Goal: Information Seeking & Learning: Compare options

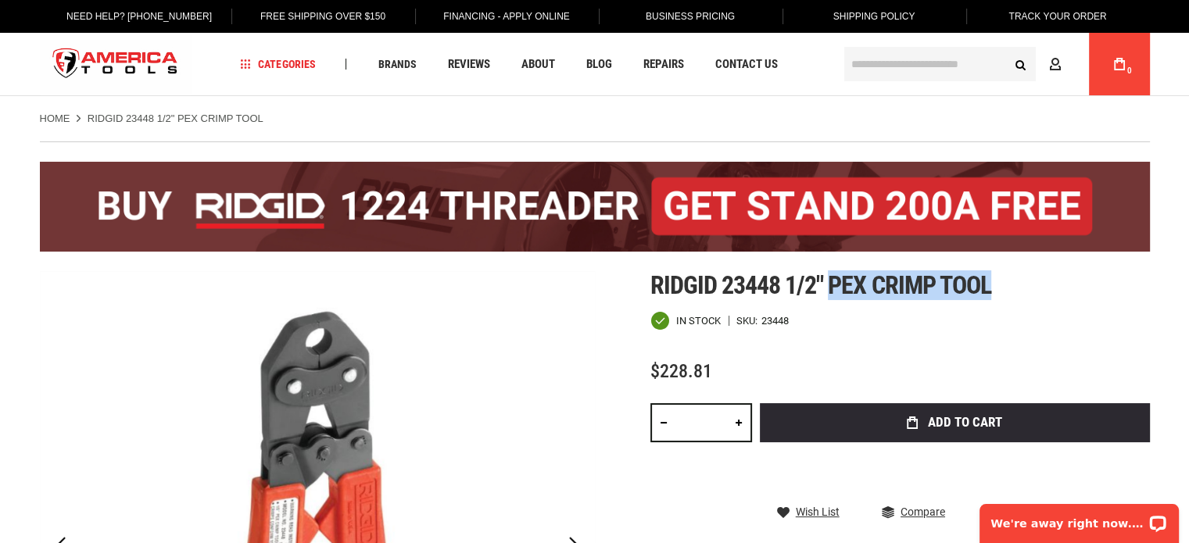
drag, startPoint x: 832, startPoint y: 286, endPoint x: 1003, endPoint y: 292, distance: 172.0
click at [1003, 292] on h1 "Ridgid 23448 1/2" pex crimp tool" at bounding box center [899, 285] width 499 height 28
copy span "pex crimp tool"
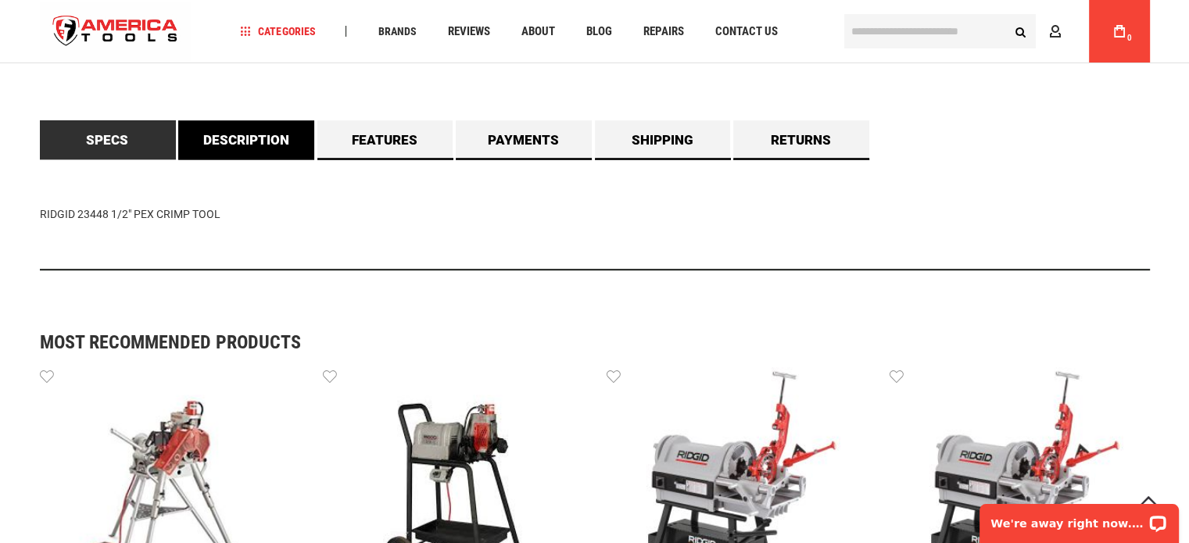
scroll to position [860, 0]
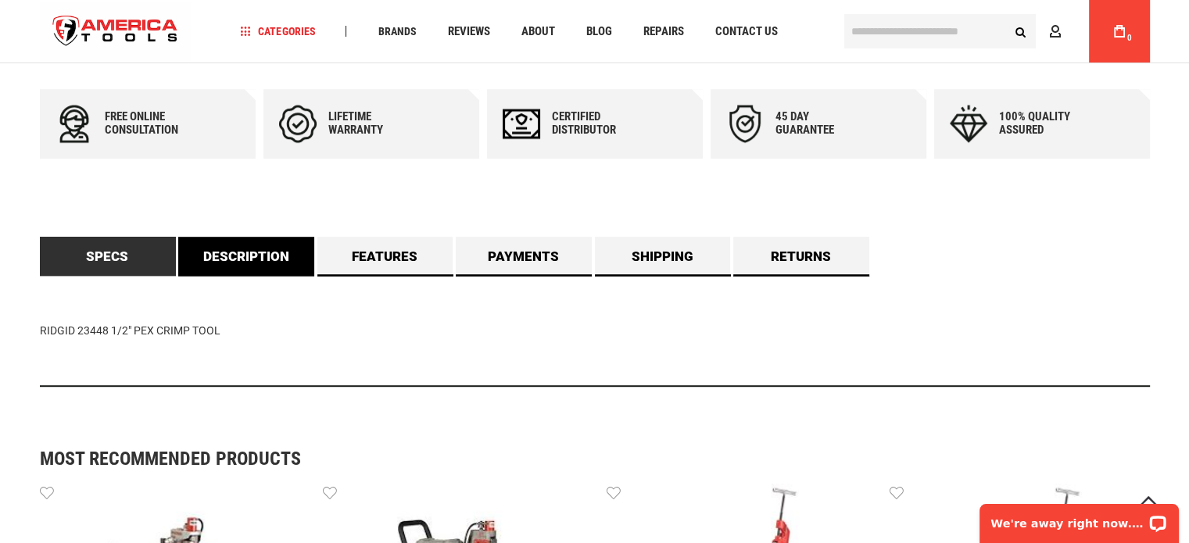
click at [286, 264] on link "Description" at bounding box center [246, 256] width 136 height 39
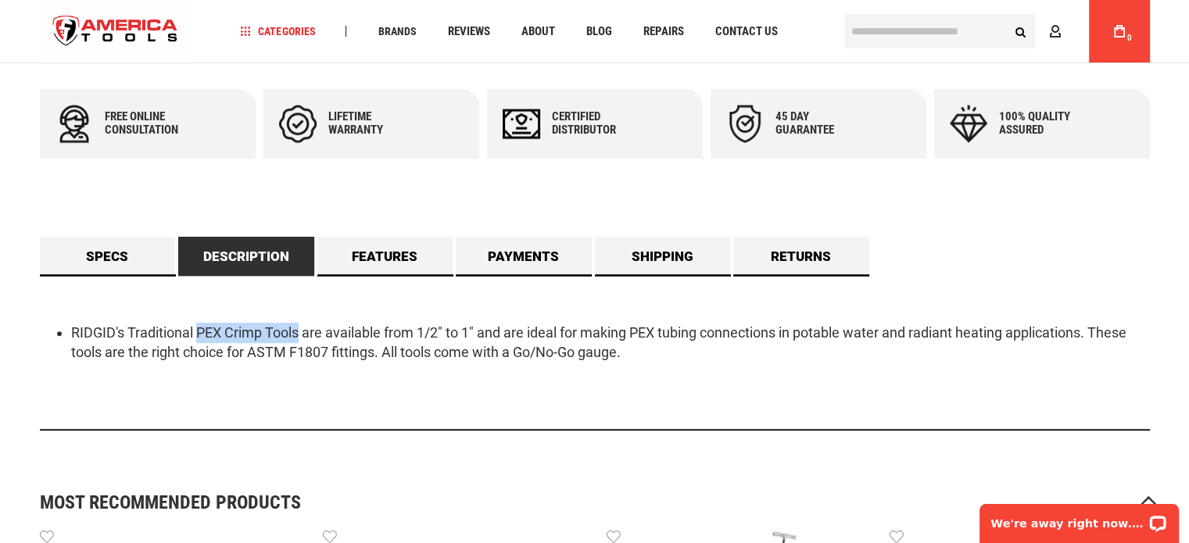
drag, startPoint x: 199, startPoint y: 330, endPoint x: 299, endPoint y: 326, distance: 100.9
click at [299, 326] on li "RIDGID's Traditional PEX Crimp Tools are available from 1/2" to 1" and are idea…" at bounding box center [610, 343] width 1079 height 40
copy li "PEX Crimp Tools"
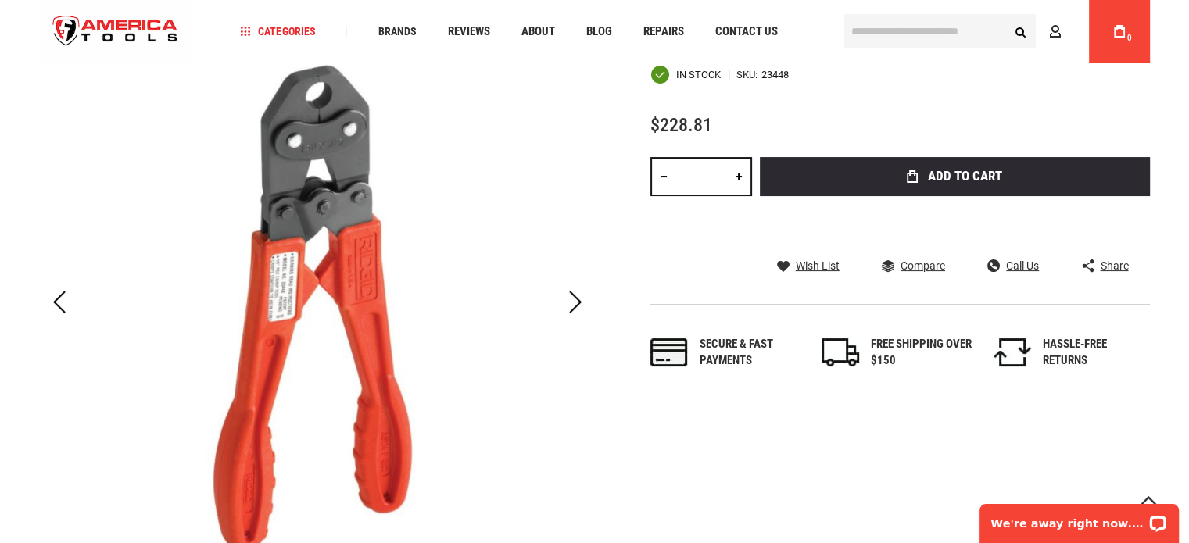
scroll to position [234, 0]
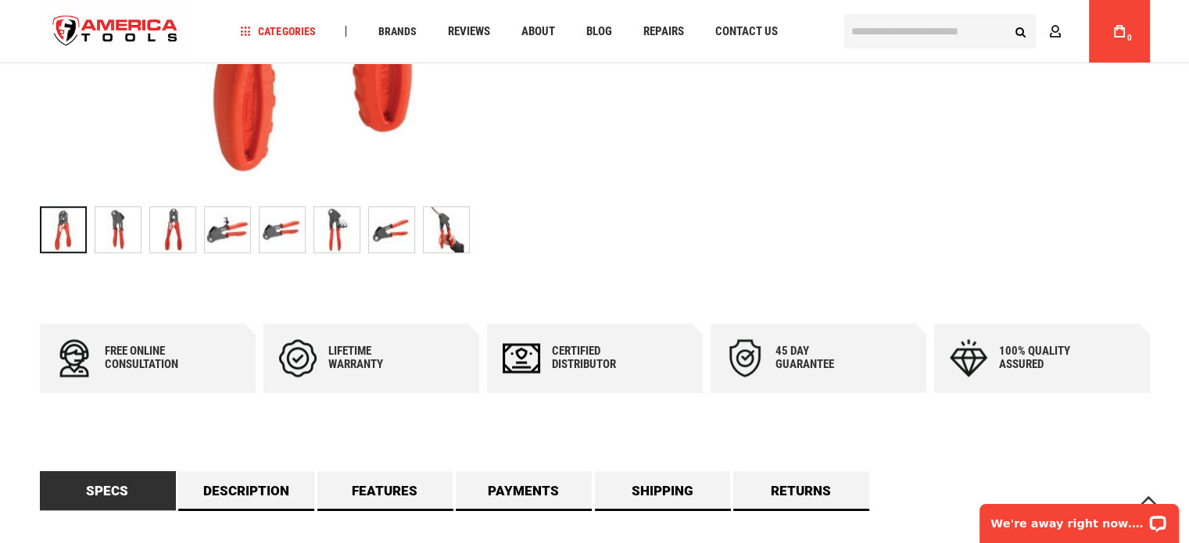
scroll to position [1016, 0]
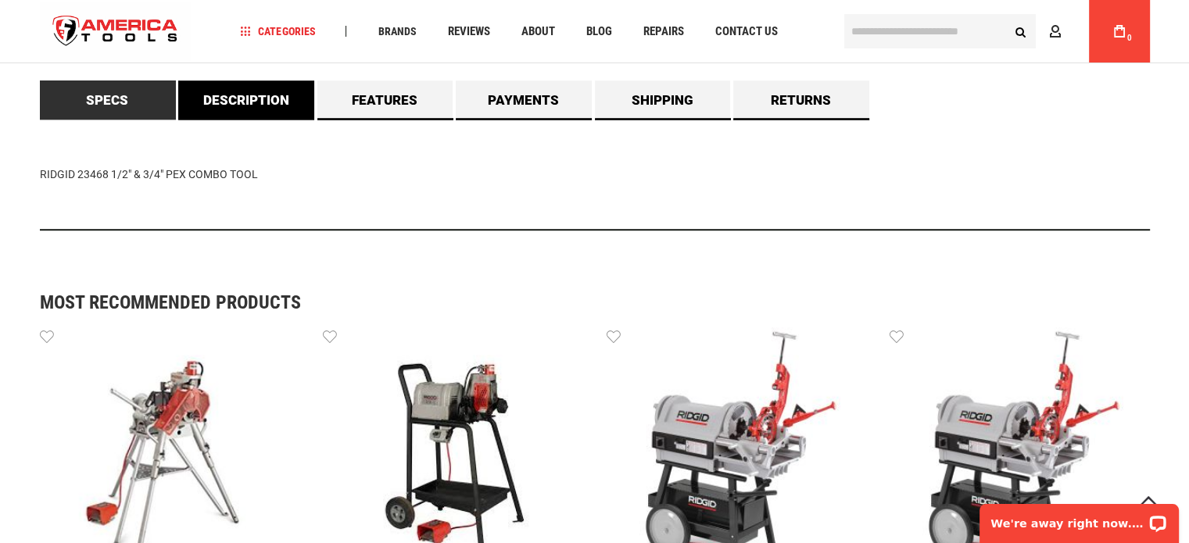
click at [248, 113] on link "Description" at bounding box center [246, 99] width 136 height 39
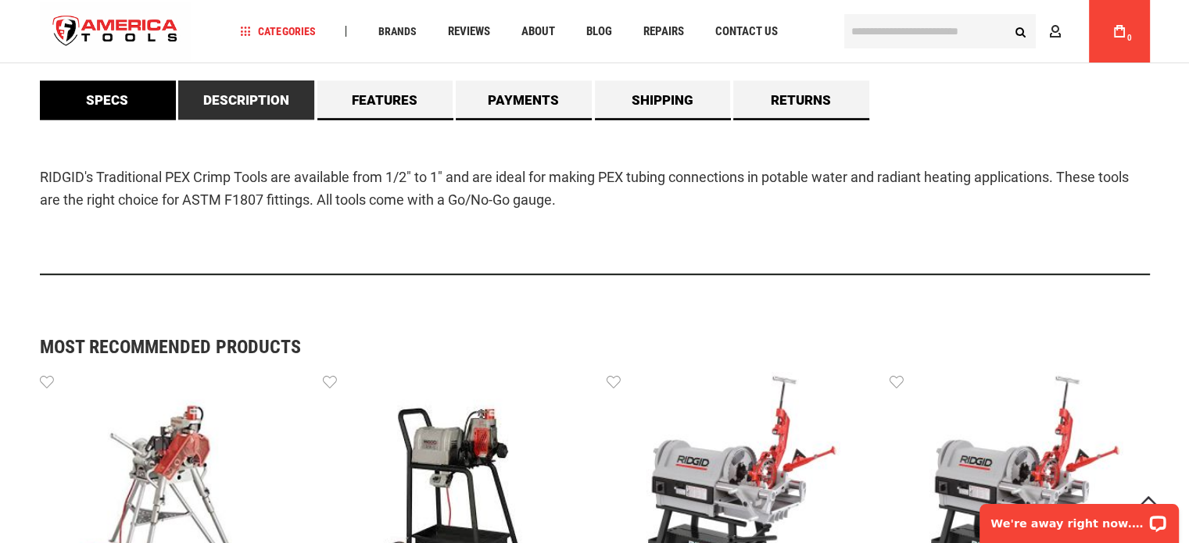
click at [109, 111] on link "Specs" at bounding box center [108, 99] width 136 height 39
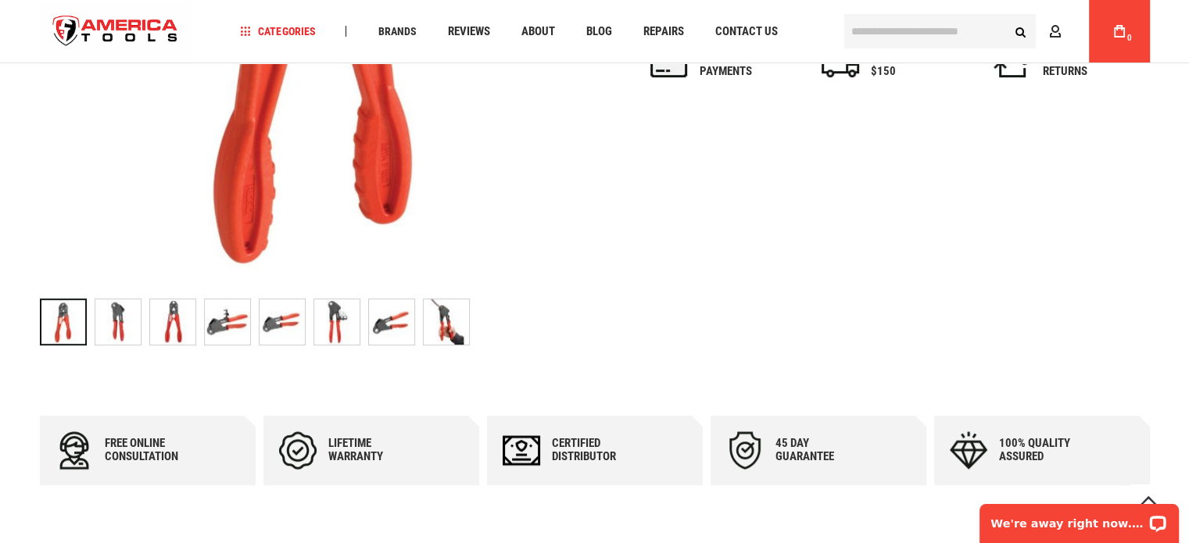
scroll to position [391, 0]
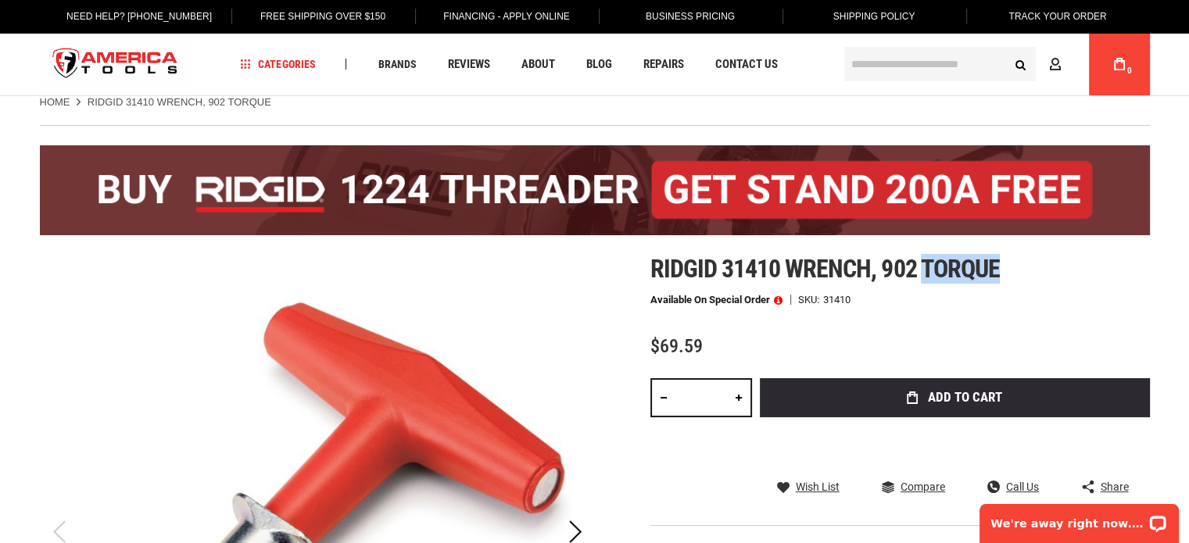
drag, startPoint x: 925, startPoint y: 265, endPoint x: 1003, endPoint y: 265, distance: 78.2
click at [1003, 265] on h1 "Ridgid 31410 wrench, 902 torque" at bounding box center [899, 269] width 499 height 28
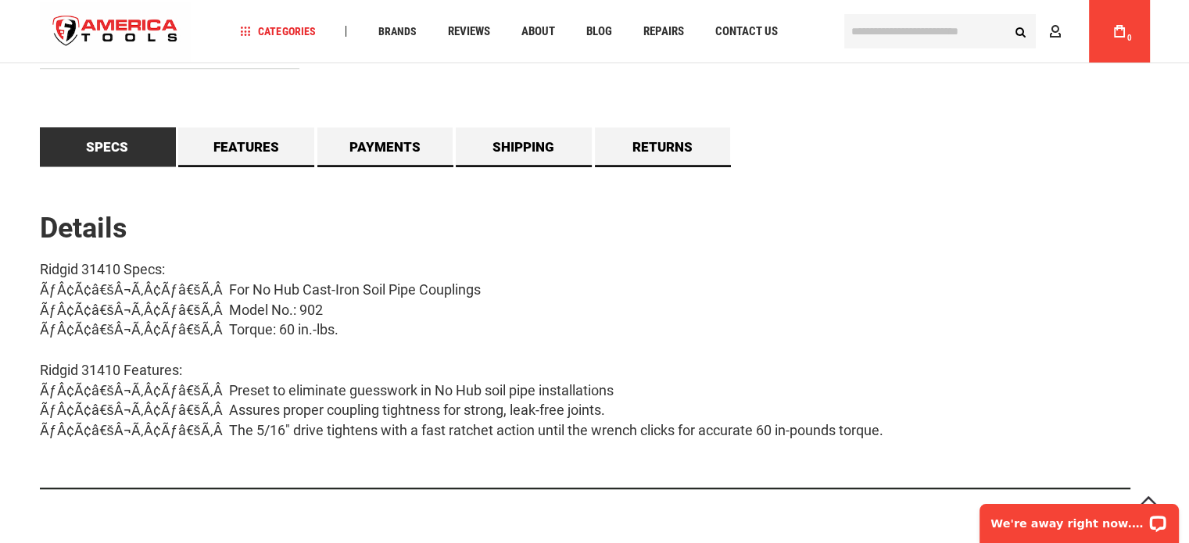
scroll to position [1421, 0]
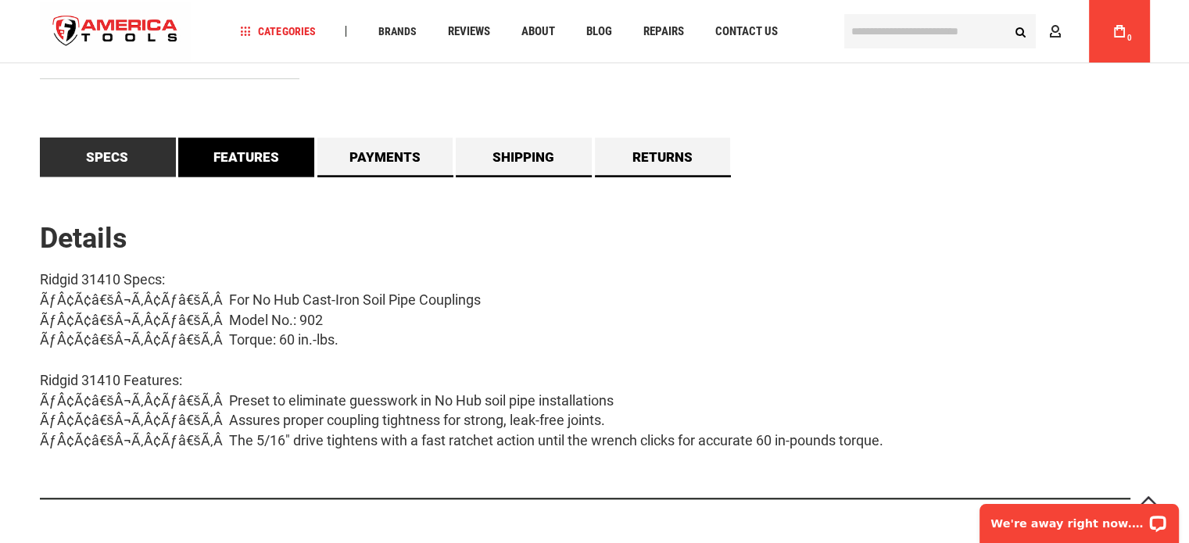
click at [268, 163] on link "Features" at bounding box center [246, 157] width 136 height 39
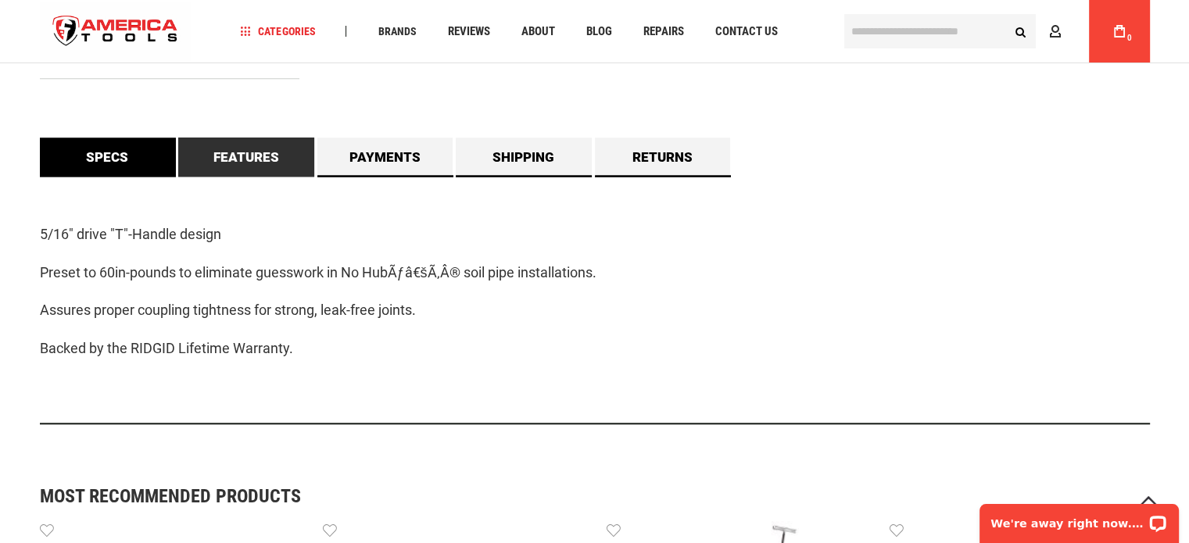
click at [106, 150] on link "Specs" at bounding box center [108, 157] width 136 height 39
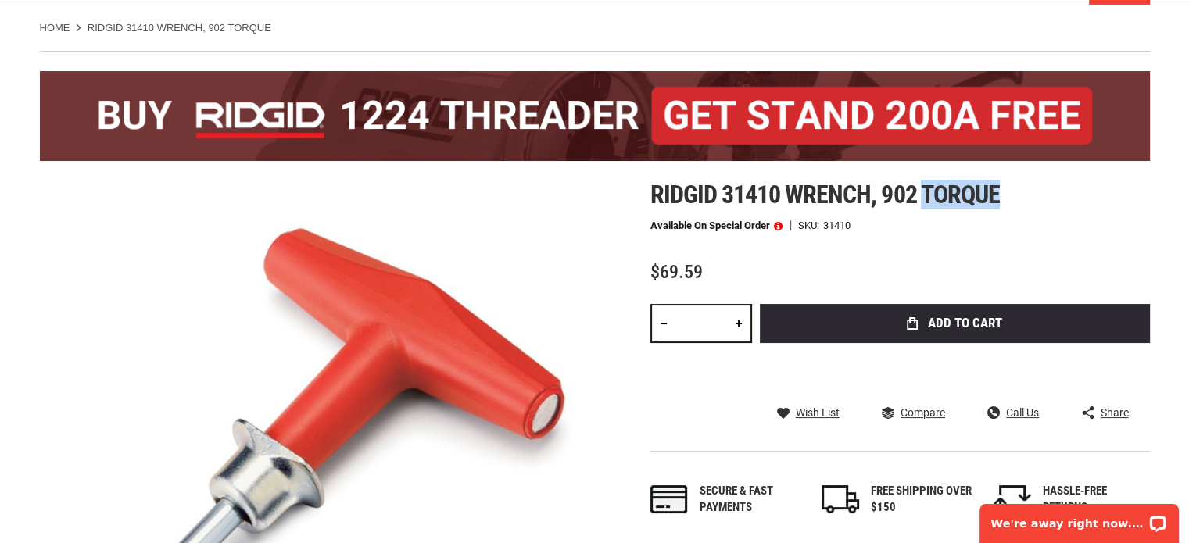
scroll to position [0, 0]
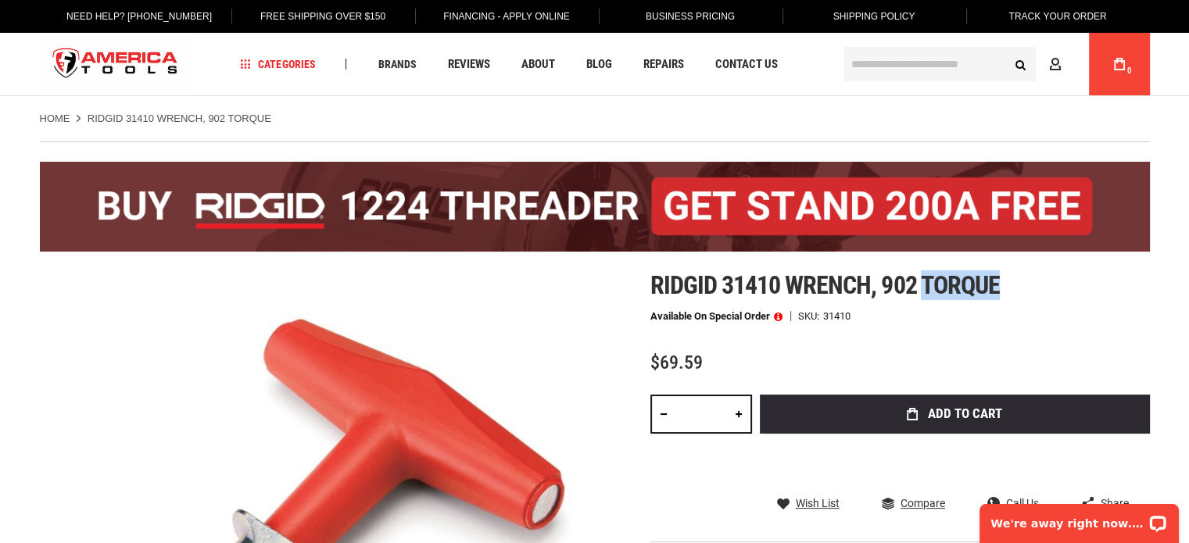
copy span "torque"
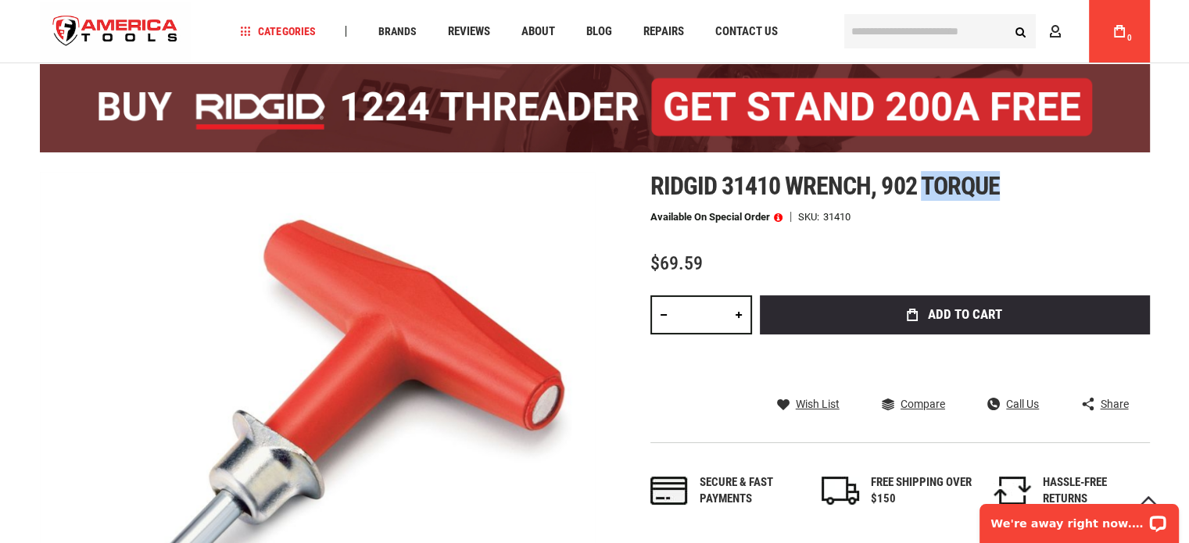
scroll to position [78, 0]
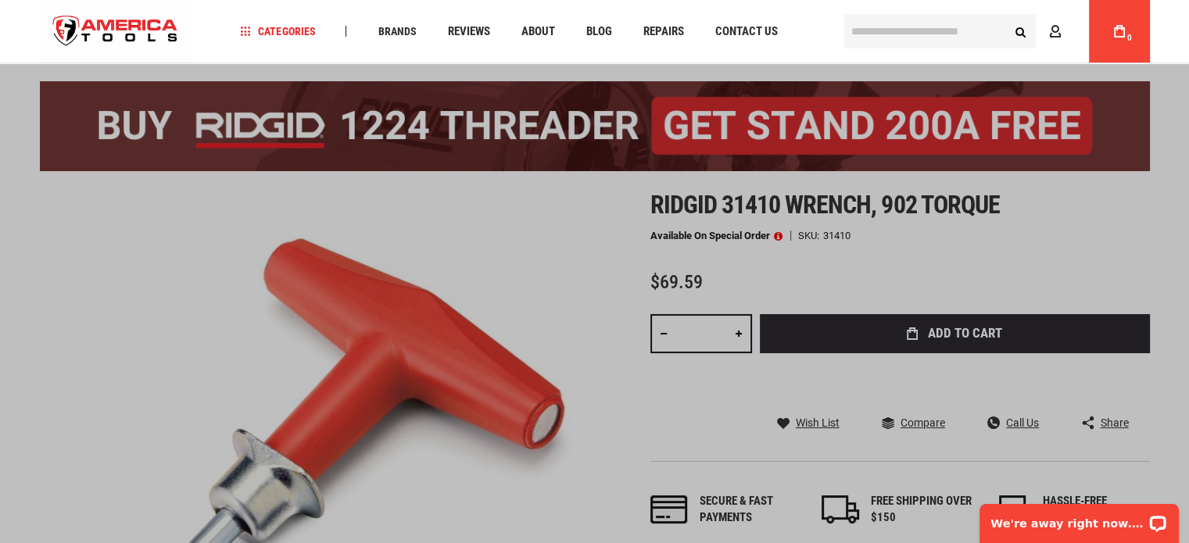
click at [919, 30] on input "text" at bounding box center [939, 31] width 191 height 34
paste input "*****"
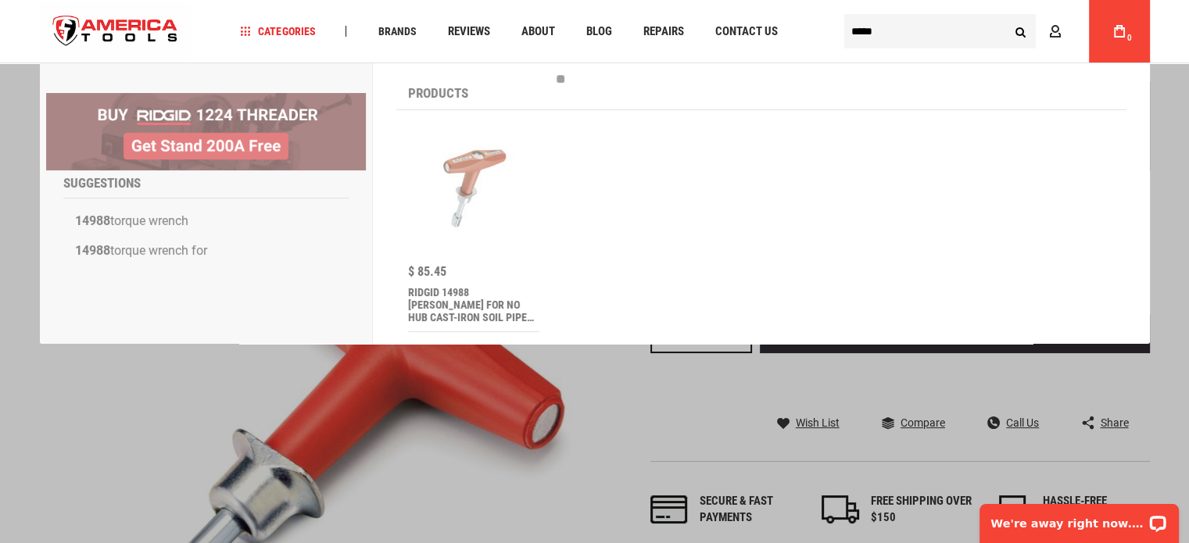
type input "*****"
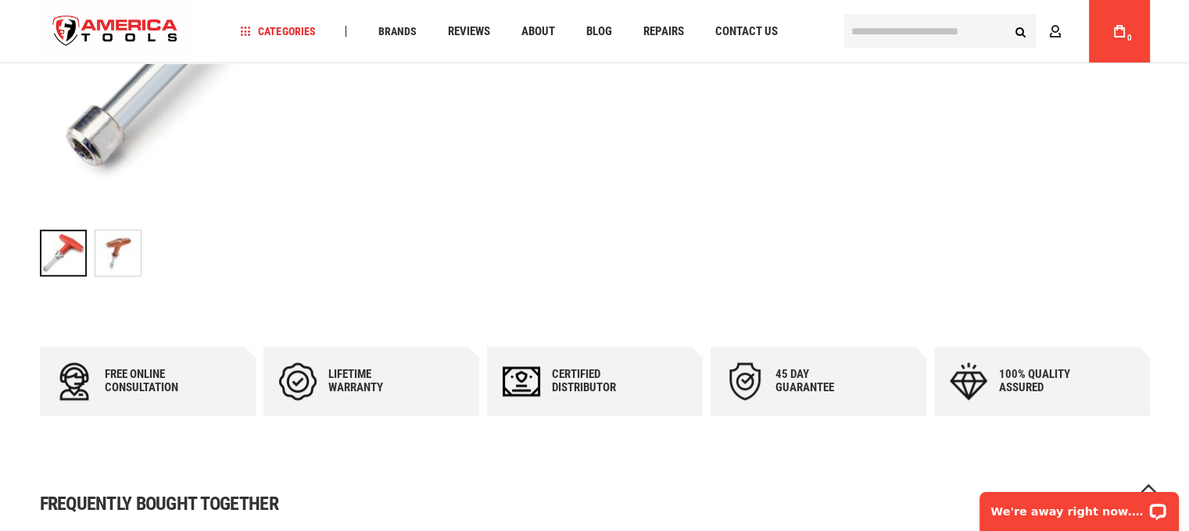
scroll to position [703, 0]
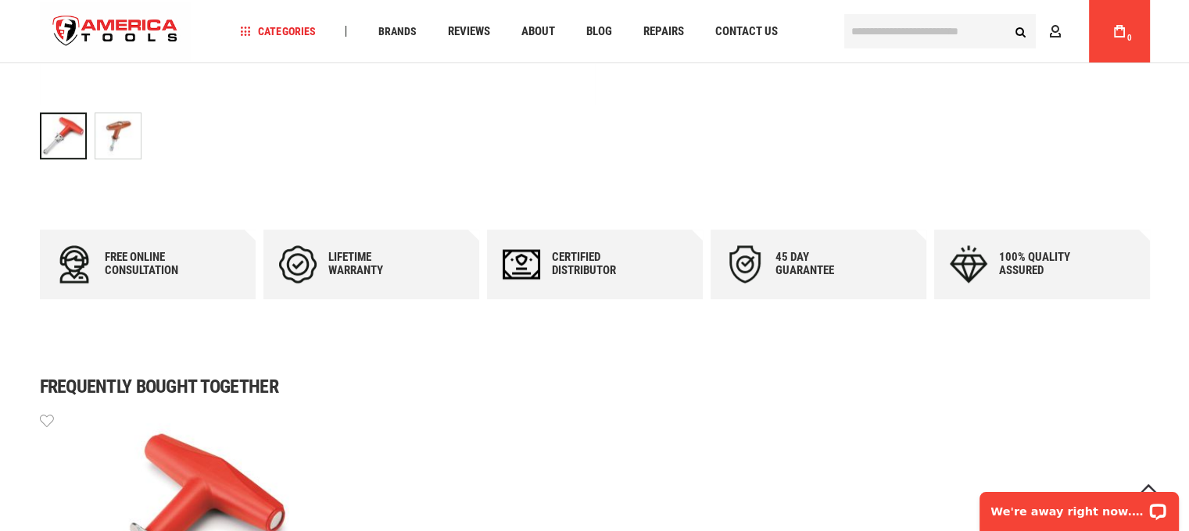
click at [113, 145] on img "RIDGID 31410 WRENCH, 902 TORQUE" at bounding box center [117, 135] width 45 height 45
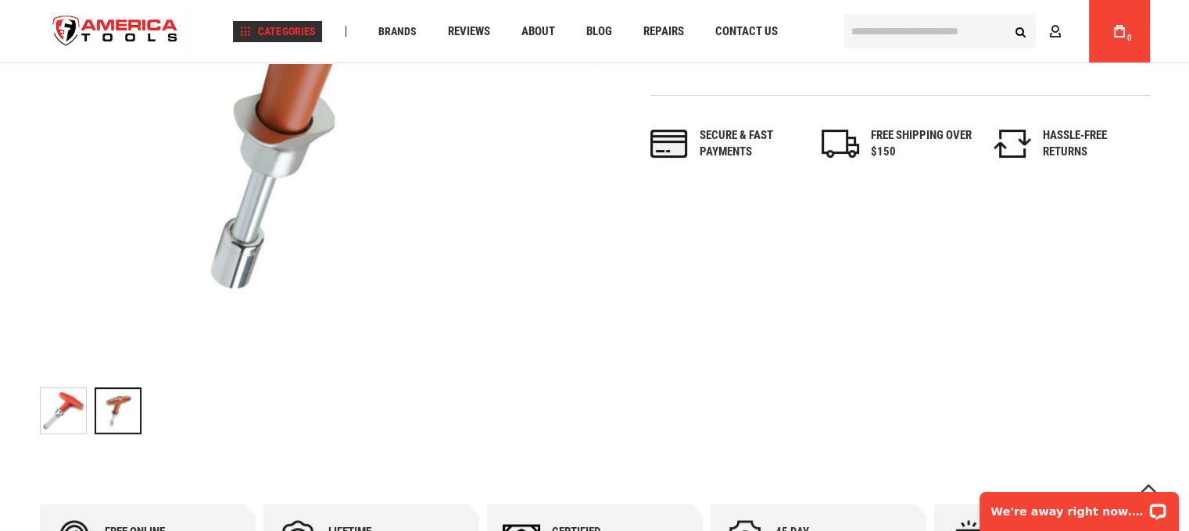
scroll to position [547, 0]
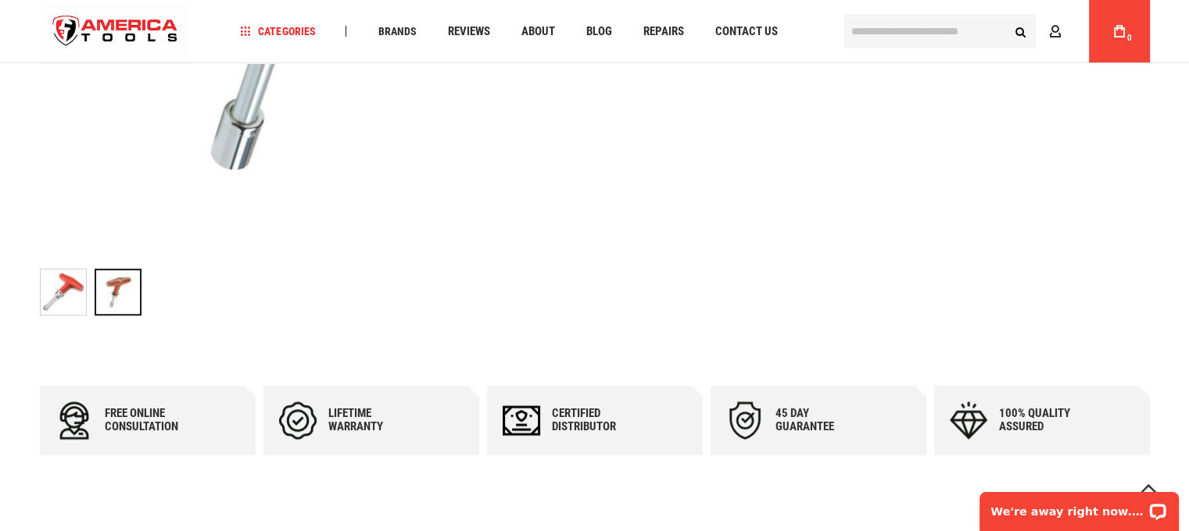
click at [50, 299] on img "RIDGID 31410 WRENCH, 902 TORQUE" at bounding box center [63, 292] width 45 height 45
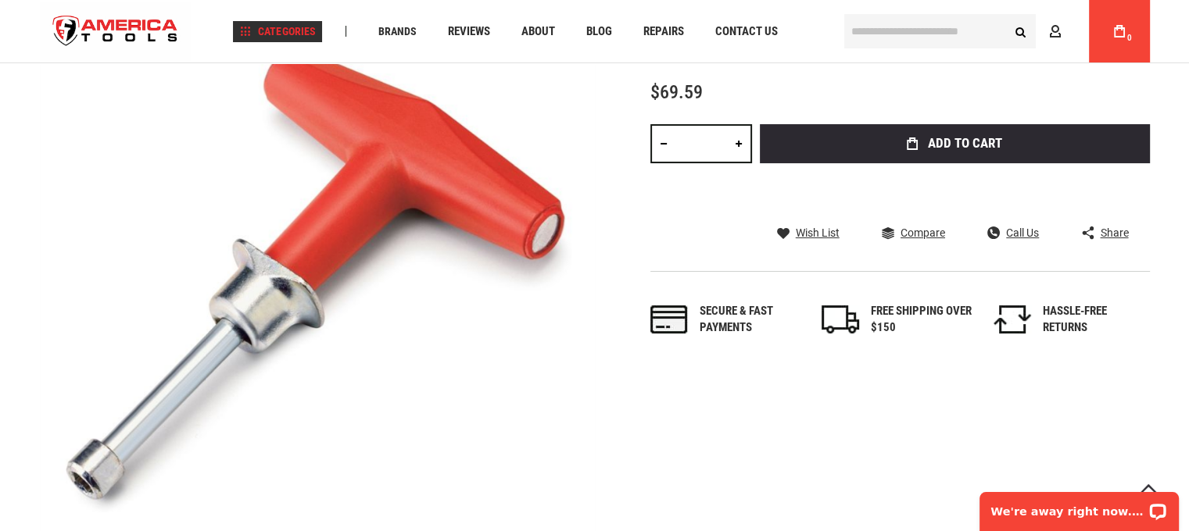
scroll to position [234, 0]
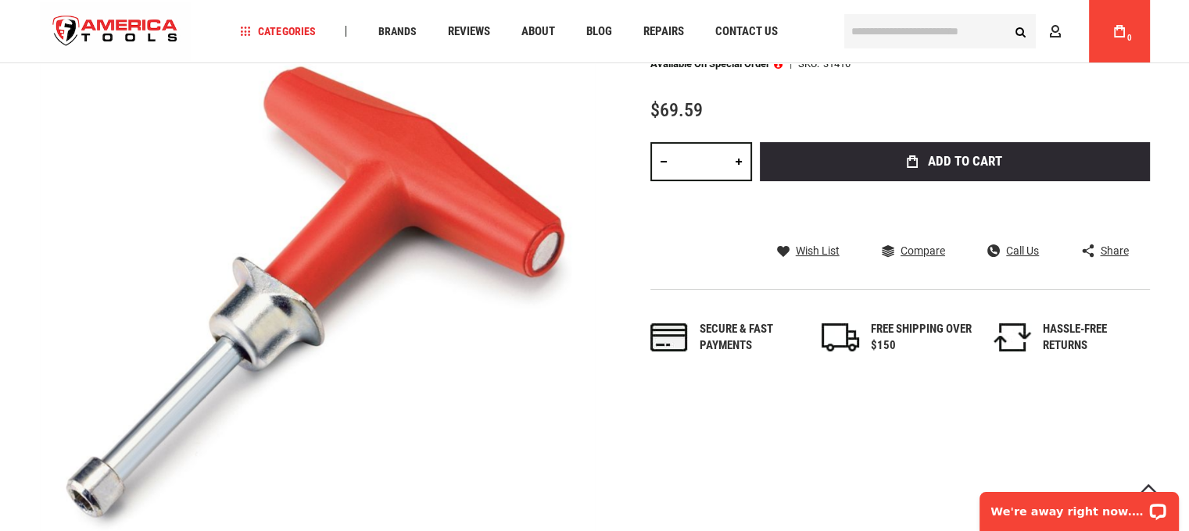
click at [897, 40] on input "text" at bounding box center [939, 31] width 191 height 34
paste input "*****"
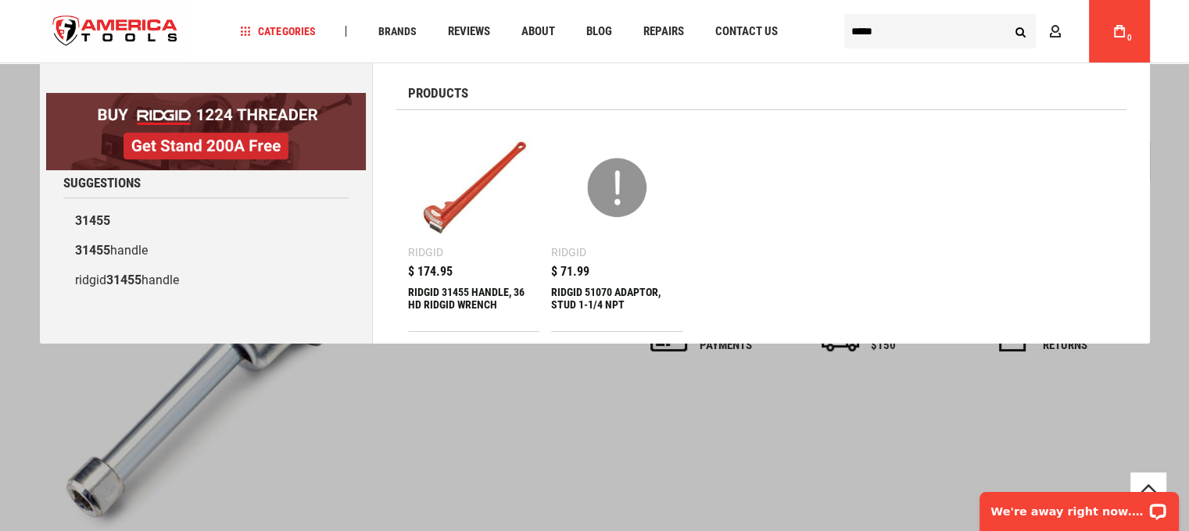
type input "*****"
click at [437, 281] on div "$ 174.95 RIDGID 31455 HANDLE, 36 HD RIDGID WRENCH" at bounding box center [474, 299] width 132 height 66
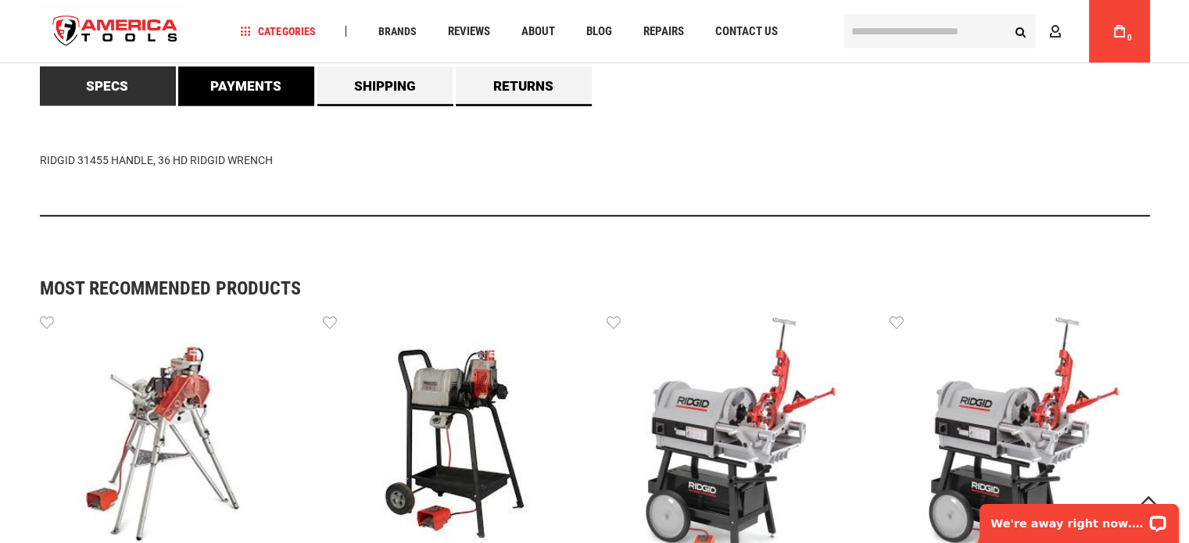
click at [242, 71] on link "Payments" at bounding box center [246, 85] width 136 height 39
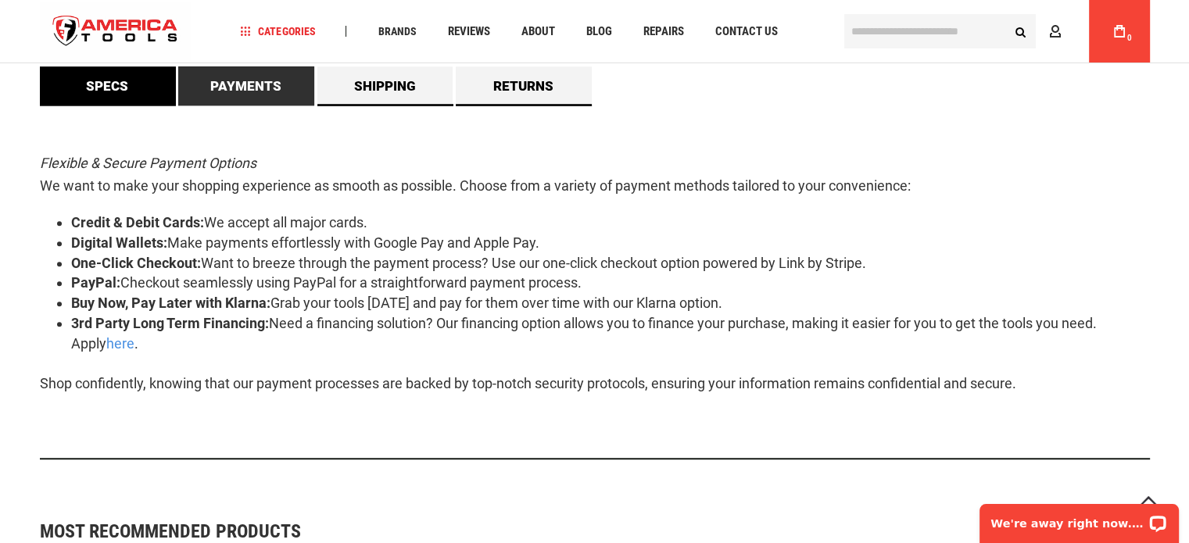
click at [141, 83] on link "Specs" at bounding box center [108, 85] width 136 height 39
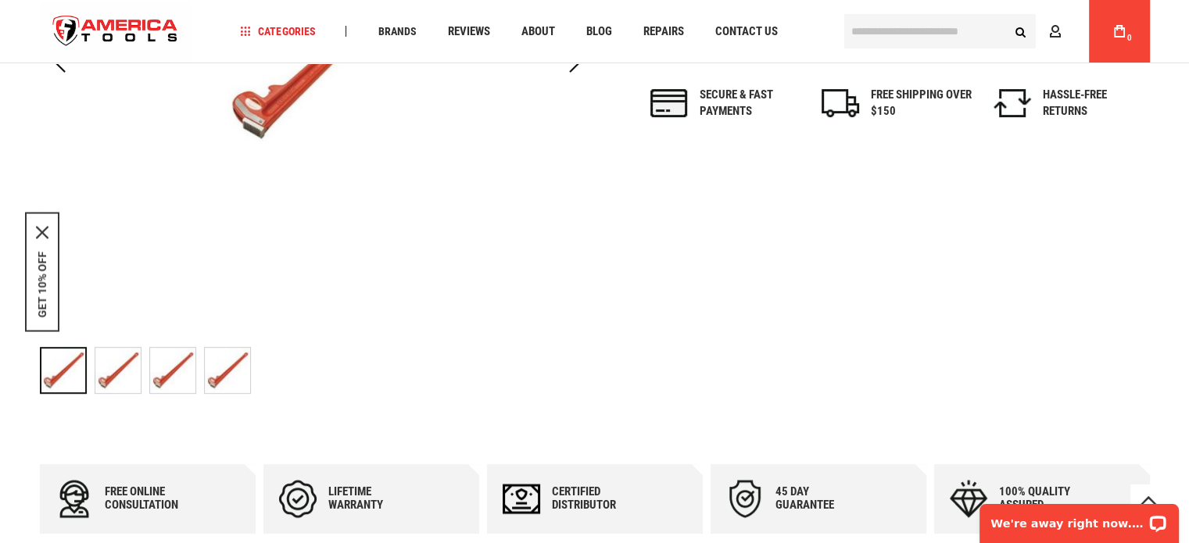
scroll to position [249, 0]
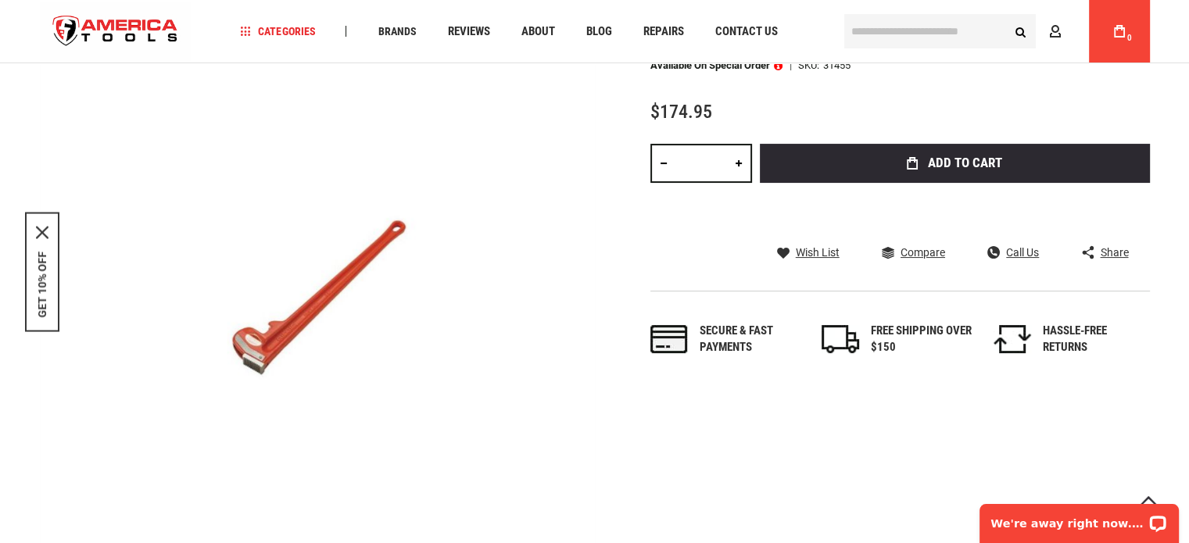
click at [924, 35] on input "text" at bounding box center [939, 31] width 191 height 34
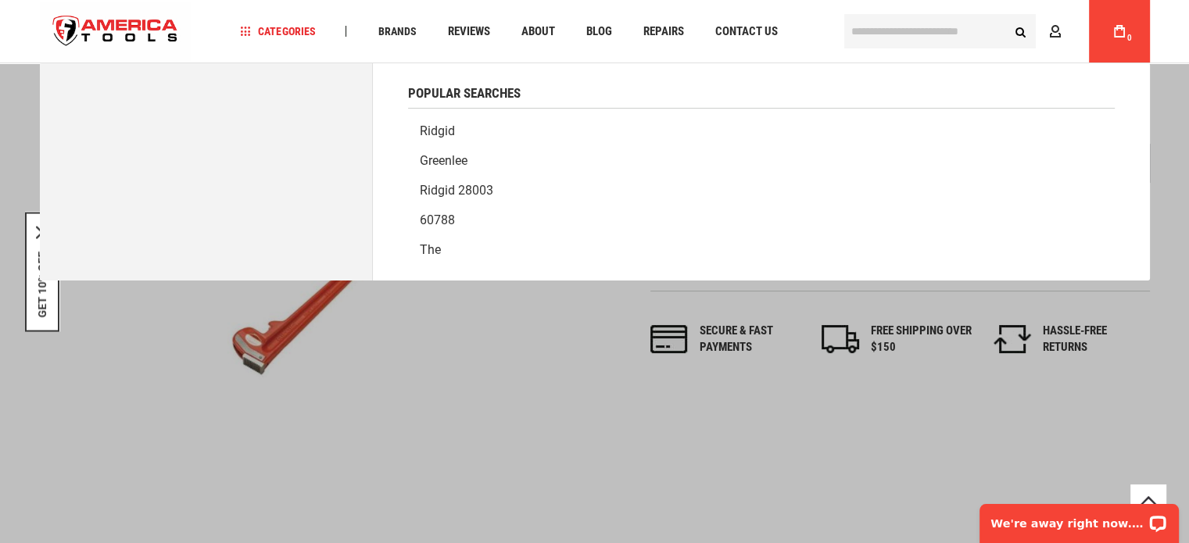
paste input "*****"
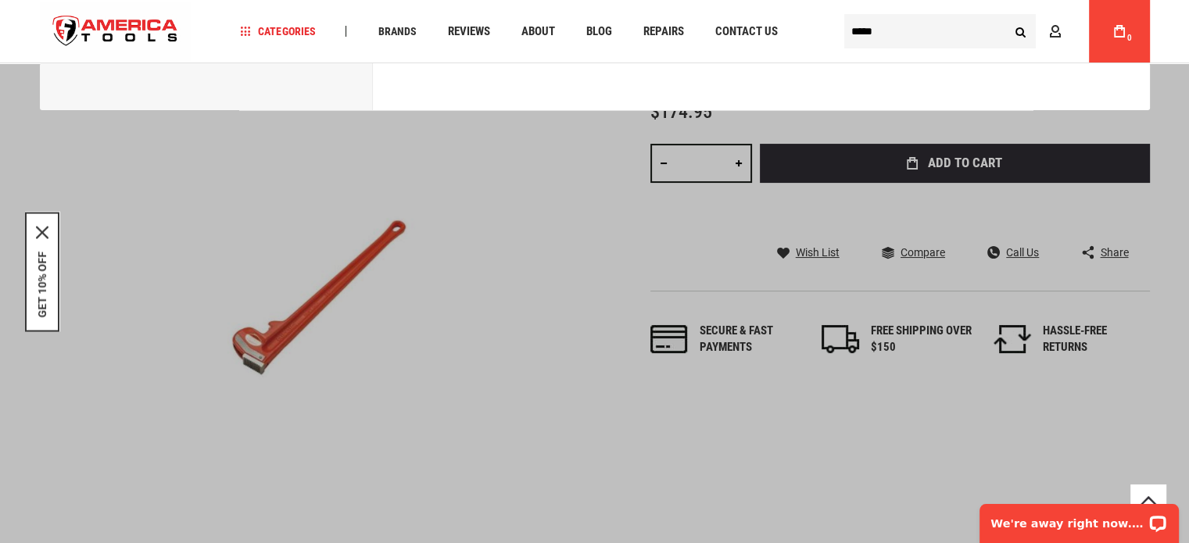
type input "*****"
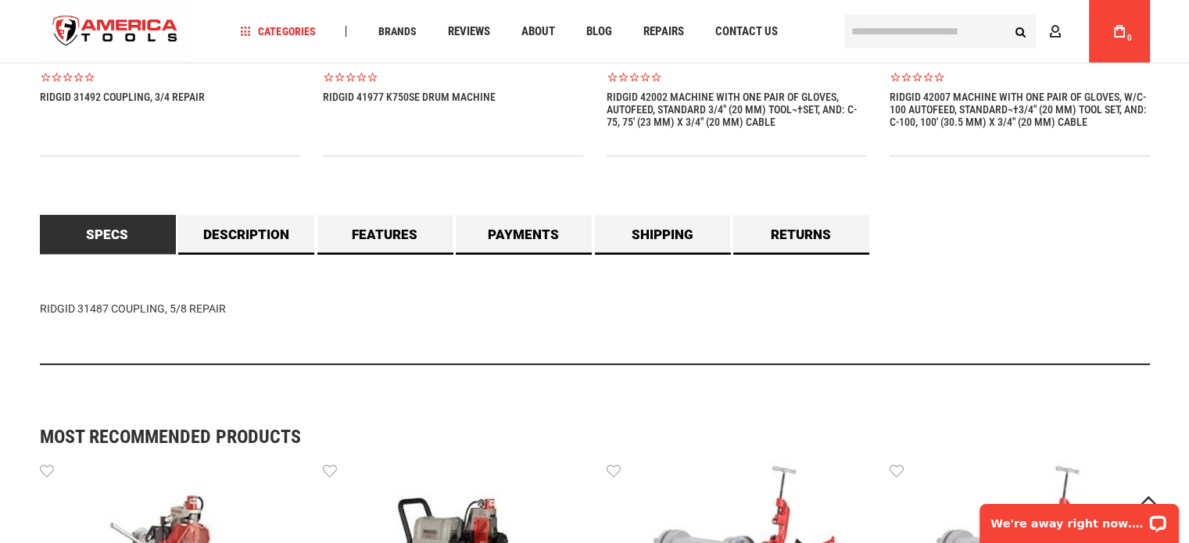
scroll to position [1329, 0]
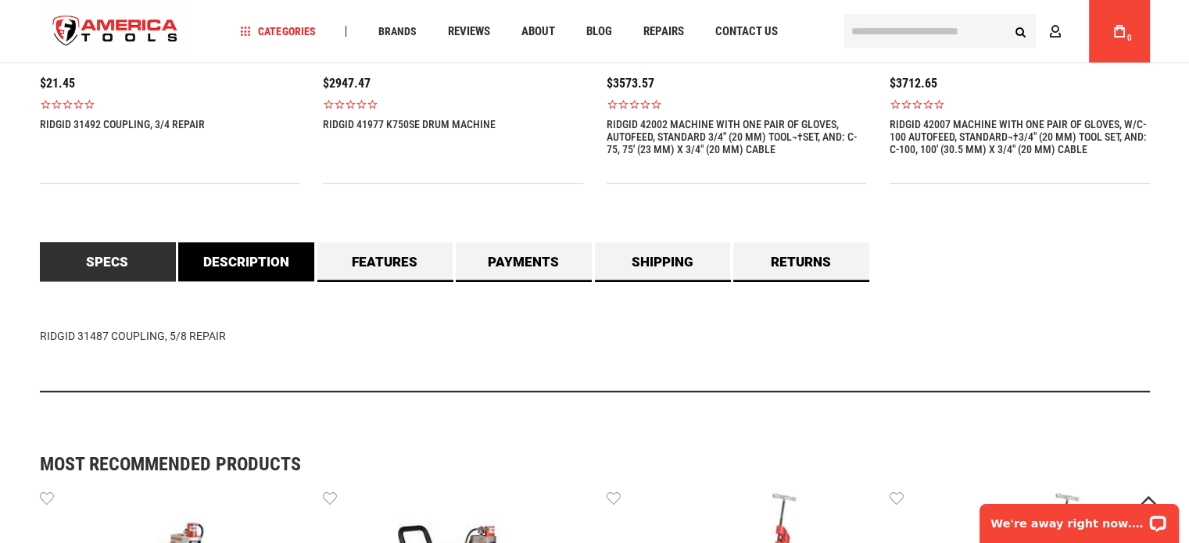
click at [254, 262] on link "Description" at bounding box center [246, 261] width 136 height 39
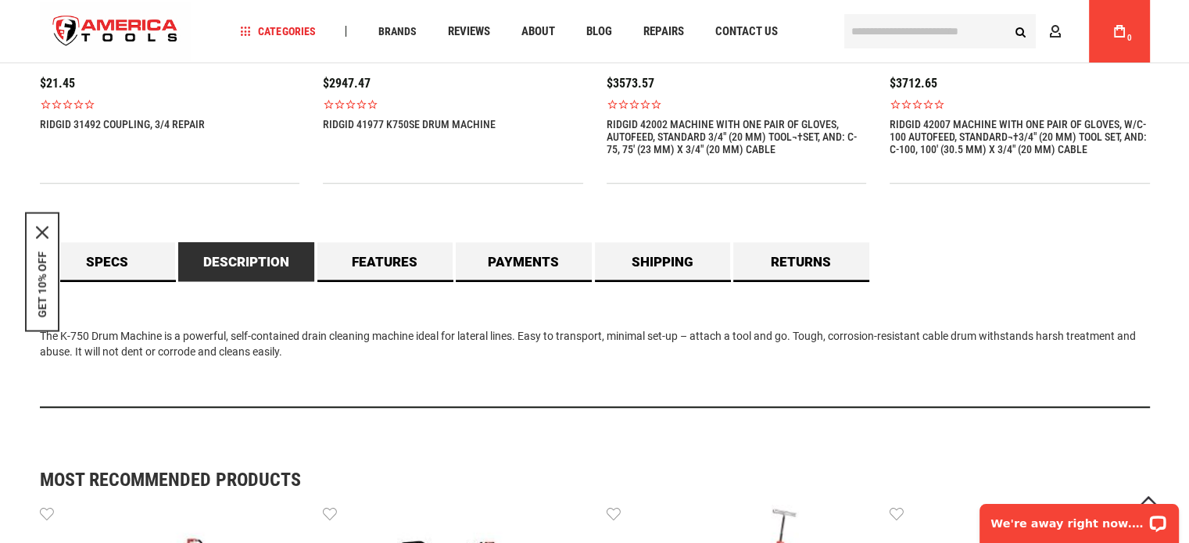
click at [406, 236] on div "Free online consultation Lifetime warranty Certified Distributor 45 day Guarant…" at bounding box center [595, 20] width 1110 height 800
click at [389, 262] on link "Features" at bounding box center [385, 261] width 136 height 39
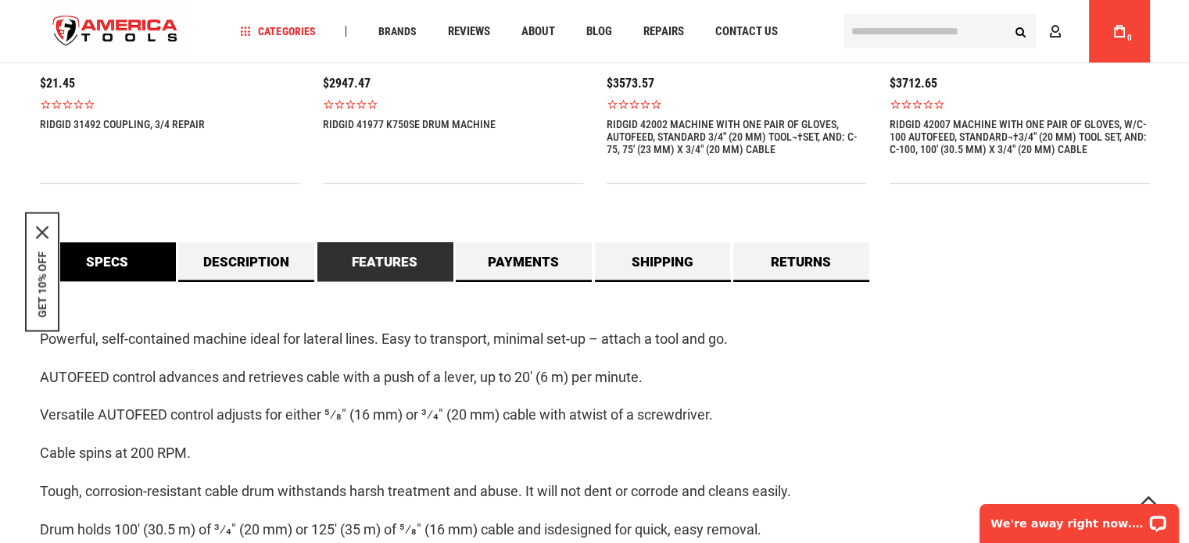
click at [155, 262] on link "Specs" at bounding box center [108, 261] width 136 height 39
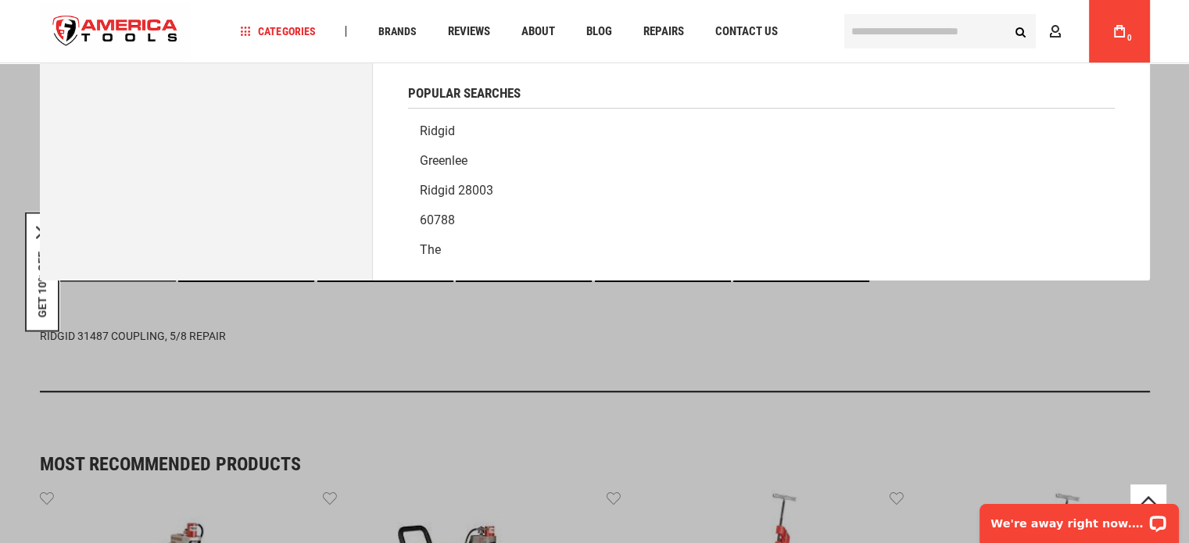
click at [922, 27] on input "text" at bounding box center [939, 31] width 191 height 34
paste input "*****"
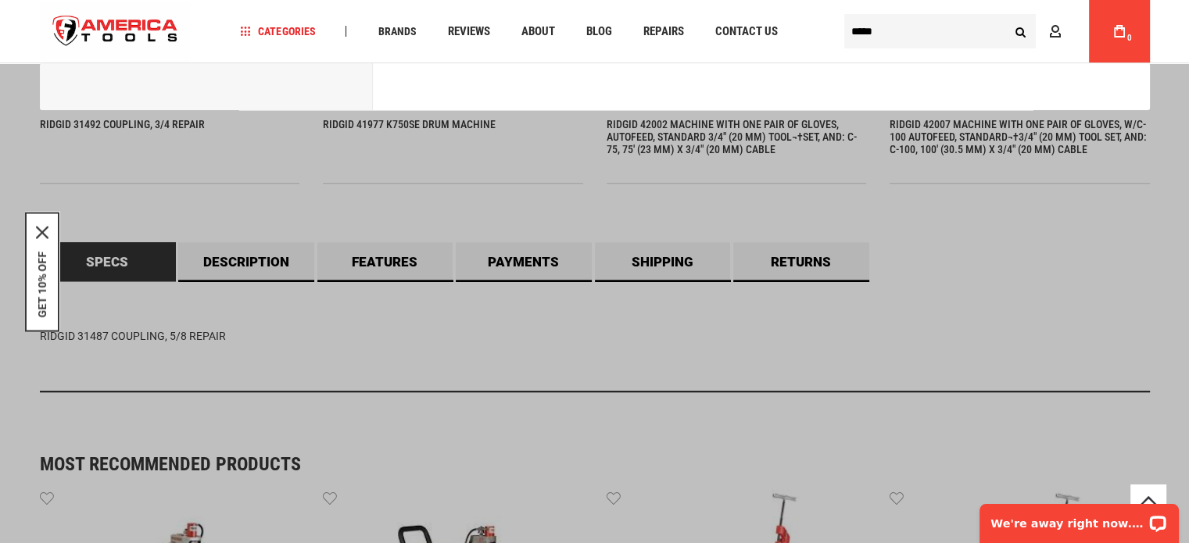
type input "*****"
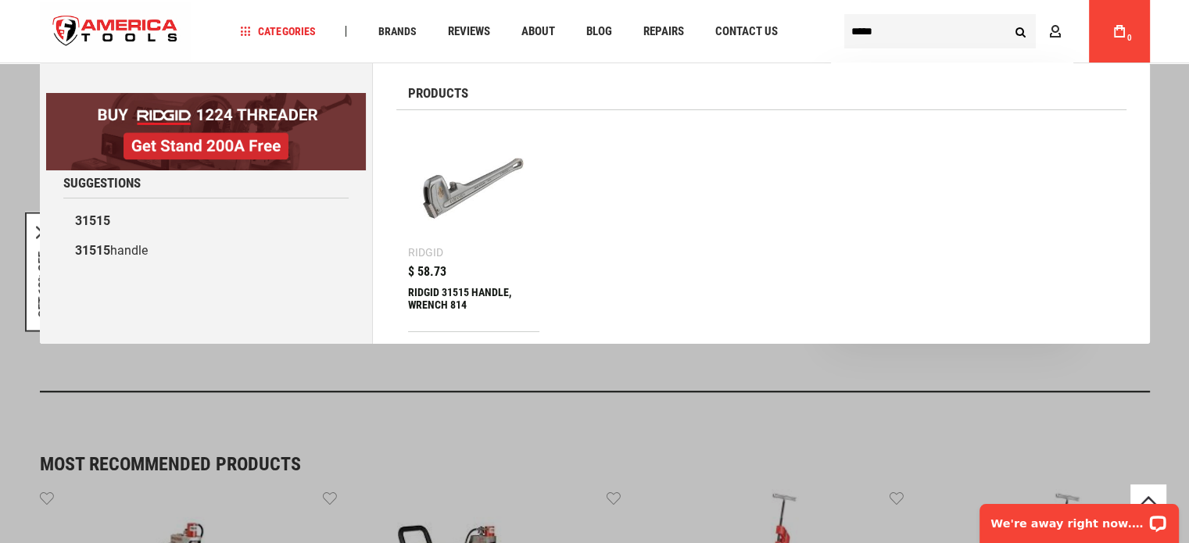
click at [1018, 32] on button "Search" at bounding box center [1021, 31] width 30 height 30
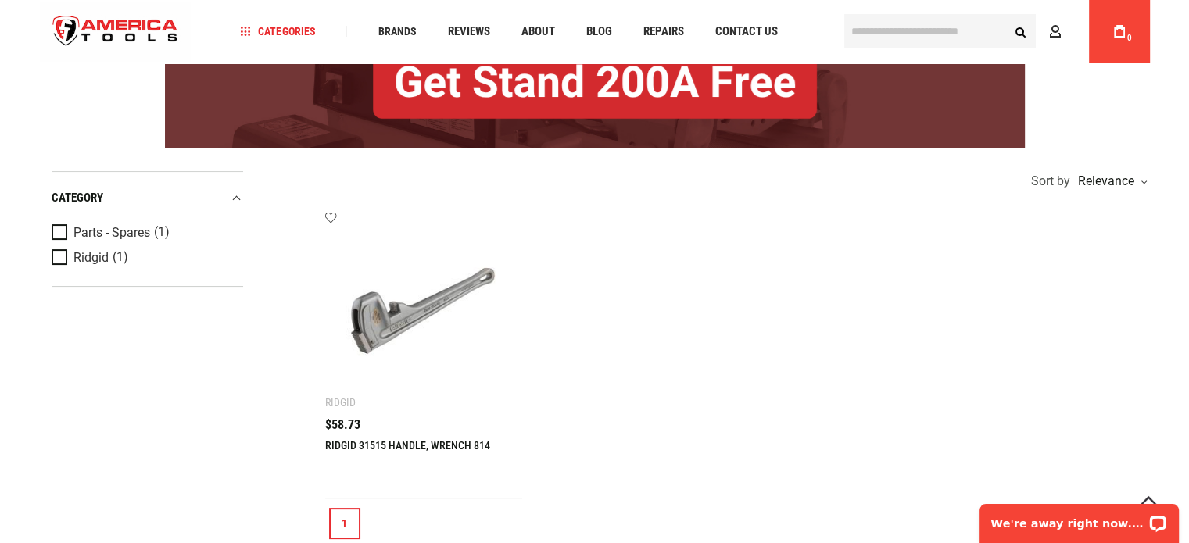
click at [395, 308] on img at bounding box center [424, 310] width 166 height 166
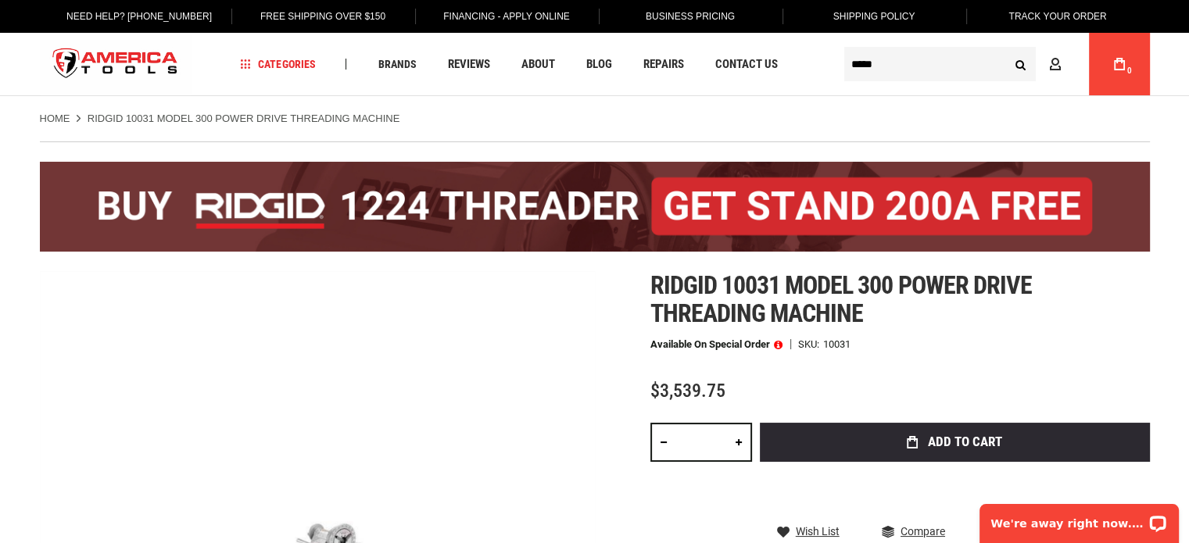
type input "*****"
click at [886, 64] on input "*****" at bounding box center [939, 64] width 191 height 34
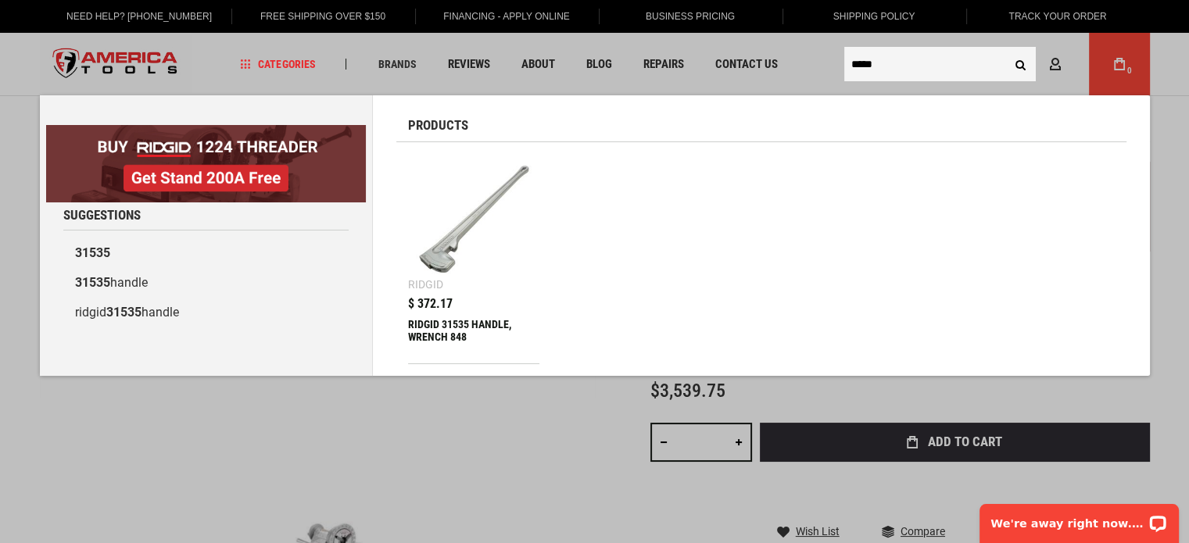
click at [444, 224] on img at bounding box center [474, 220] width 116 height 116
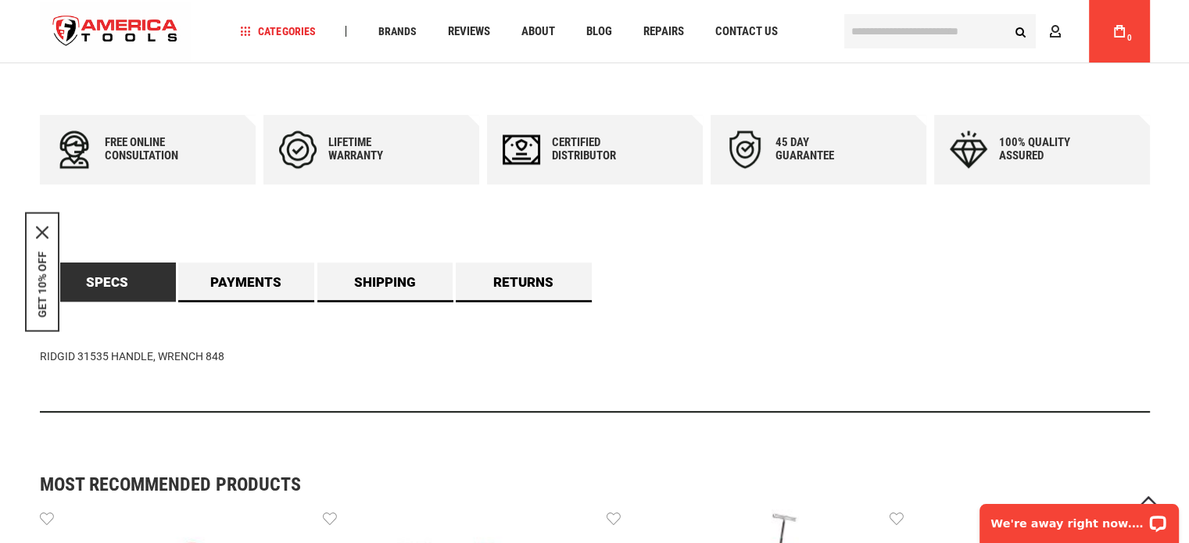
scroll to position [938, 0]
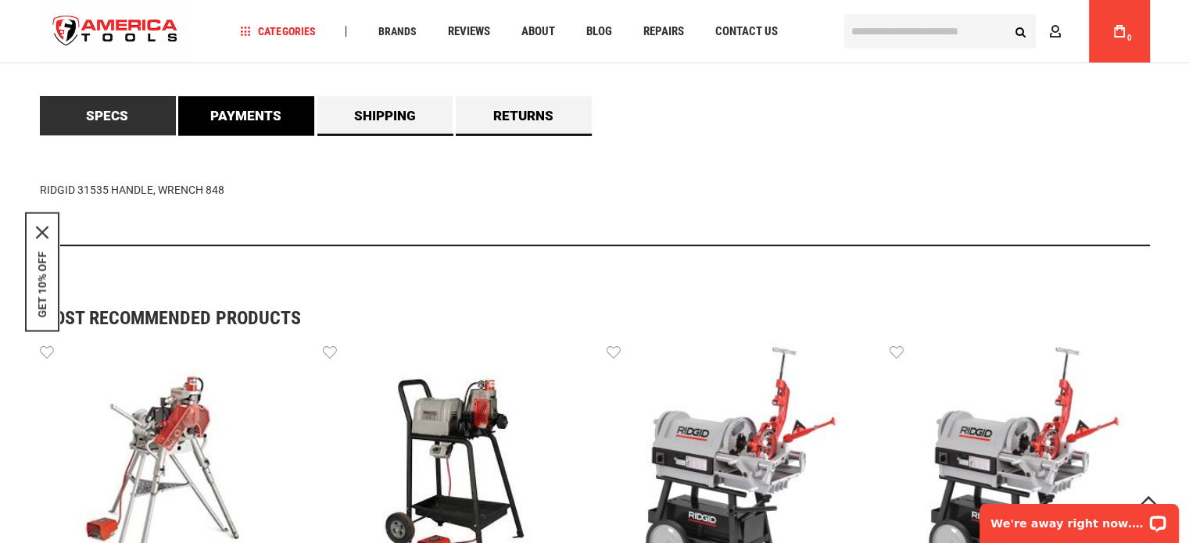
click at [244, 127] on link "Payments" at bounding box center [246, 115] width 136 height 39
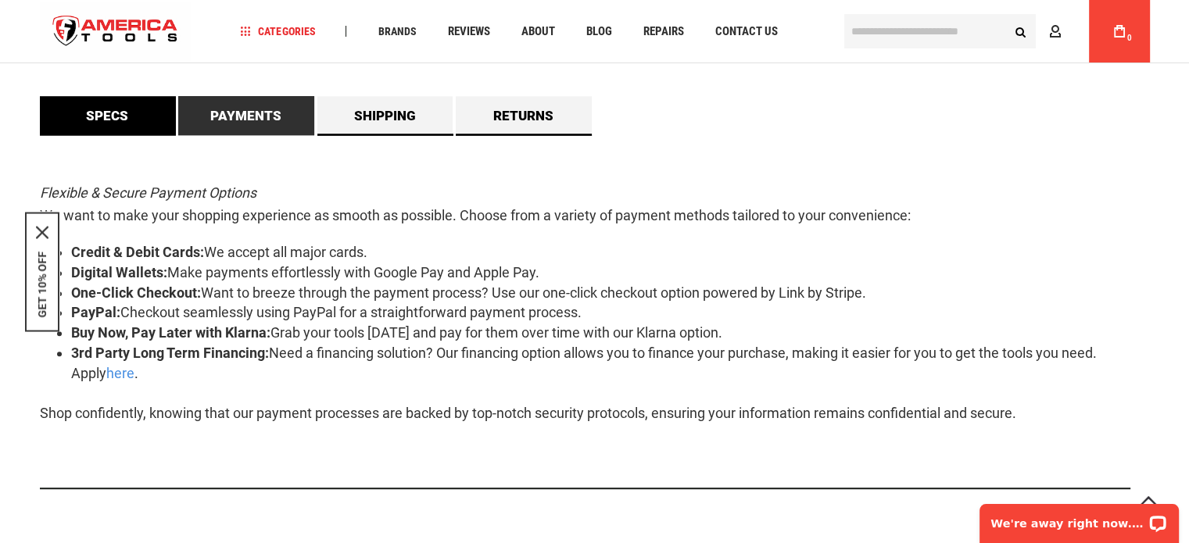
click at [133, 121] on link "Specs" at bounding box center [108, 115] width 136 height 39
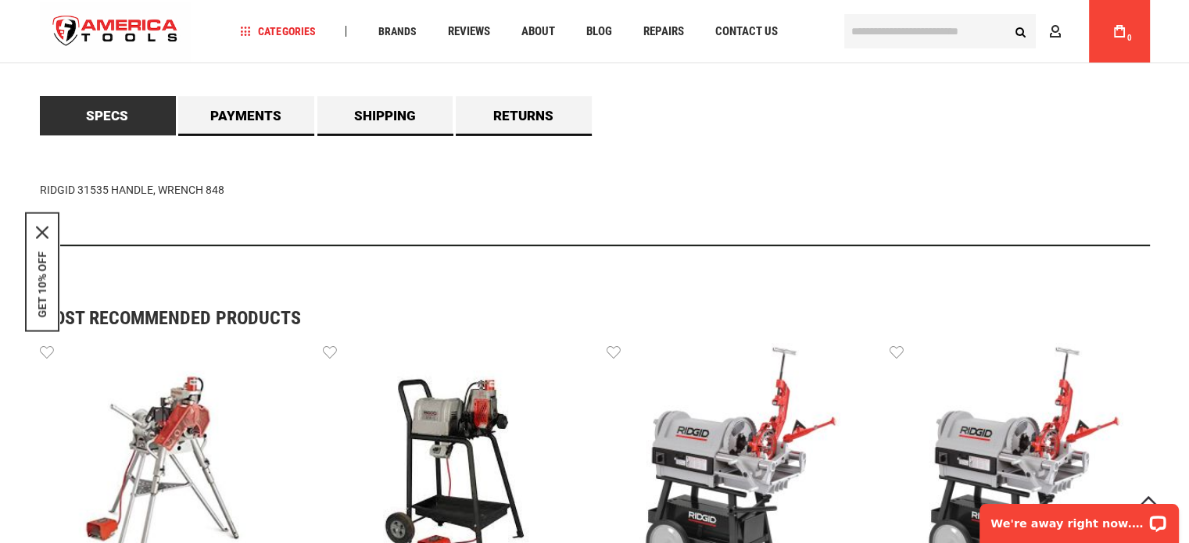
click at [853, 171] on div "RIDGID 31535 HANDLE, WRENCH 848" at bounding box center [595, 190] width 1110 height 111
click at [898, 42] on input "text" at bounding box center [939, 31] width 191 height 34
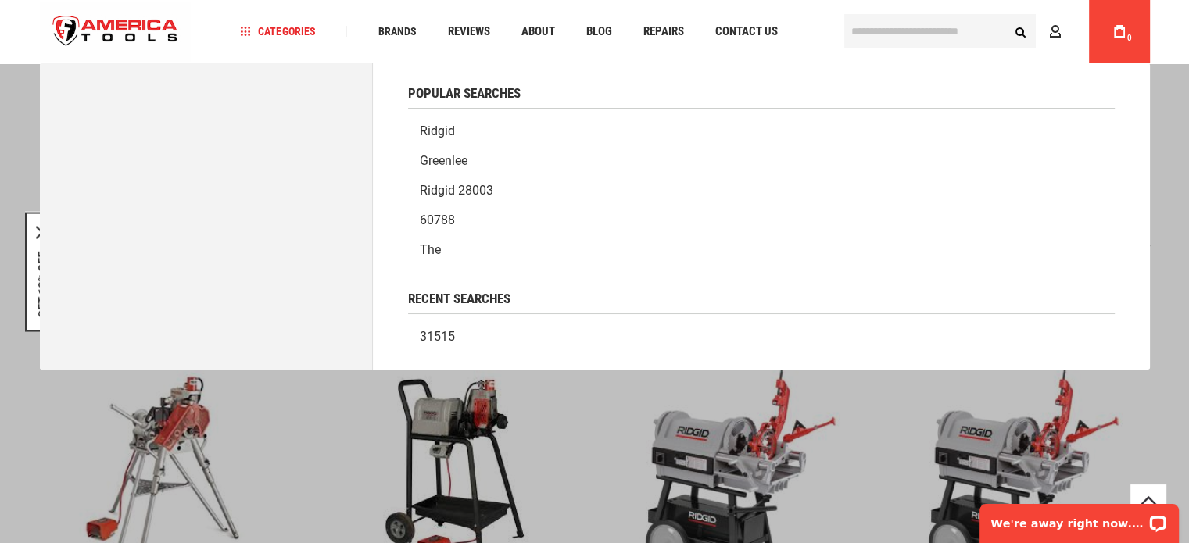
paste input "*****"
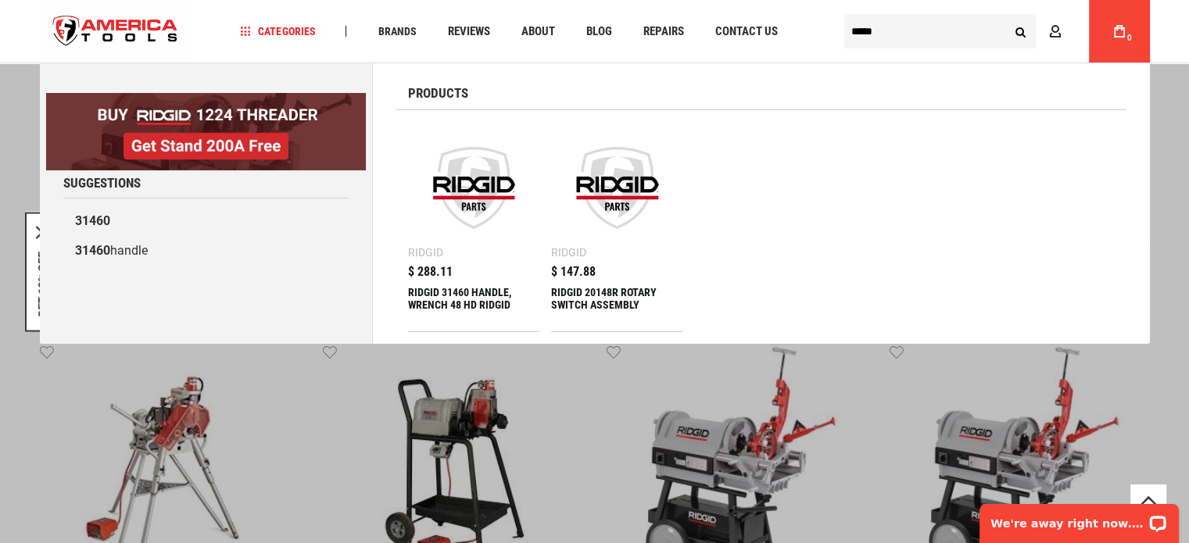
click at [920, 37] on input "*****" at bounding box center [939, 31] width 191 height 34
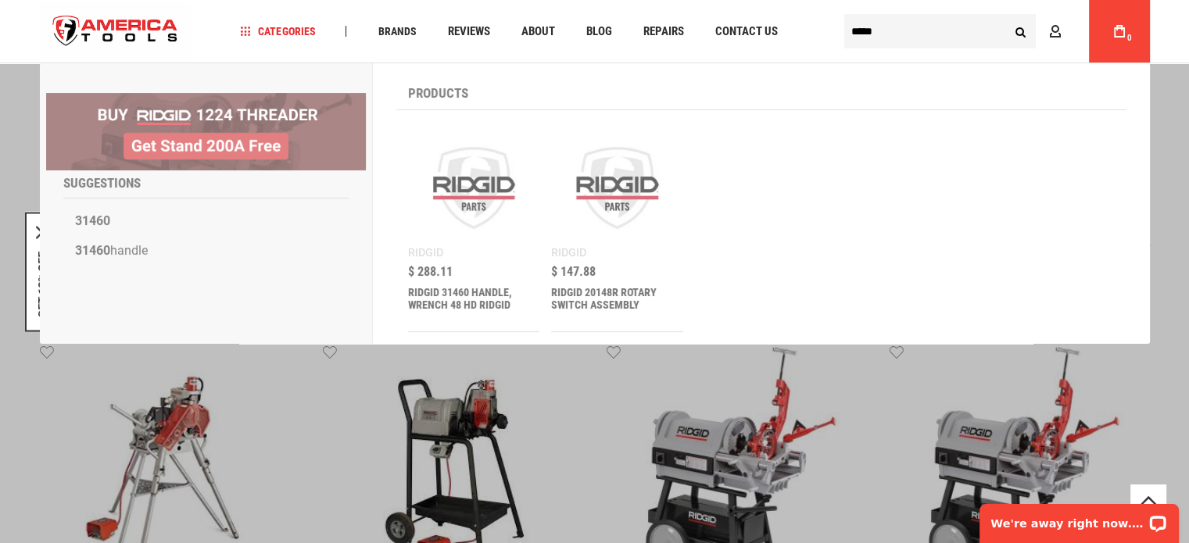
paste input "text"
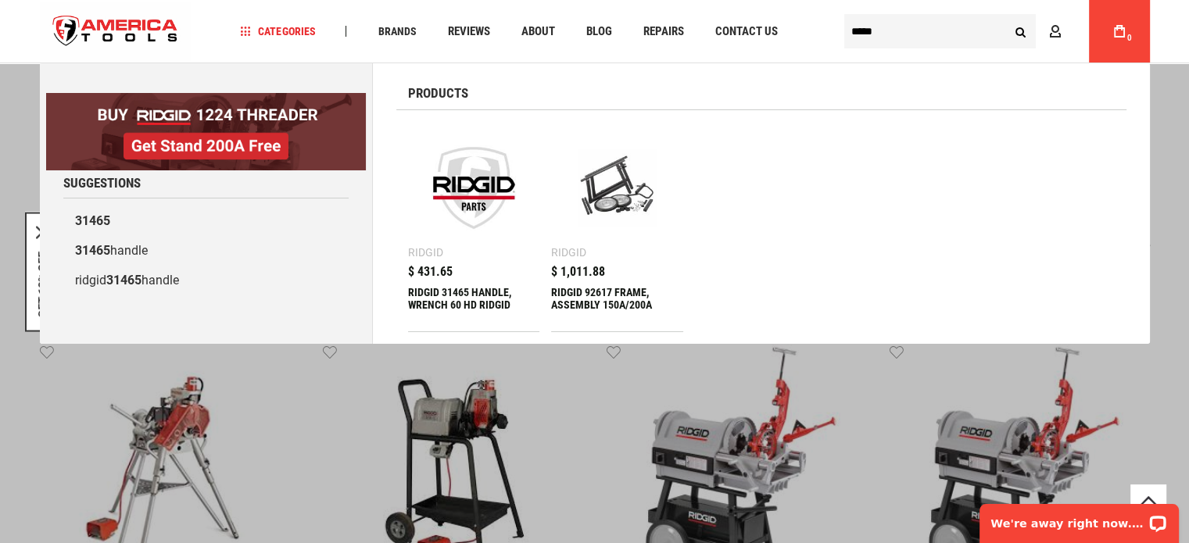
type input "*****"
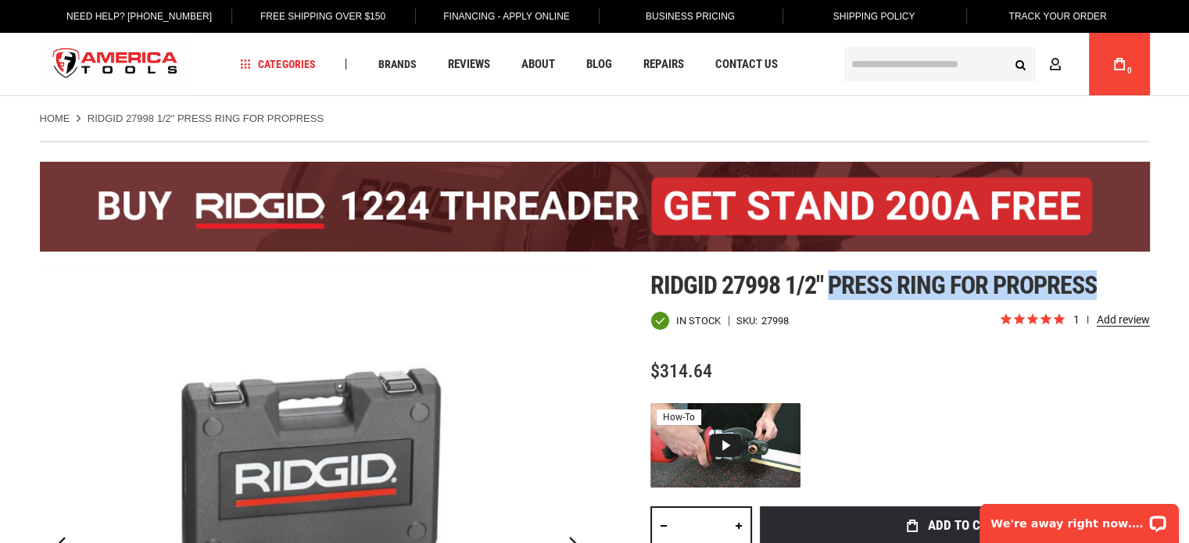
drag, startPoint x: 832, startPoint y: 285, endPoint x: 1106, endPoint y: 284, distance: 273.5
click at [1106, 284] on h1 "Ridgid 27998 1/2" press ring for propress" at bounding box center [899, 285] width 499 height 28
copy span "press ring for propress"
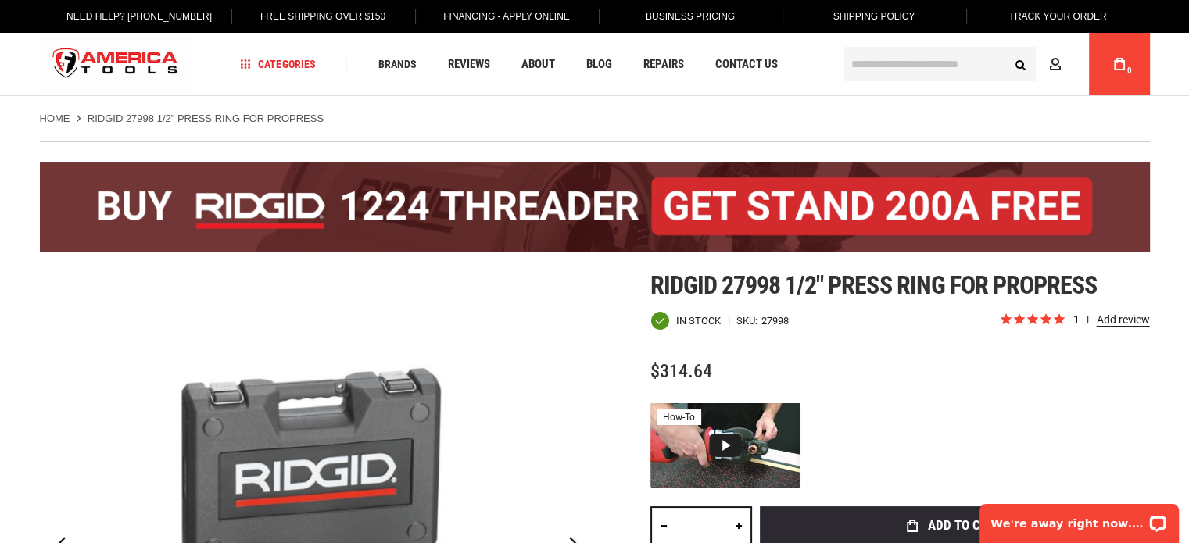
click at [961, 343] on div "Ridgid 27998 1/2" press ring for propress In stock SKU 27998 1 review $314.64 T…" at bounding box center [899, 510] width 499 height 479
drag, startPoint x: 831, startPoint y: 287, endPoint x: 945, endPoint y: 284, distance: 114.1
click at [945, 284] on span "Ridgid 27998 1/2" press ring for propress" at bounding box center [873, 285] width 447 height 30
copy span "press ring"
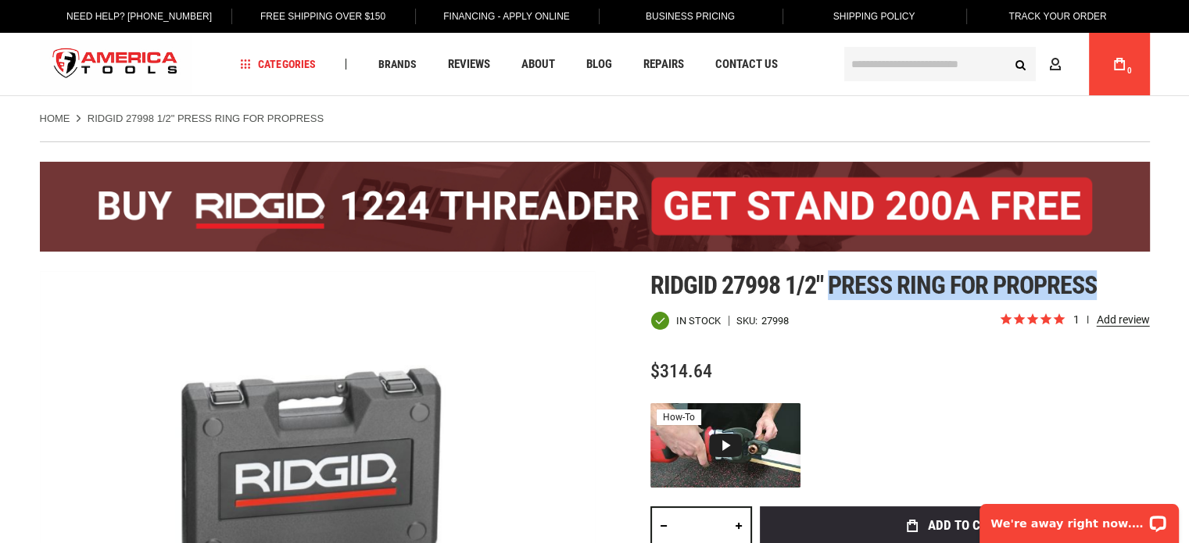
drag, startPoint x: 1105, startPoint y: 282, endPoint x: 835, endPoint y: 288, distance: 270.5
click at [835, 288] on h1 "Ridgid 27998 1/2" press ring for propress" at bounding box center [899, 285] width 499 height 28
copy span "press ring for propress"
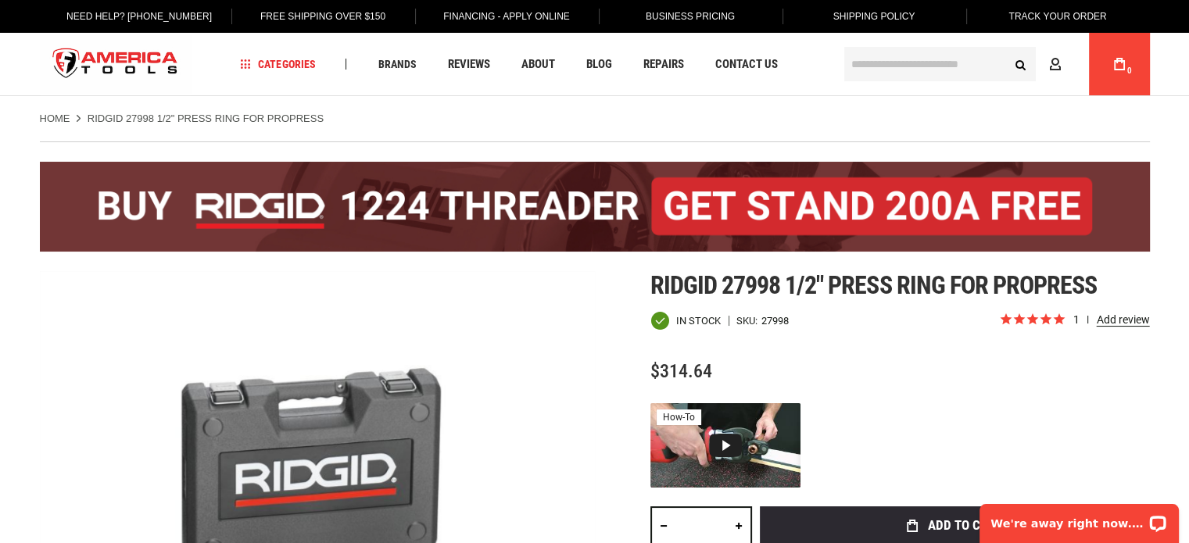
click at [941, 54] on input "text" at bounding box center [939, 64] width 191 height 34
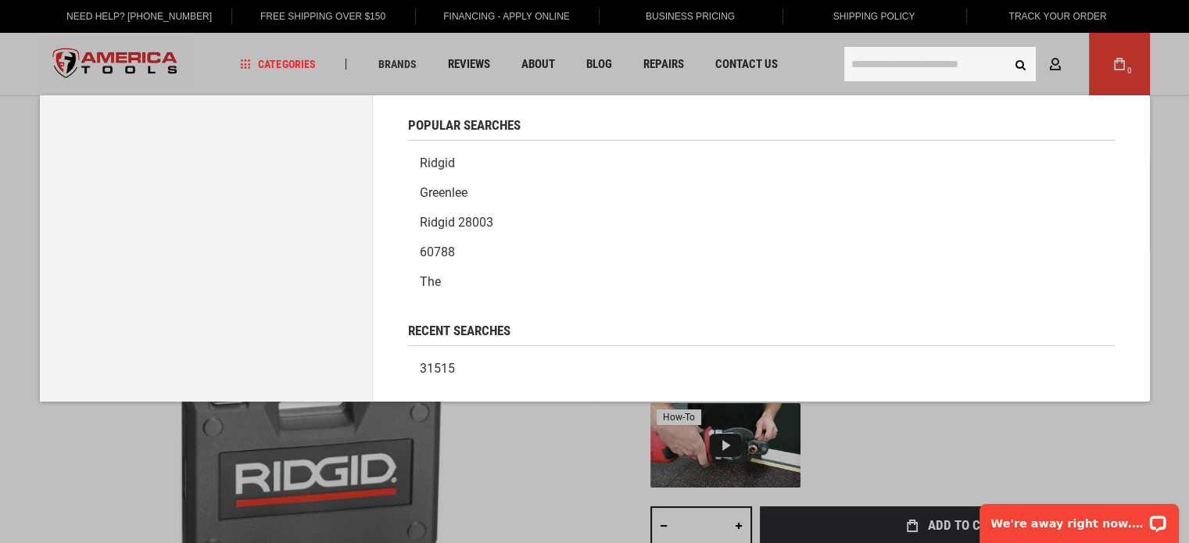
paste input "*****"
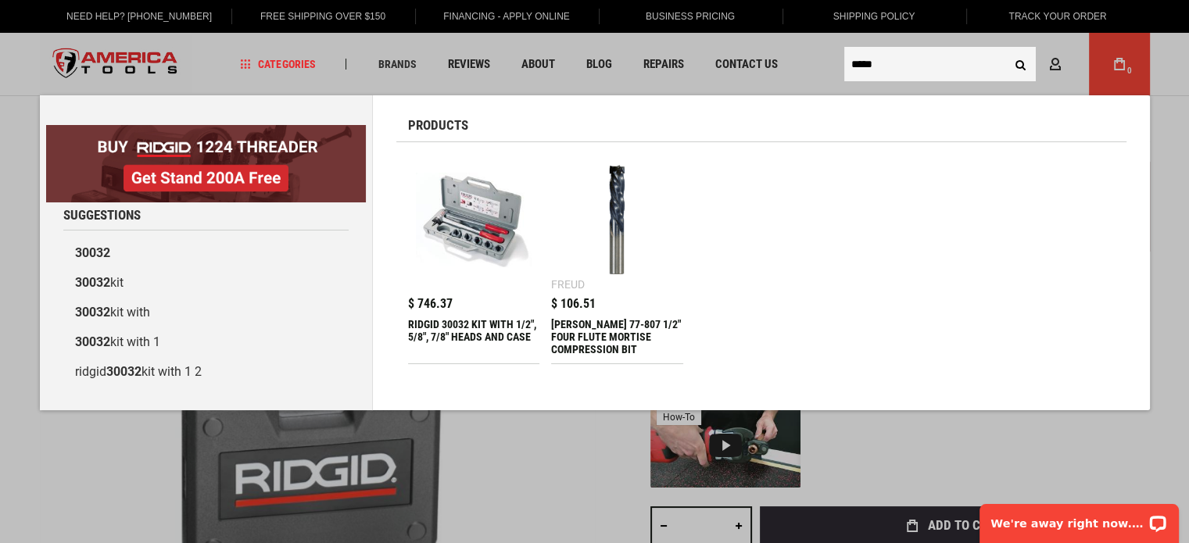
type input "*****"
click at [455, 206] on img at bounding box center [474, 220] width 116 height 116
click at [453, 337] on div "RIDGID 30032 KIT WITH 1/2", 5/8", 7/8" HEADS AND CASE" at bounding box center [474, 337] width 132 height 38
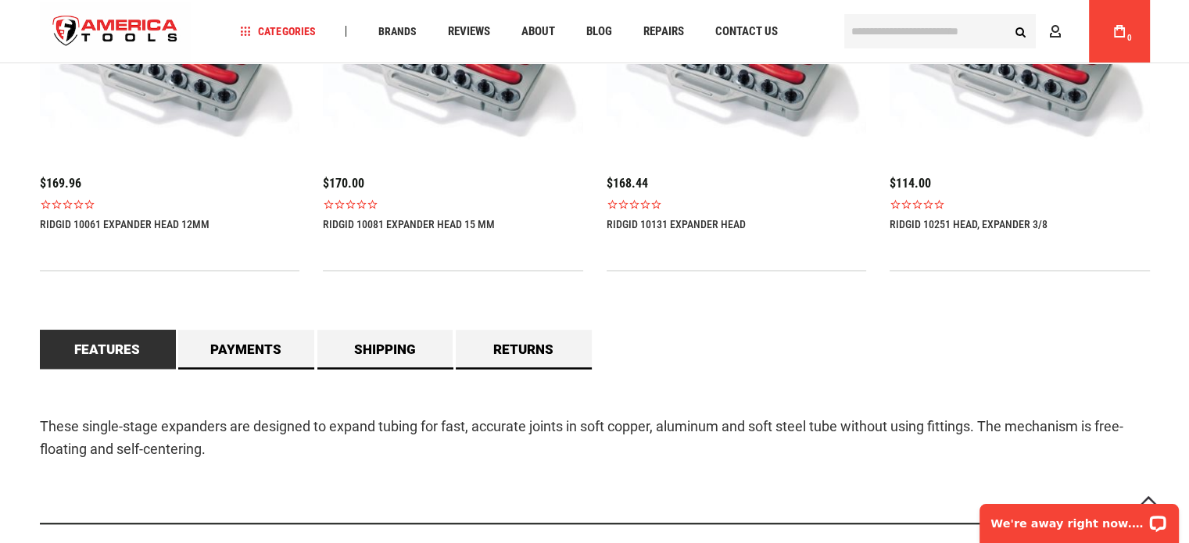
scroll to position [1329, 0]
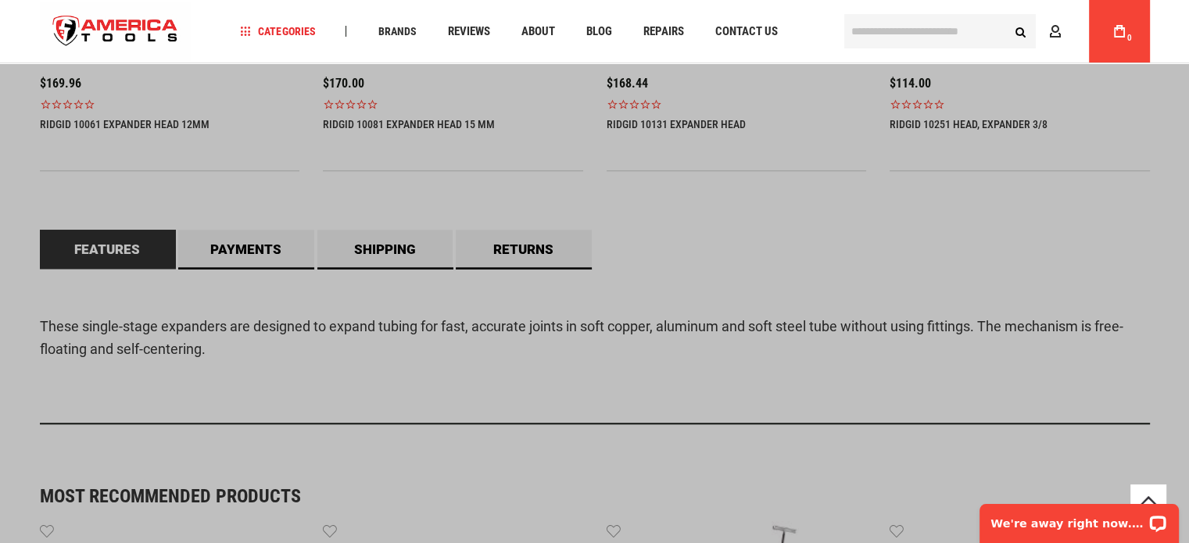
click at [978, 28] on input "text" at bounding box center [939, 31] width 191 height 34
paste input "*****"
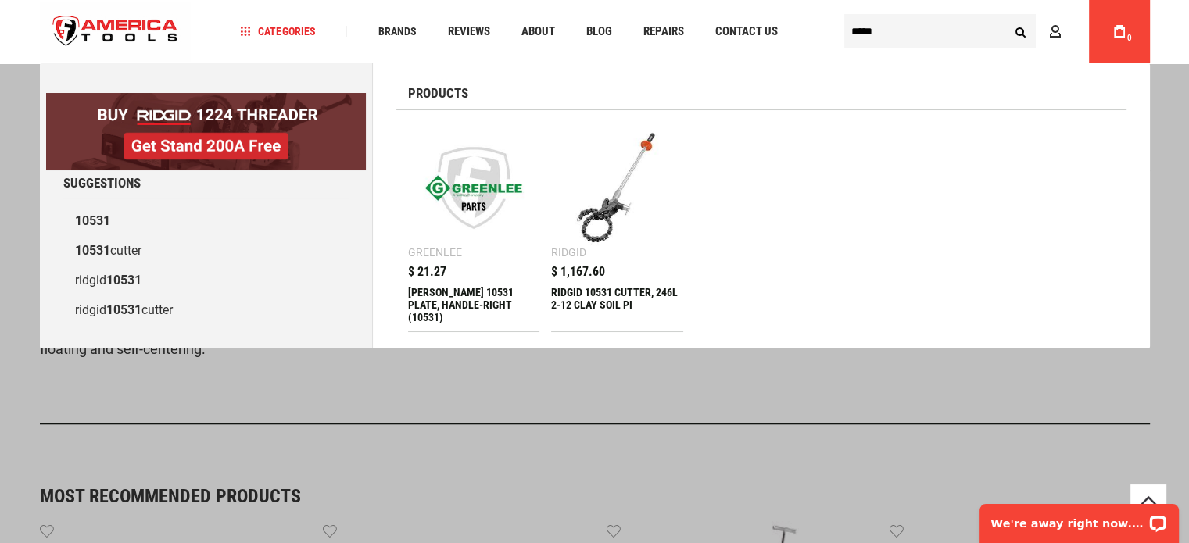
type input "*****"
click at [567, 274] on span "$ 1,167.60" at bounding box center [578, 272] width 54 height 13
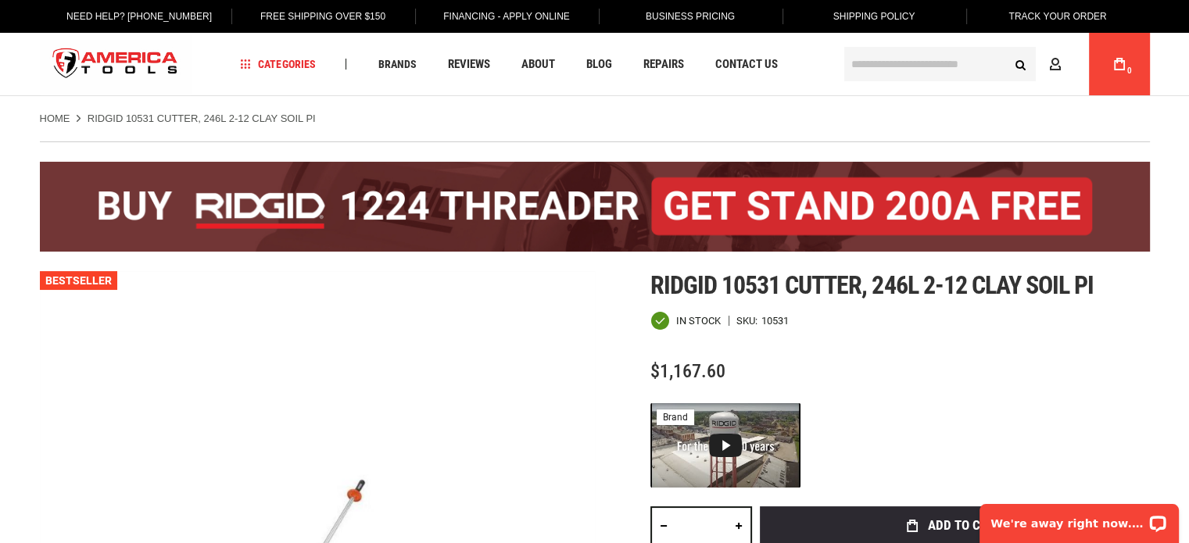
click at [1071, 328] on div "In stock SKU 10531" at bounding box center [899, 321] width 499 height 20
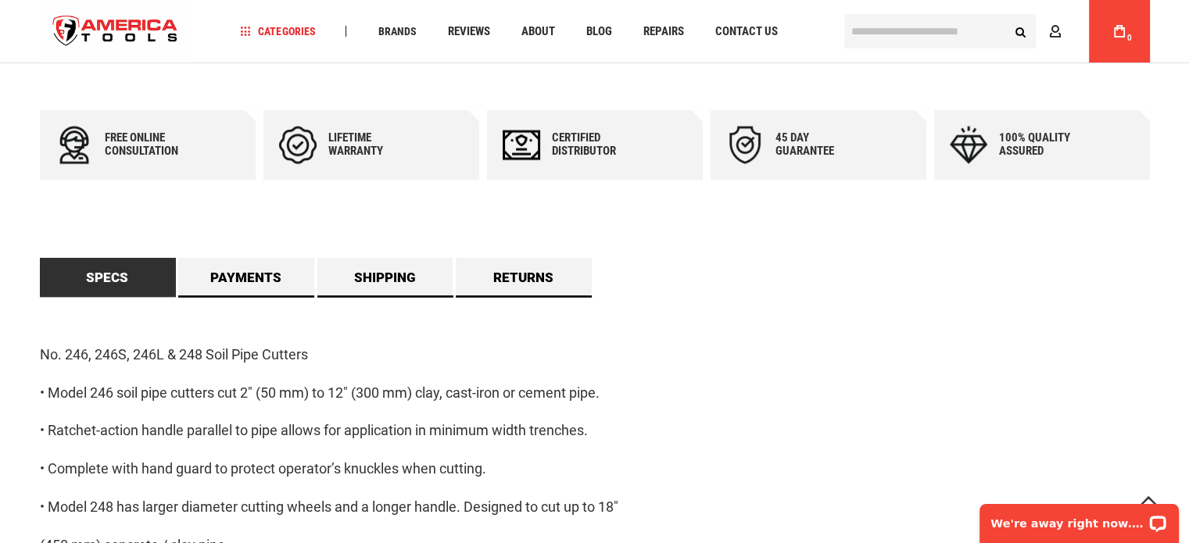
scroll to position [703, 0]
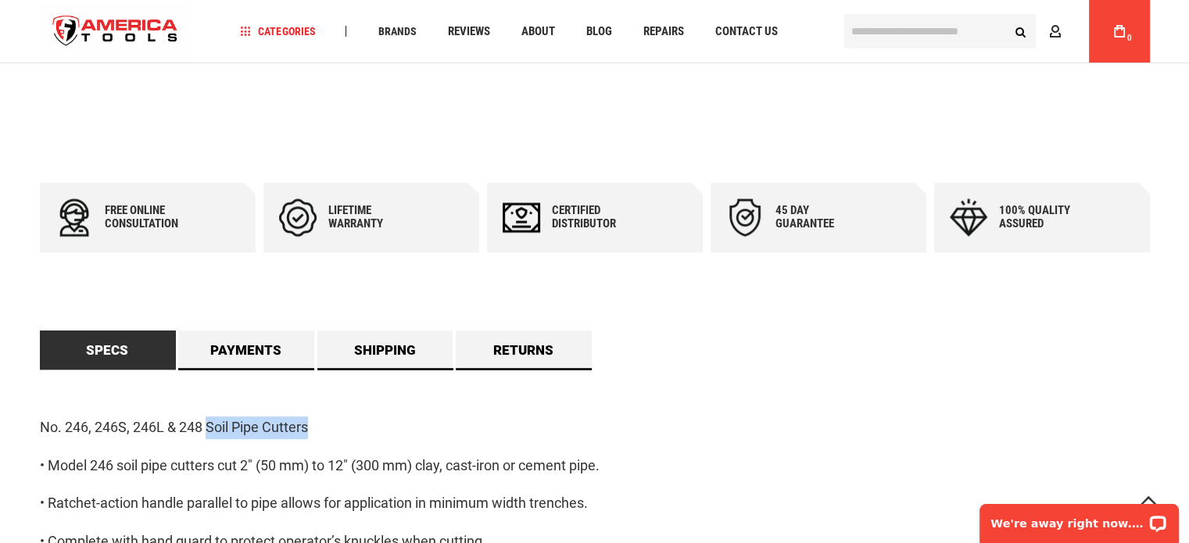
drag, startPoint x: 209, startPoint y: 429, endPoint x: 334, endPoint y: 433, distance: 125.1
click at [334, 433] on p "No. 246, 246S, 246L & 248 Soil Pipe Cutters" at bounding box center [595, 428] width 1110 height 23
copy p "Soil Pipe Cutters"
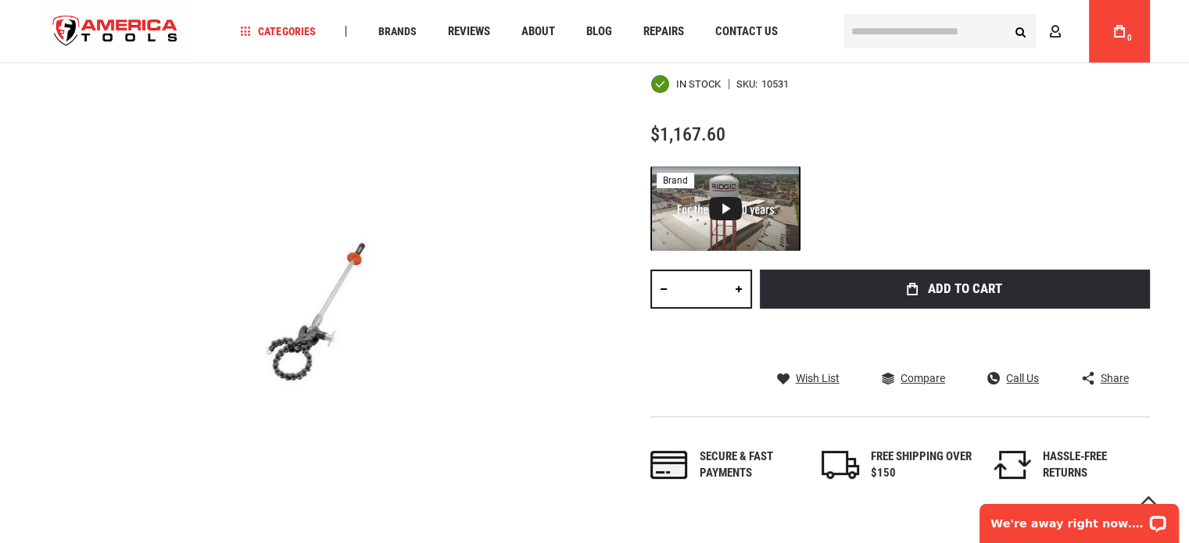
scroll to position [0, 0]
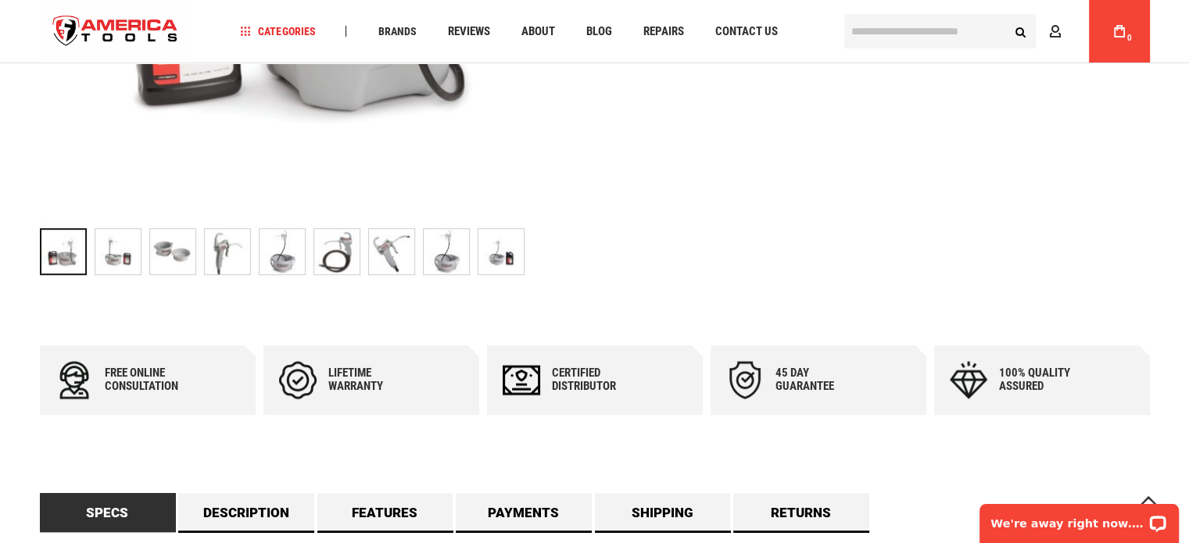
scroll to position [782, 0]
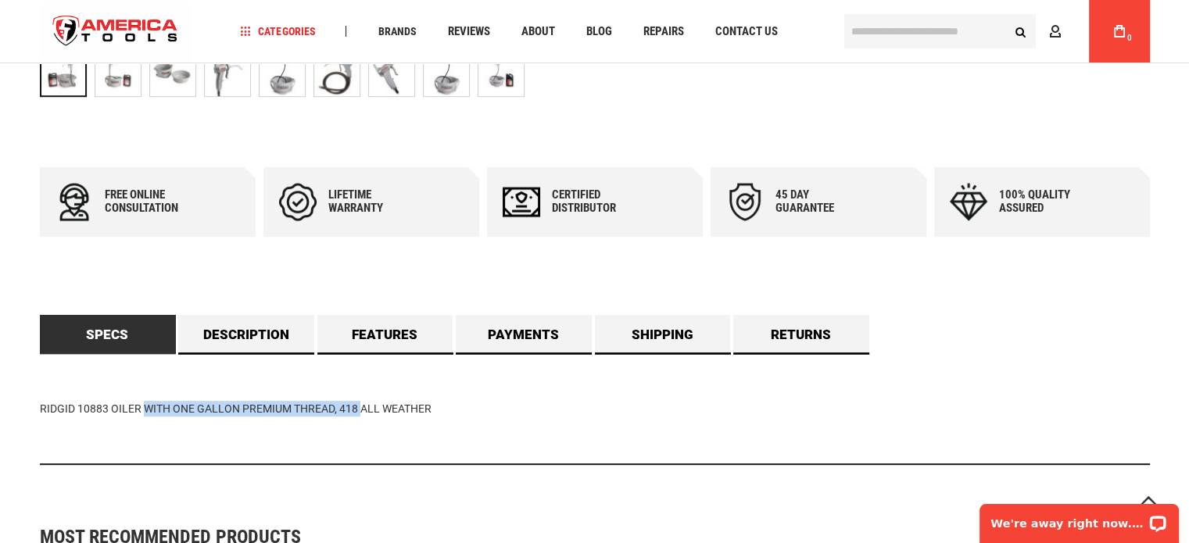
drag, startPoint x: 110, startPoint y: 410, endPoint x: 331, endPoint y: 406, distance: 221.2
click at [331, 406] on div "RIDGID 10883 OILER WITH ONE GALLON PREMIUM THREAD, 418 ALL WEATHER" at bounding box center [595, 409] width 1110 height 111
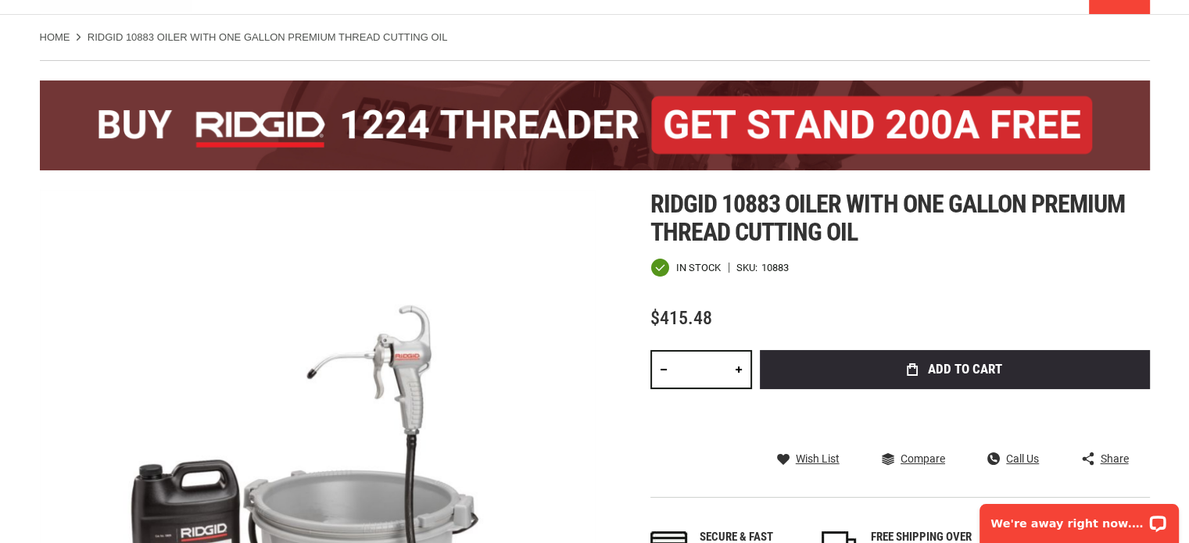
scroll to position [0, 0]
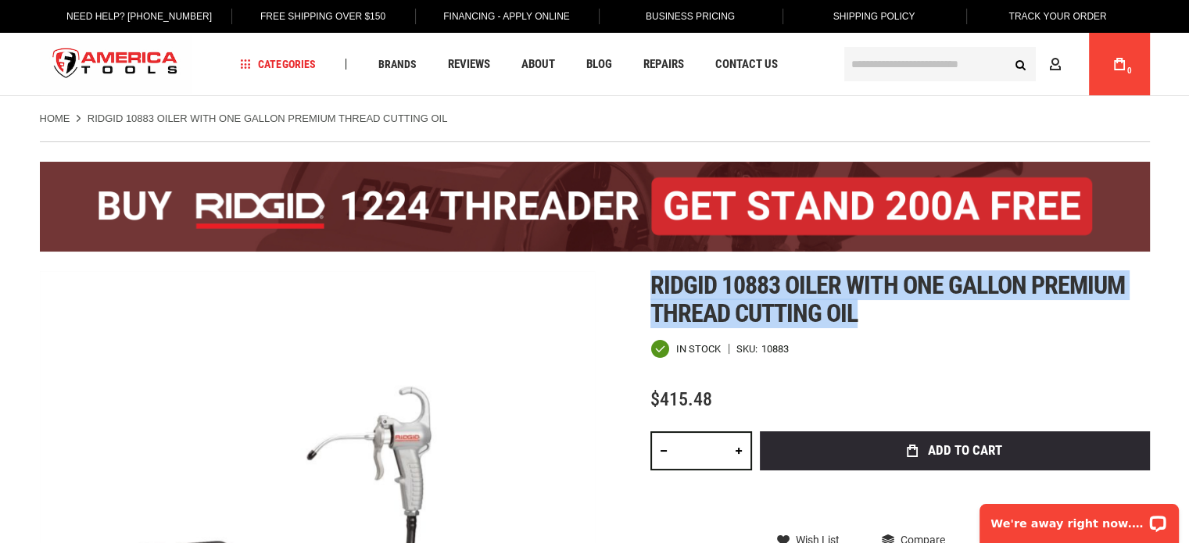
drag, startPoint x: 882, startPoint y: 324, endPoint x: 625, endPoint y: 288, distance: 258.7
copy span "Ridgid 10883 oiler with one gallon premium thread cutting oil"
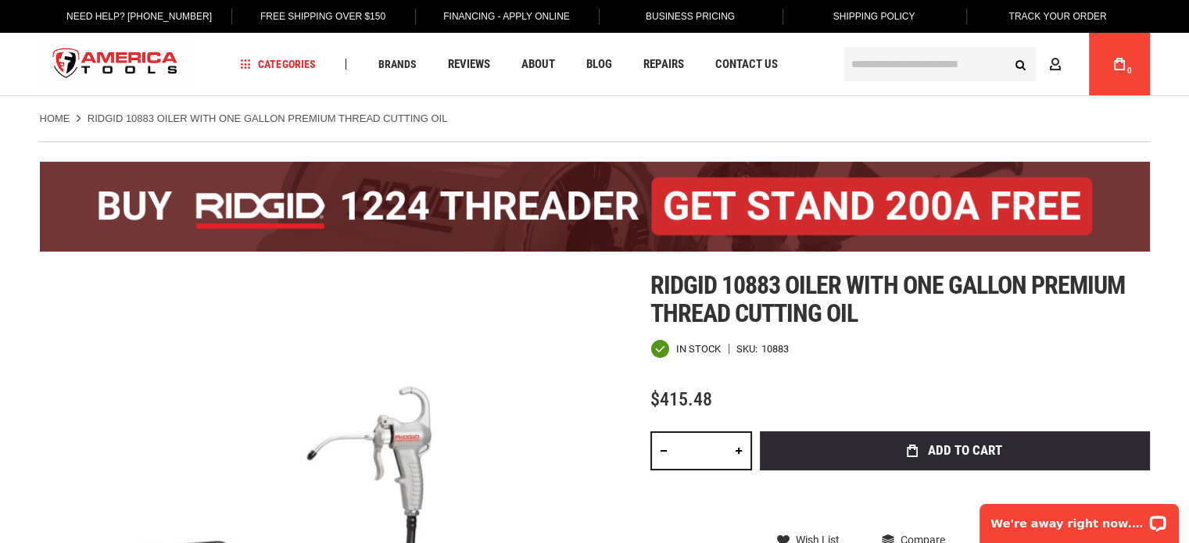
click at [773, 346] on div "10883" at bounding box center [774, 349] width 27 height 10
copy div "10883"
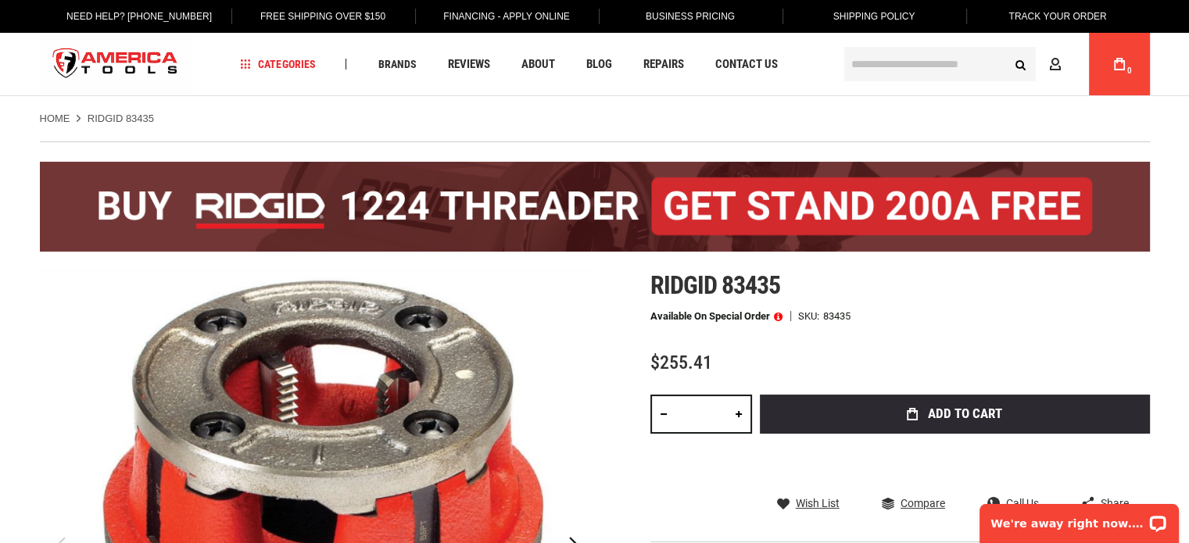
click at [840, 312] on div "83435" at bounding box center [836, 316] width 27 height 10
copy div "83435"
click at [759, 277] on span "Ridgid 83435" at bounding box center [715, 285] width 130 height 30
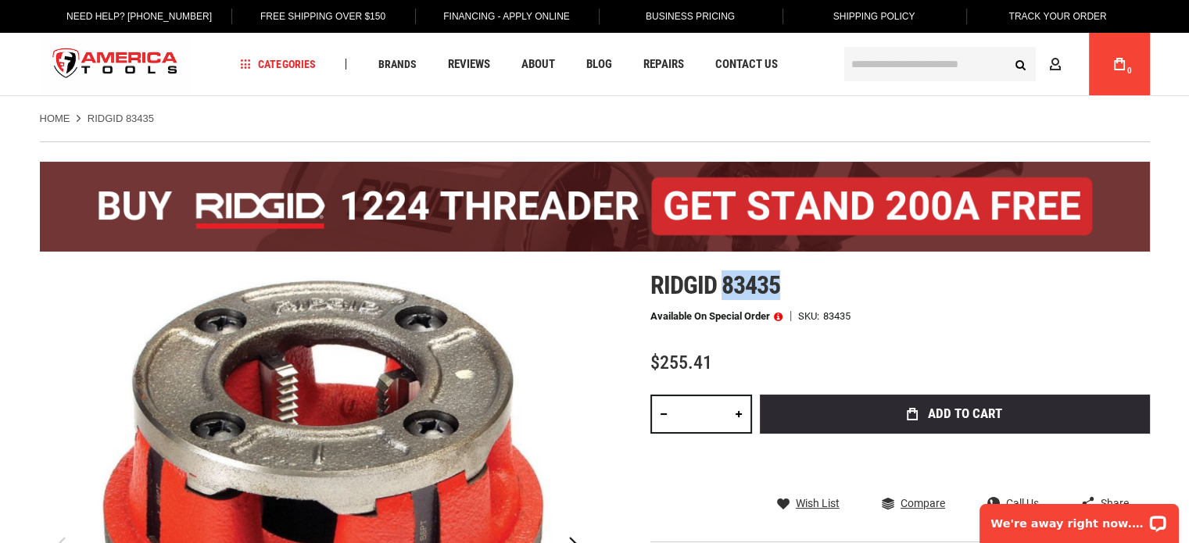
copy span "83435"
click at [903, 63] on input "text" at bounding box center [939, 64] width 191 height 34
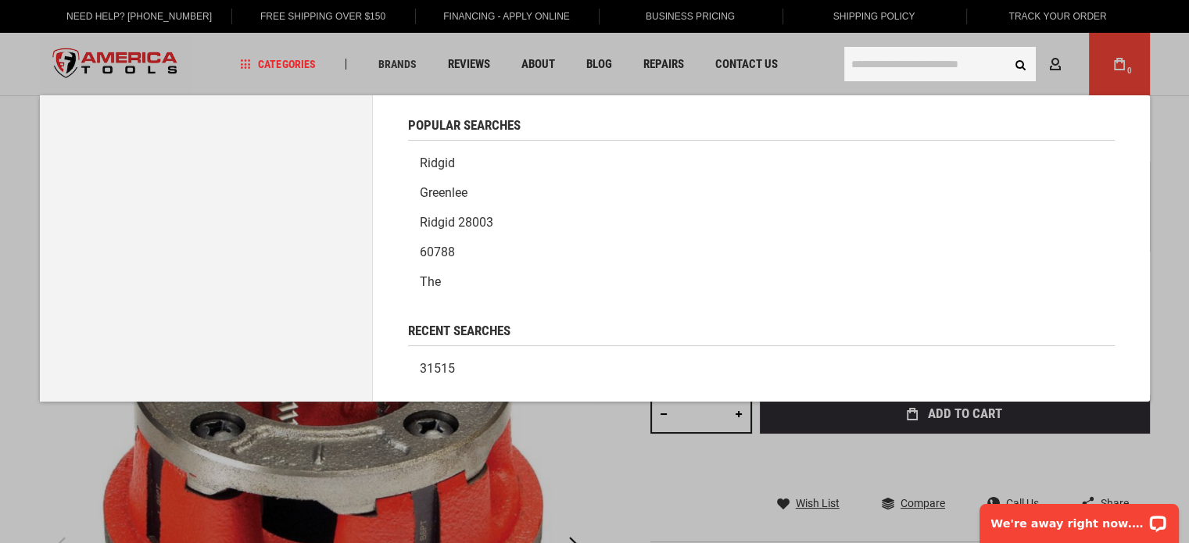
paste input "*****"
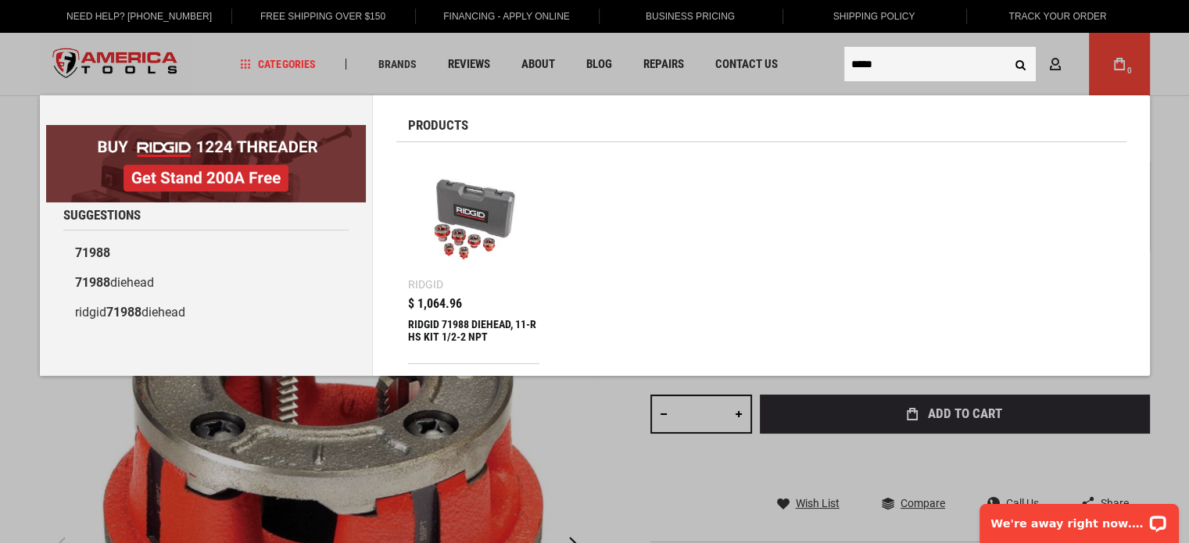
type input "*****"
click at [459, 321] on div "RIDGID 71988 DIEHEAD, 11-R HS KIT 1/2-2 NPT" at bounding box center [474, 337] width 132 height 38
click at [487, 199] on img at bounding box center [474, 220] width 116 height 116
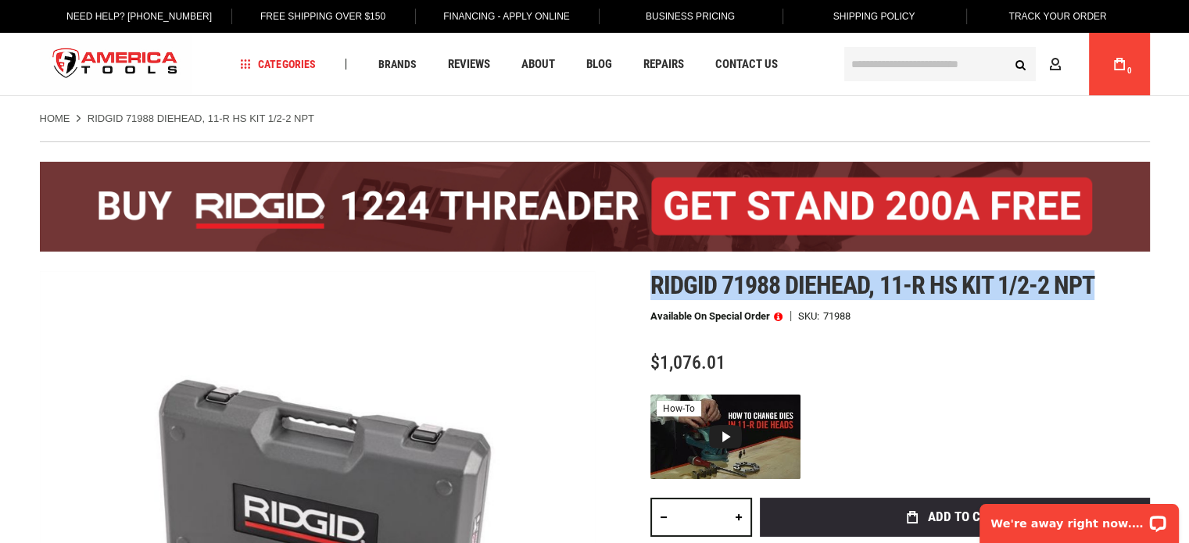
drag, startPoint x: 650, startPoint y: 274, endPoint x: 1149, endPoint y: 274, distance: 498.6
copy span "Ridgid 71988 diehead, 11-r hs kit 1/2-2 npt"
click at [652, 291] on span "Ridgid 71988 diehead, 11-r hs kit 1/2-2 npt" at bounding box center [872, 285] width 445 height 30
drag, startPoint x: 650, startPoint y: 284, endPoint x: 1114, endPoint y: 281, distance: 464.2
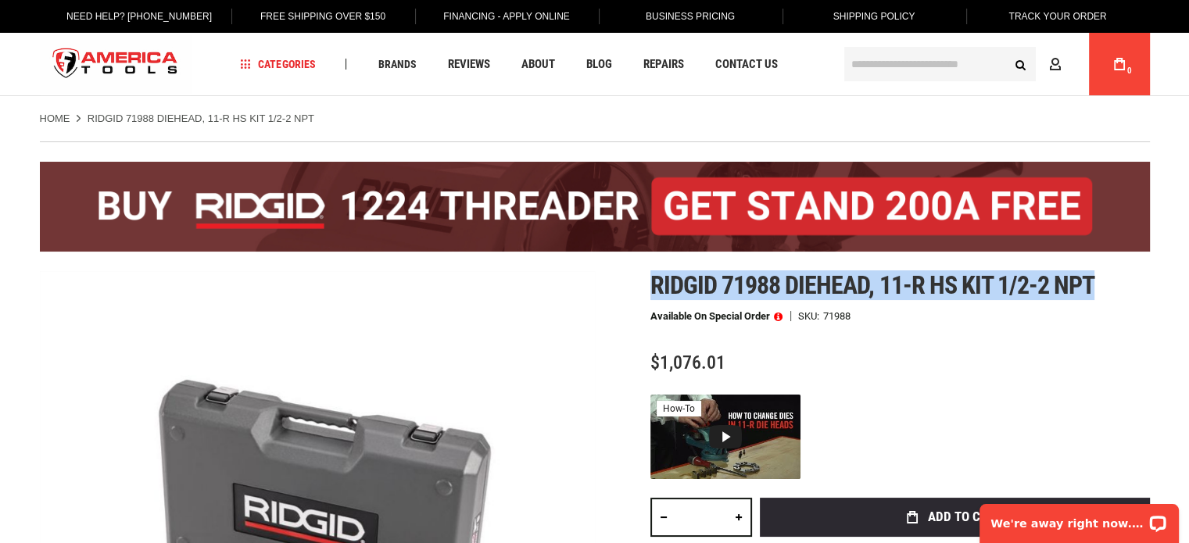
click at [1114, 281] on h1 "Ridgid 71988 diehead, 11-r hs kit 1/2-2 npt" at bounding box center [899, 285] width 499 height 28
copy span "Ridgid 71988 diehead, 11-r hs kit 1/2-2 npt"
click at [906, 67] on input "text" at bounding box center [939, 64] width 191 height 34
paste input "*****"
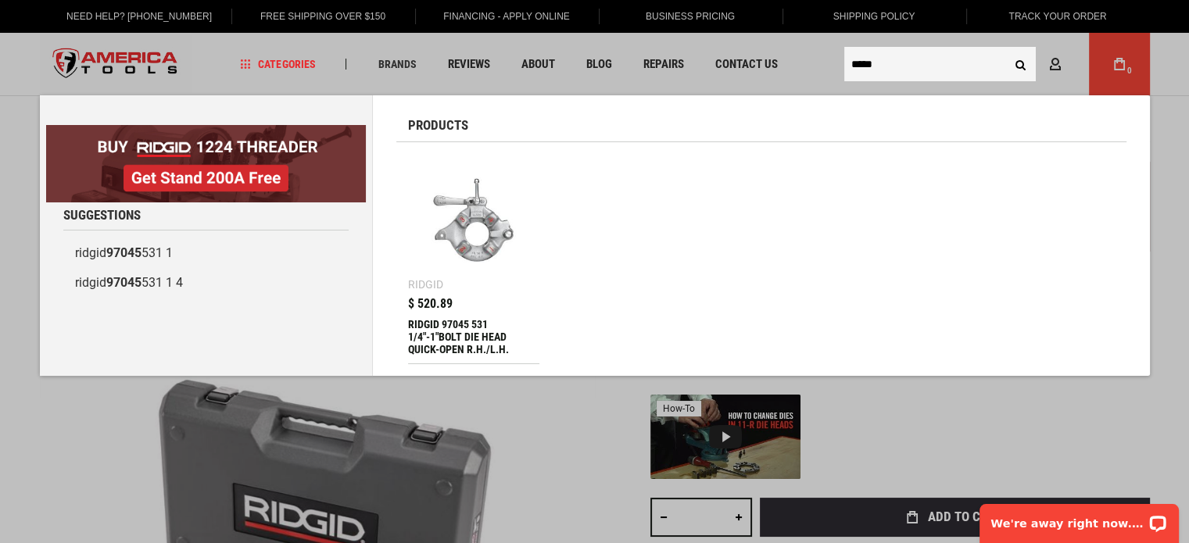
type input "*****"
click at [464, 230] on img at bounding box center [474, 220] width 116 height 116
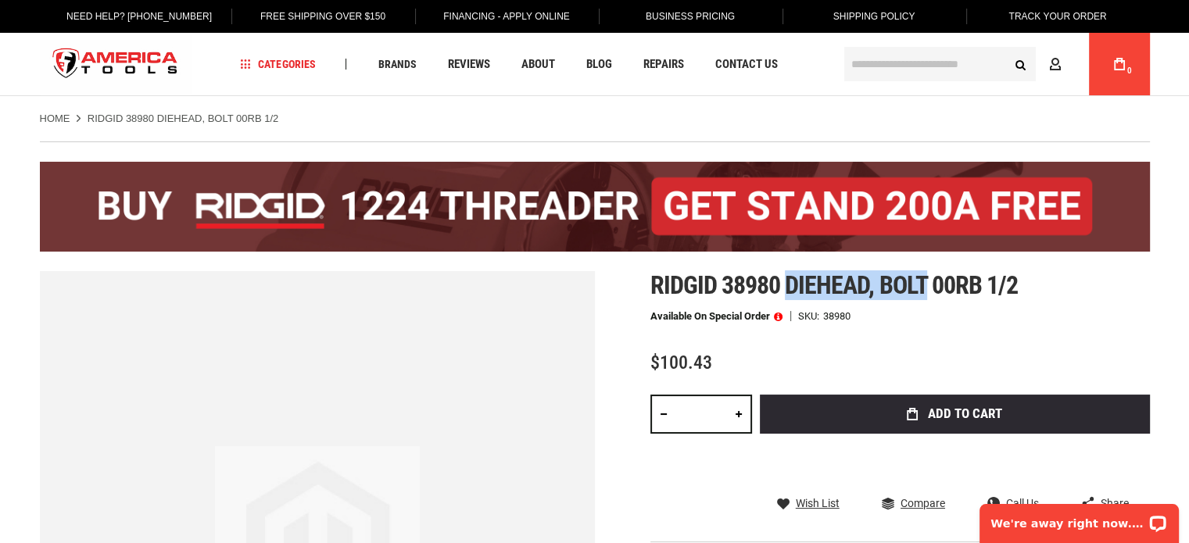
drag, startPoint x: 927, startPoint y: 281, endPoint x: 789, endPoint y: 289, distance: 138.6
click at [789, 289] on span "Ridgid 38980 diehead, bolt 00rb 1/2" at bounding box center [833, 285] width 367 height 30
copy span "diehead, bolt"
click at [871, 65] on input "text" at bounding box center [939, 64] width 191 height 34
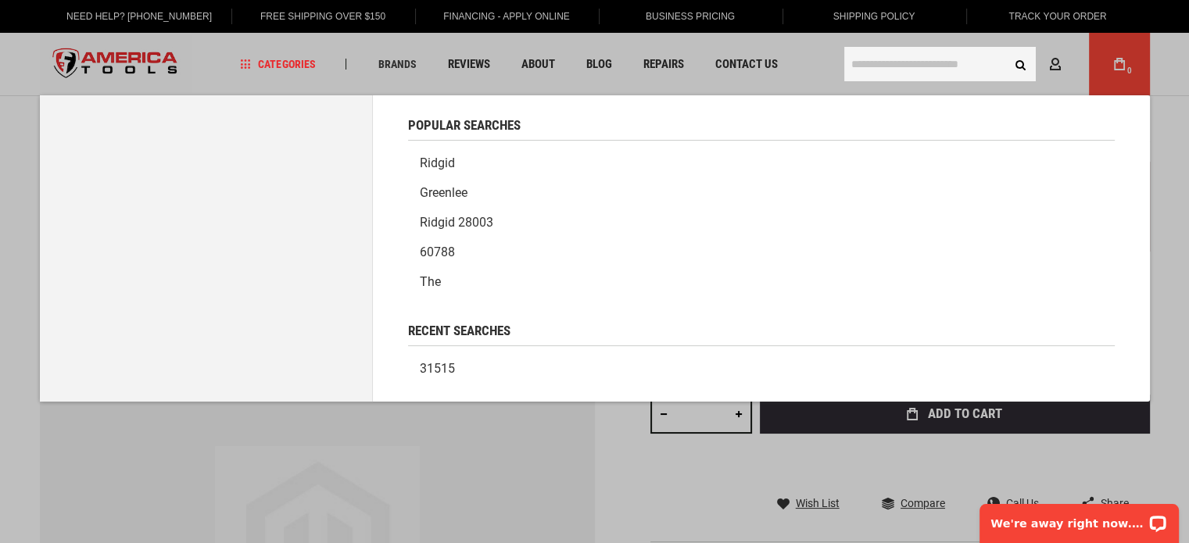
paste input "**********"
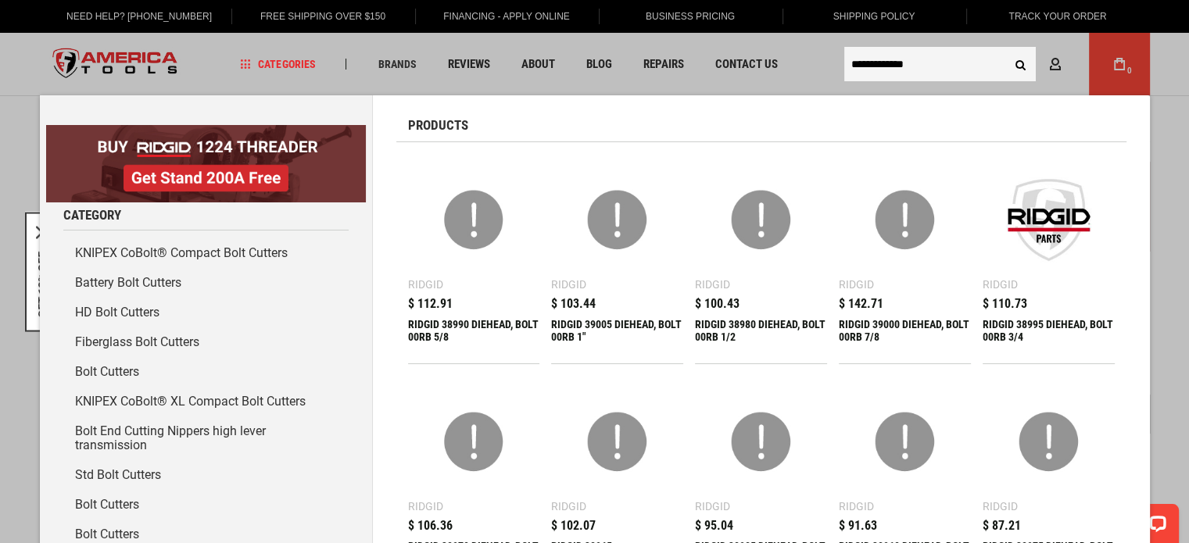
type input "**********"
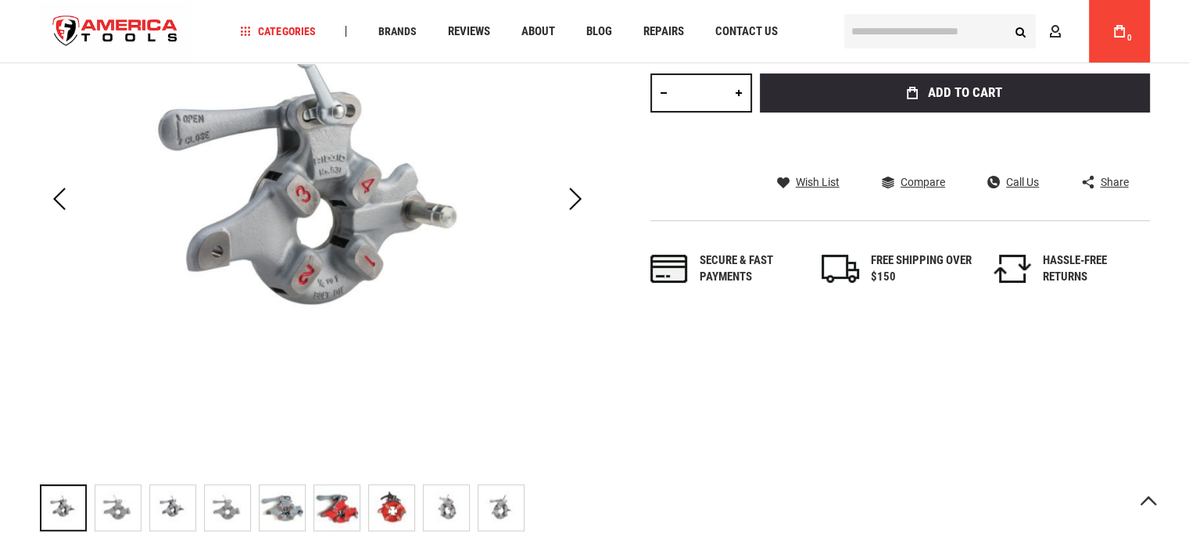
scroll to position [547, 0]
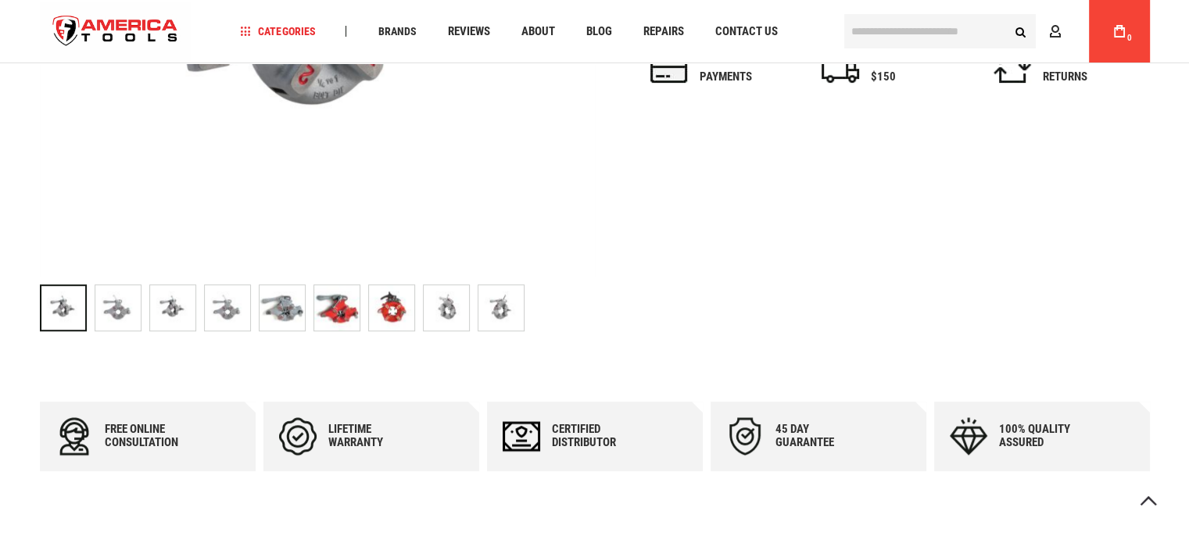
click at [334, 318] on img at bounding box center [336, 307] width 45 height 45
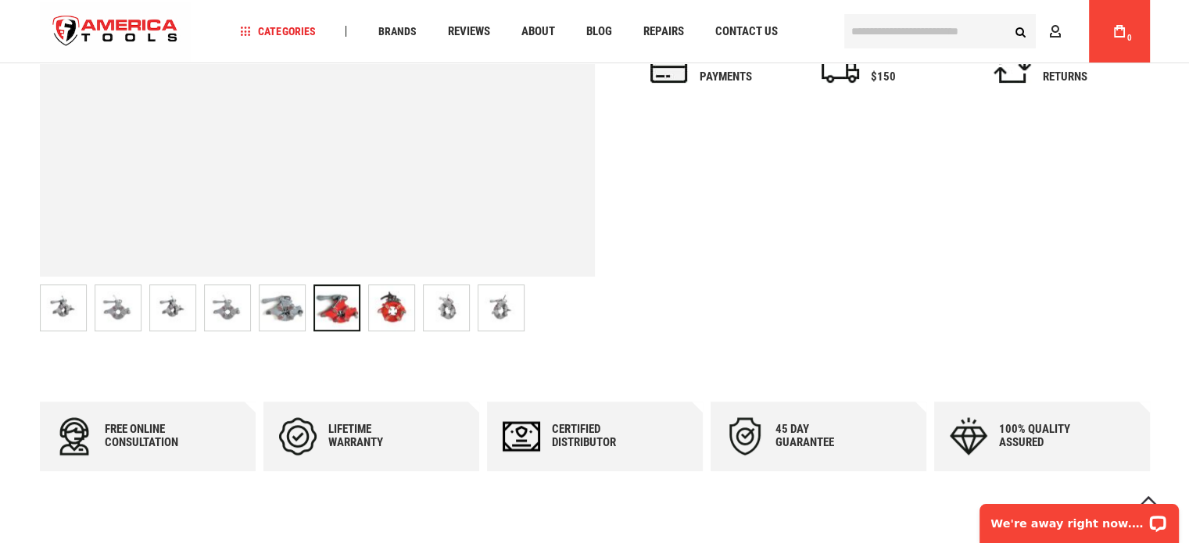
scroll to position [0, 0]
click at [395, 310] on img at bounding box center [391, 307] width 45 height 45
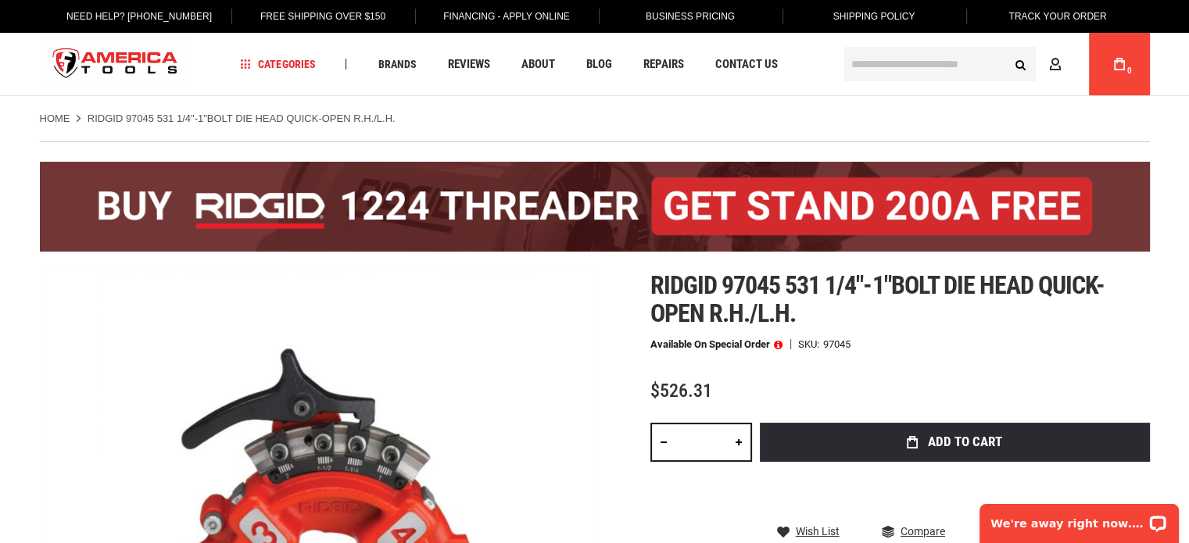
drag, startPoint x: 819, startPoint y: 298, endPoint x: 808, endPoint y: 302, distance: 11.9
click at [819, 298] on span "Ridgid 97045 531 1/4"-1"bolt die head quick-open r.h./l.h." at bounding box center [877, 299] width 455 height 58
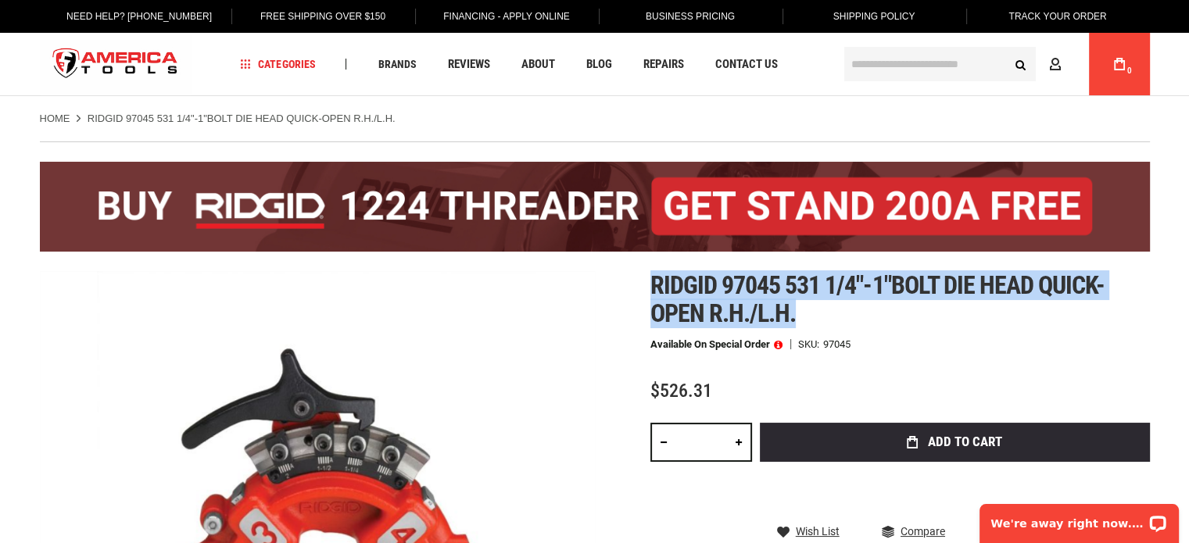
drag, startPoint x: 801, startPoint y: 312, endPoint x: 633, endPoint y: 292, distance: 169.3
copy span "Ridgid 97045 531 1/4"-1"bolt die head quick-open r.h./l.h."
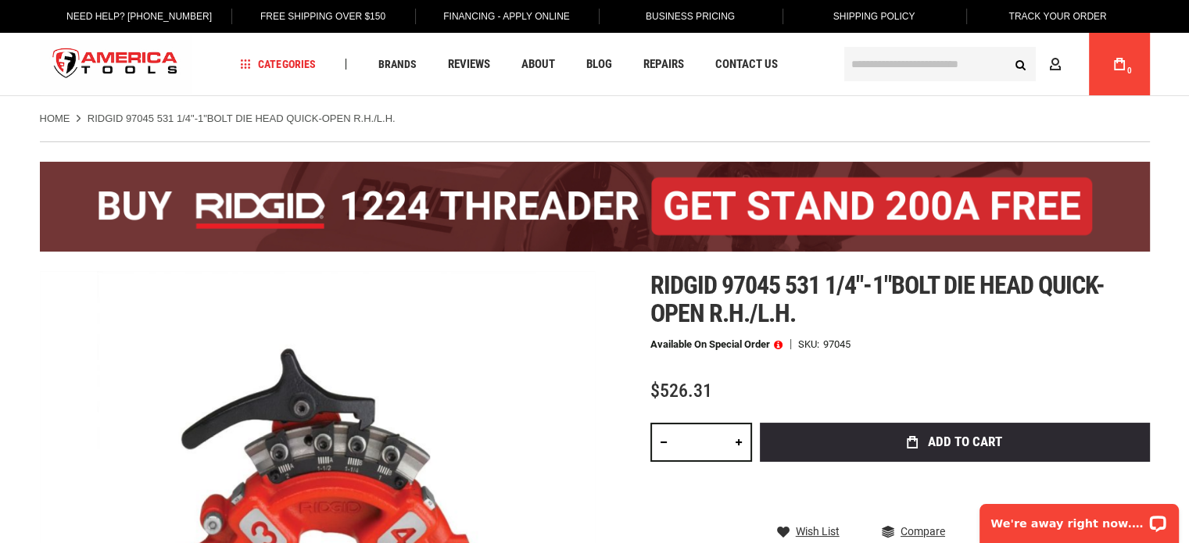
click at [893, 67] on input "text" at bounding box center [939, 64] width 191 height 34
paste input "*****"
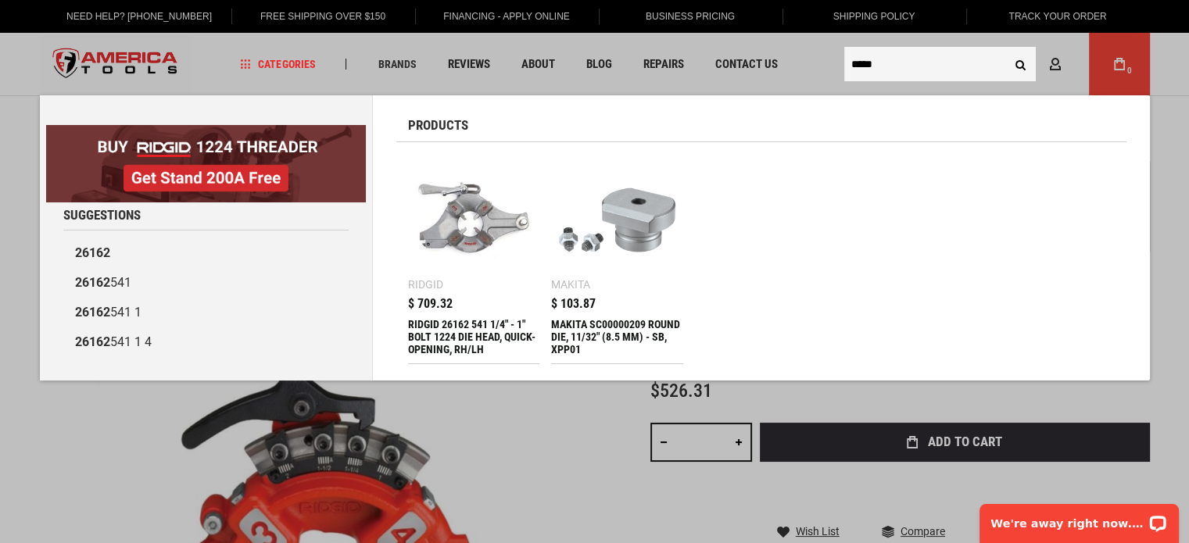
type input "*****"
click at [462, 331] on div "RIDGID 26162 541 1/4" - 1" BOLT 1224 DIE HEAD, QUICK-OPENING, RH/LH" at bounding box center [474, 337] width 132 height 38
click at [442, 332] on div "RIDGID 26162 541 1/4" - 1" BOLT 1224 DIE HEAD, QUICK-OPENING, RH/LH" at bounding box center [474, 337] width 132 height 38
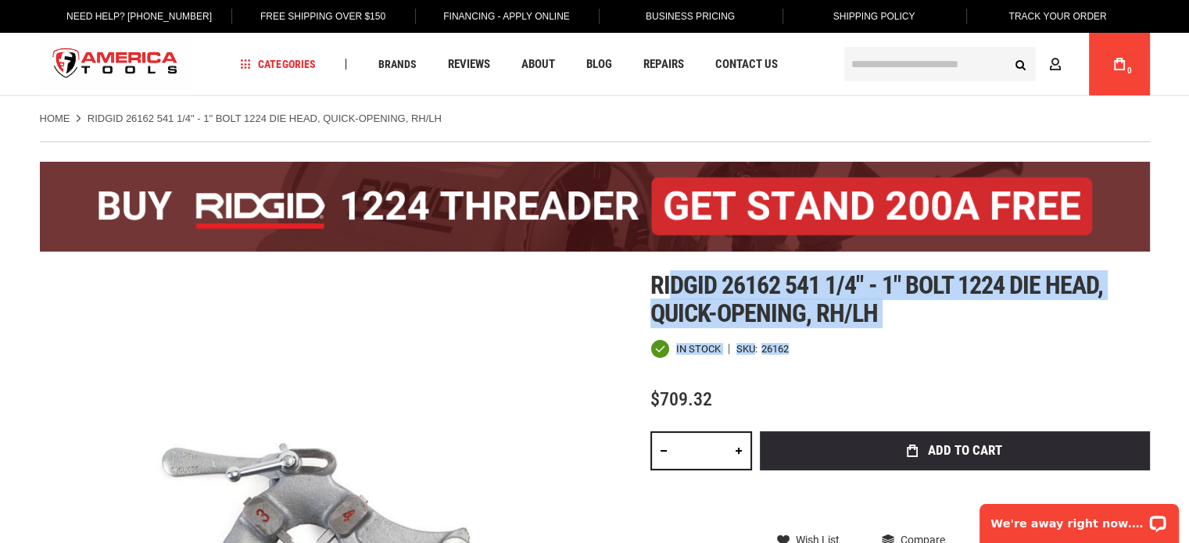
drag, startPoint x: 900, startPoint y: 327, endPoint x: 668, endPoint y: 285, distance: 235.9
click at [668, 285] on div "Ridgid 26162 541 1/4" - 1" bolt 1224 die head, quick-opening, rh/lh In stock SK…" at bounding box center [899, 473] width 499 height 404
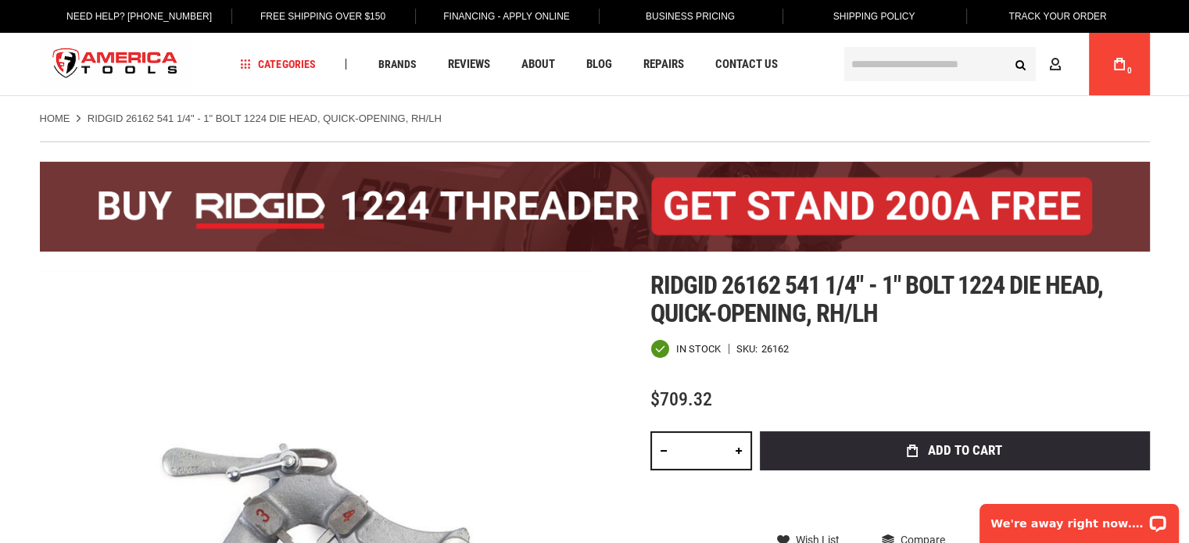
click at [650, 290] on span "Ridgid 26162 541 1/4" - 1" bolt 1224 die head, quick-opening, rh/lh" at bounding box center [876, 299] width 453 height 58
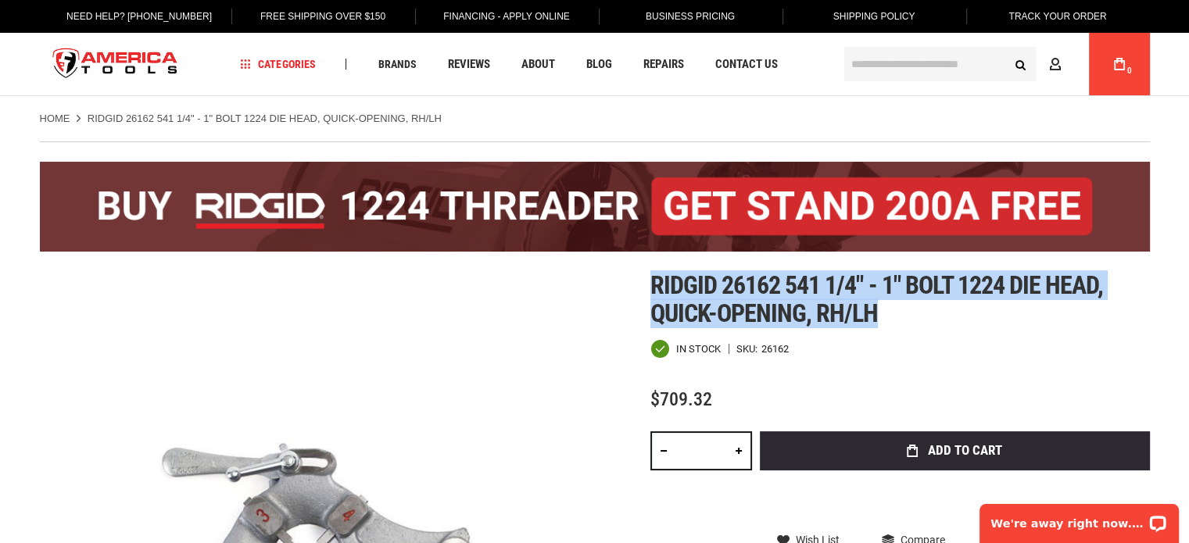
drag, startPoint x: 654, startPoint y: 277, endPoint x: 895, endPoint y: 306, distance: 242.4
click at [895, 306] on h1 "Ridgid 26162 541 1/4" - 1" bolt 1224 die head, quick-opening, rh/lh" at bounding box center [899, 299] width 499 height 56
copy span "Ridgid 26162 541 1/4" - 1" bolt 1224 die head, quick-opening, rh/lh"
drag, startPoint x: 870, startPoint y: 52, endPoint x: 881, endPoint y: 59, distance: 13.0
click at [870, 52] on input "text" at bounding box center [939, 64] width 191 height 34
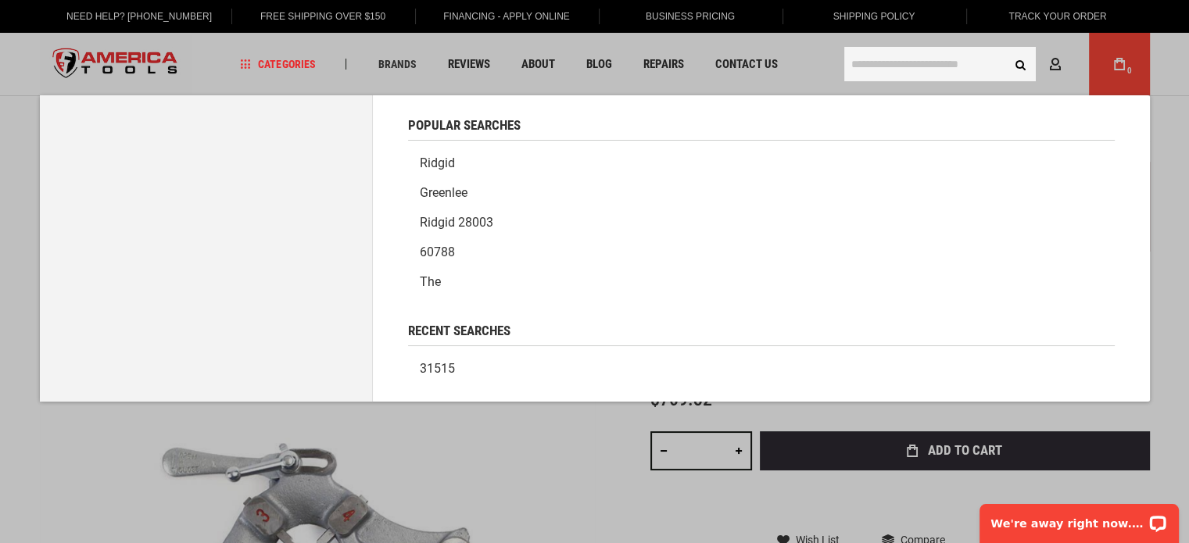
paste input "*****"
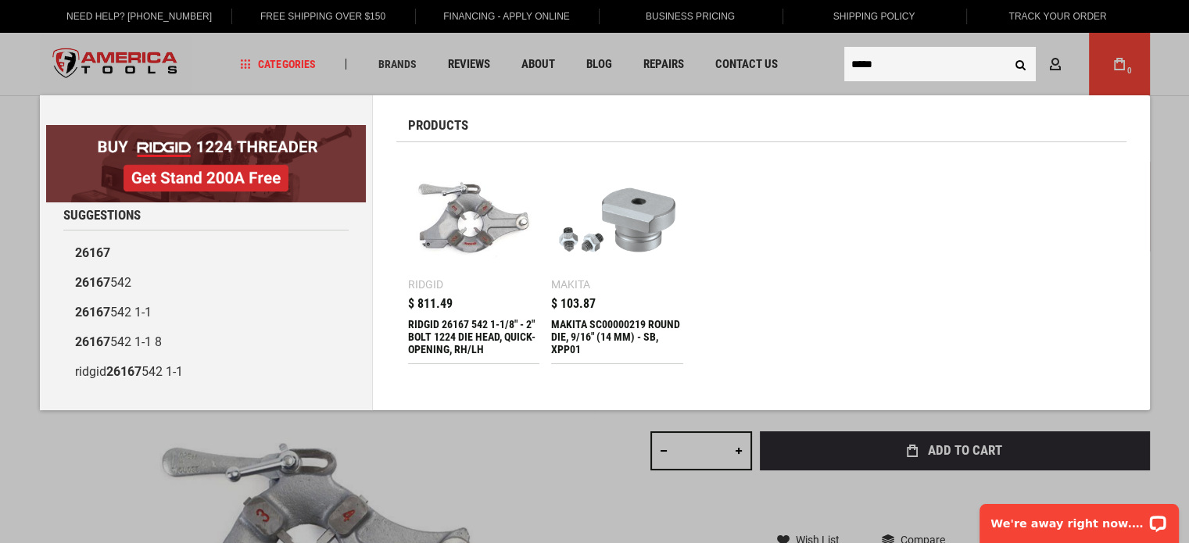
type input "*****"
click at [456, 222] on img at bounding box center [474, 220] width 116 height 116
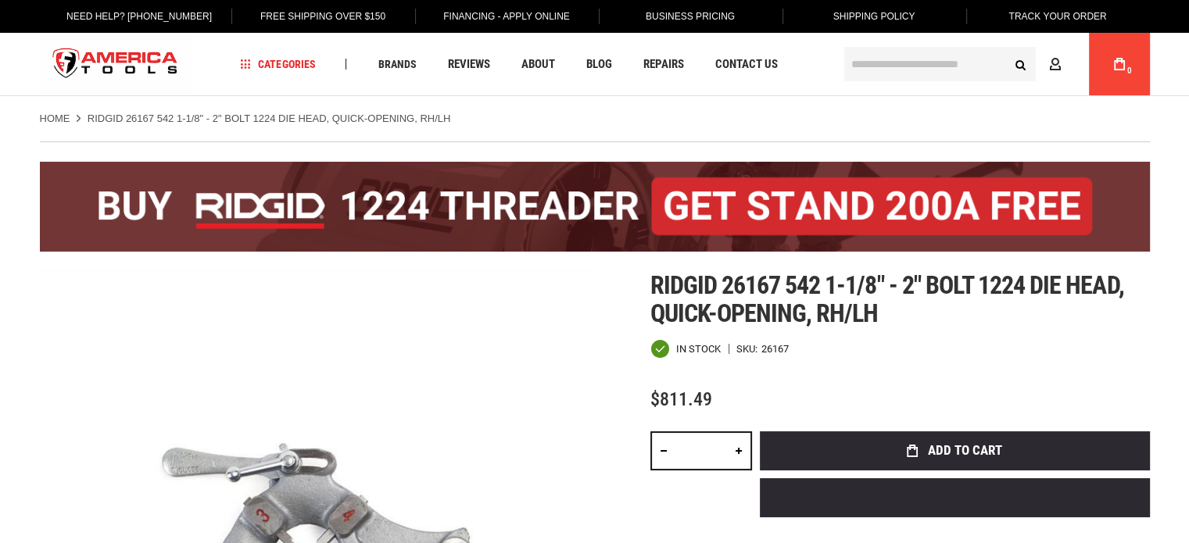
click at [923, 331] on div "Ridgid 26167 542 1-1/8" - 2" bolt 1224 die head, quick-opening, rh/lh In stock …" at bounding box center [899, 479] width 499 height 416
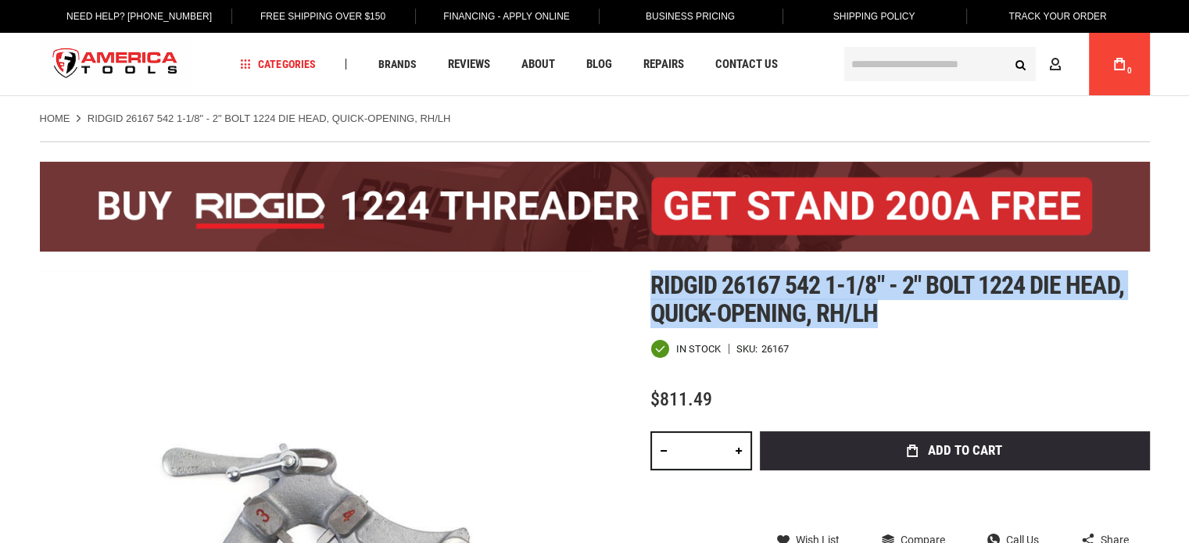
drag, startPoint x: 892, startPoint y: 315, endPoint x: 647, endPoint y: 284, distance: 246.5
click at [647, 284] on div "Skip to the end of the images gallery Skip to the beginning of the images galle…" at bounding box center [595, 548] width 1110 height 555
copy span "Ridgid 26167 542 1-1/8" - 2" bolt 1224 die head, quick-opening, rh/lh"
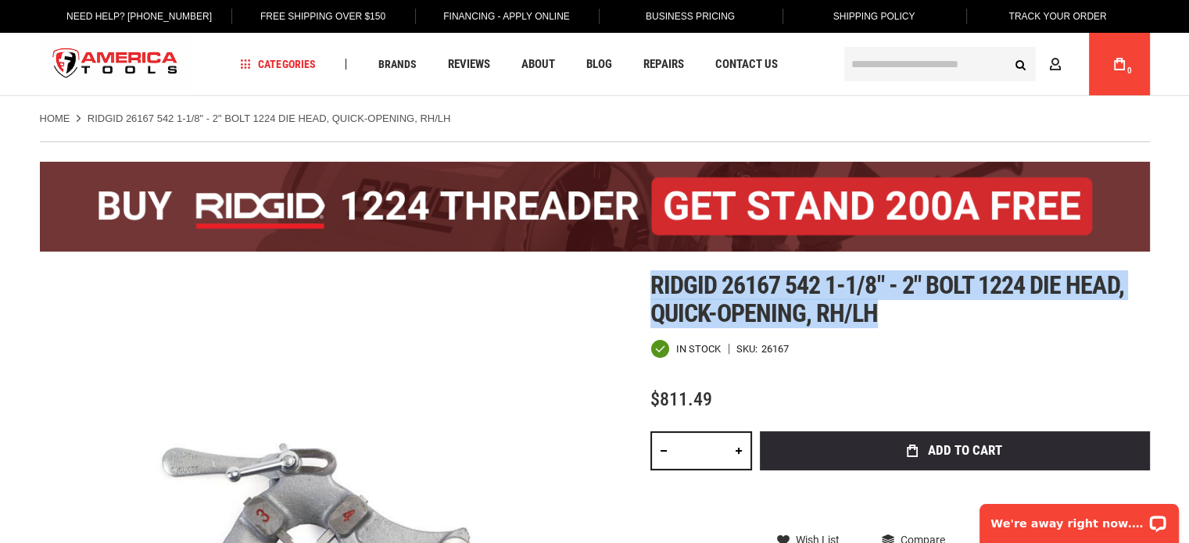
drag, startPoint x: 864, startPoint y: 59, endPoint x: 874, endPoint y: 59, distance: 10.2
click at [864, 59] on input "text" at bounding box center [939, 64] width 191 height 34
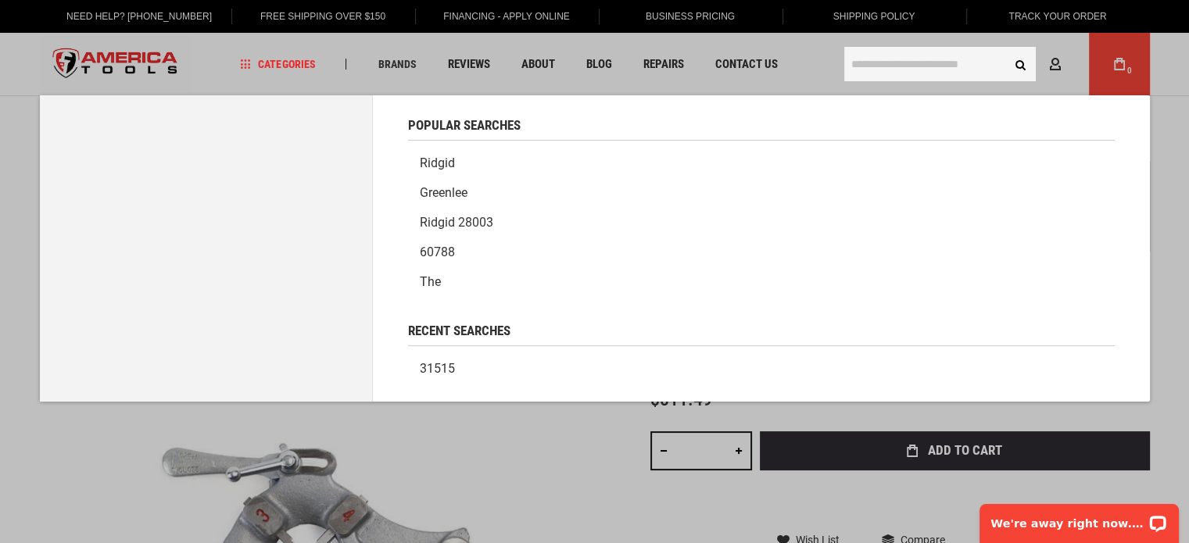
paste input "*****"
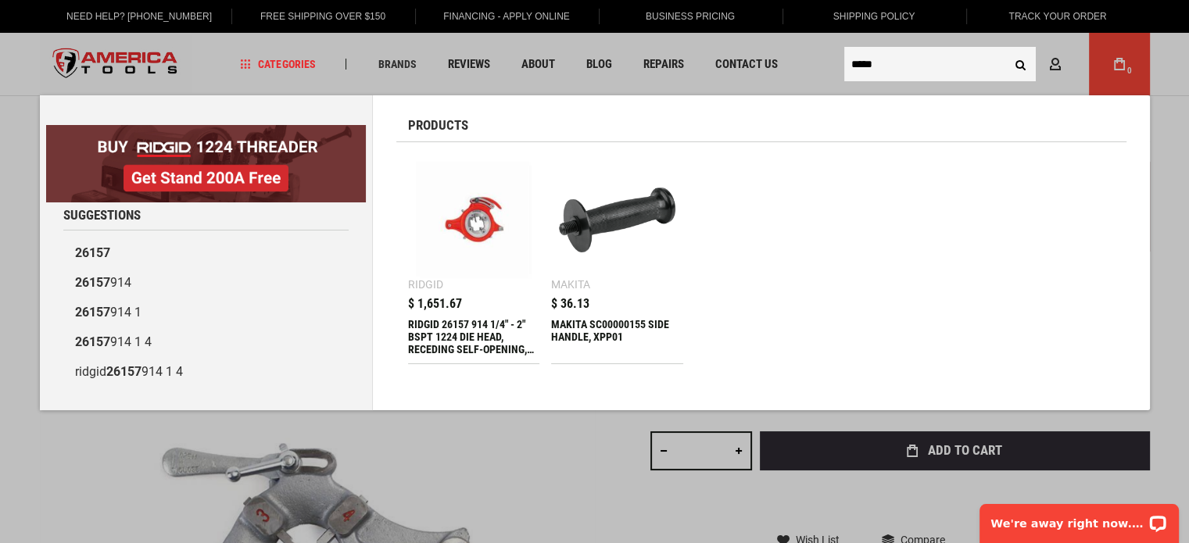
type input "*****"
click at [466, 234] on img at bounding box center [474, 220] width 116 height 116
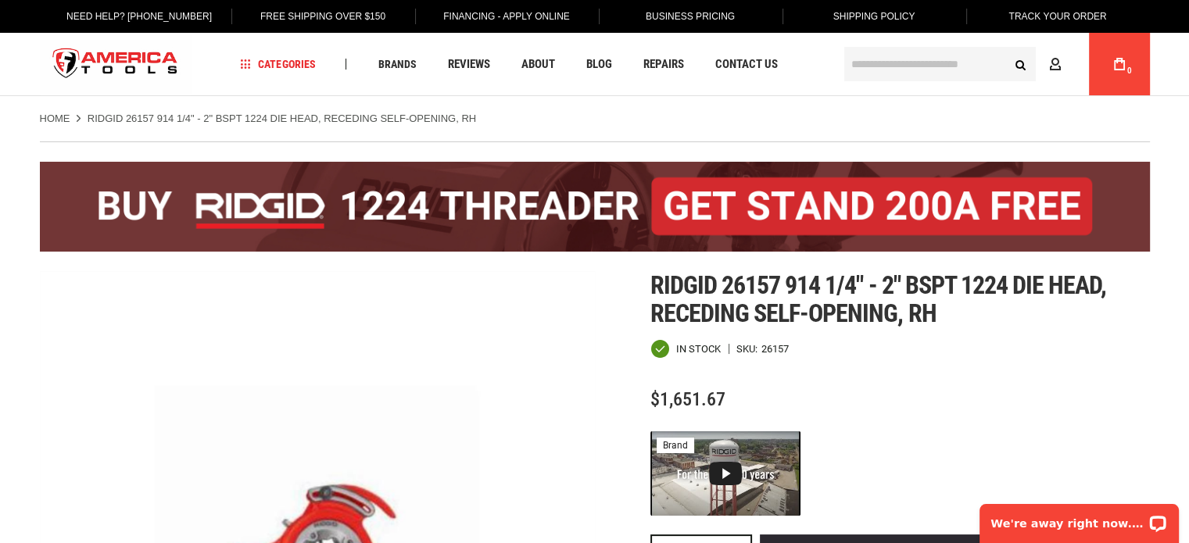
click at [917, 59] on input "text" at bounding box center [939, 64] width 191 height 34
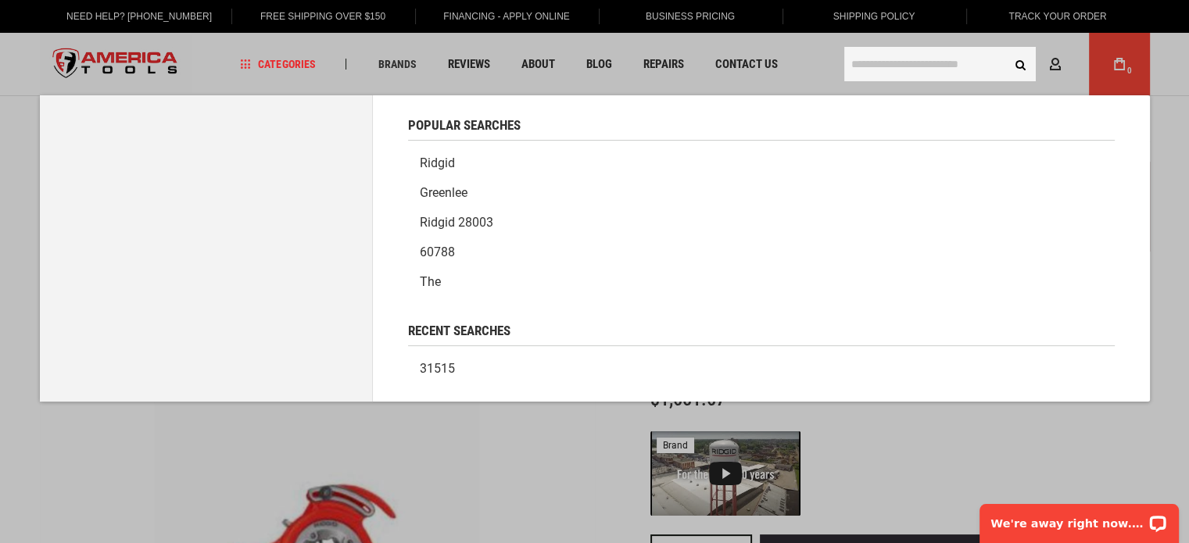
paste input "*****"
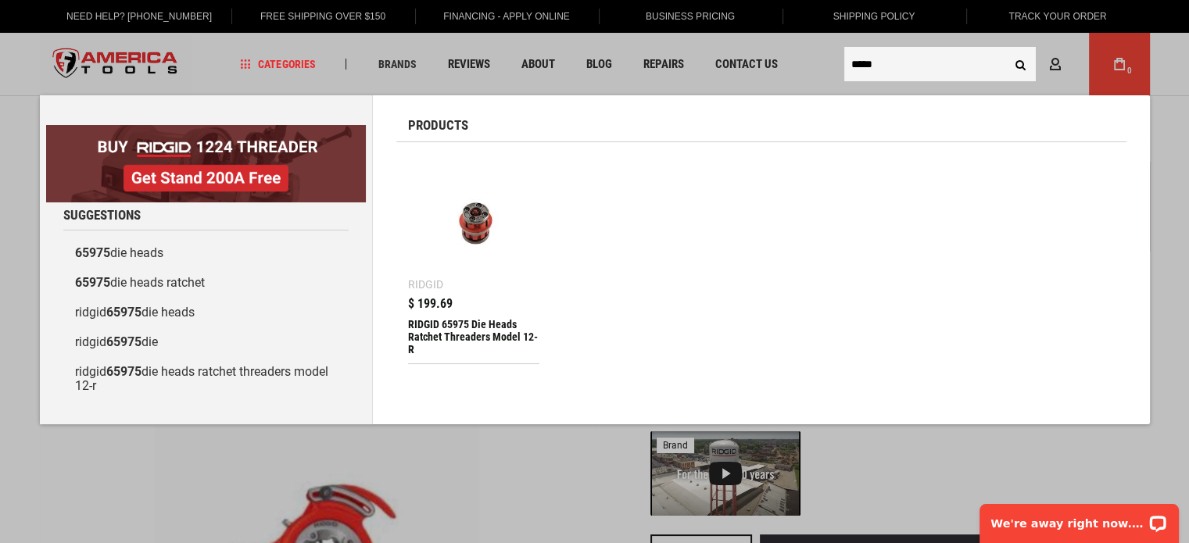
type input "*****"
click at [442, 326] on div "RIDGID 65975 Die Heads Ratchet Threaders Model 12-R" at bounding box center [474, 337] width 132 height 38
click at [434, 324] on div "RIDGID 65975 Die Heads Ratchet Threaders Model 12-R" at bounding box center [474, 337] width 132 height 38
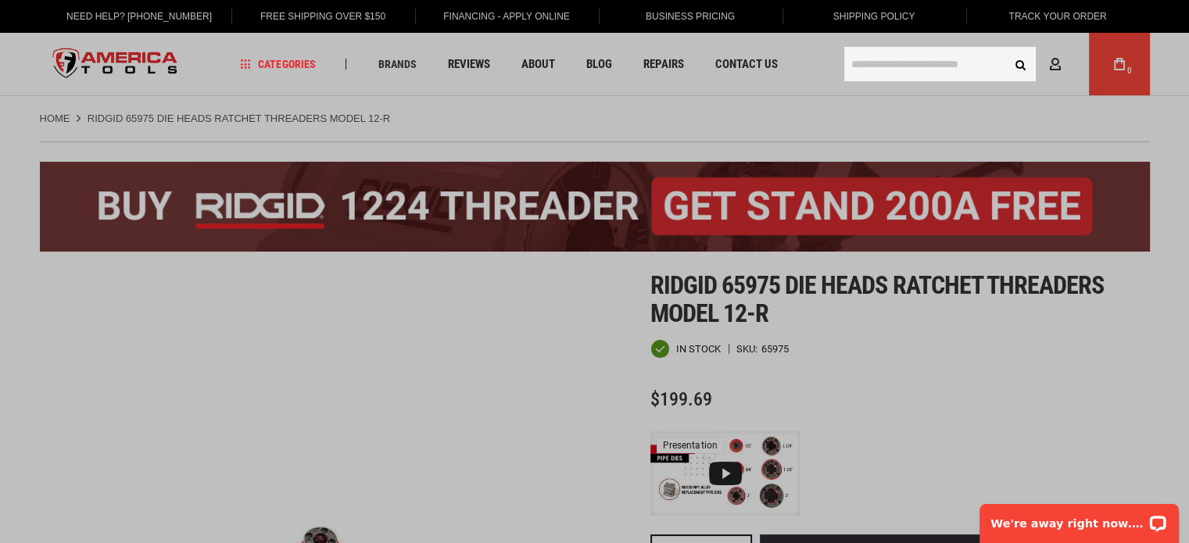
click at [911, 71] on input "text" at bounding box center [939, 64] width 191 height 34
paste input "*****"
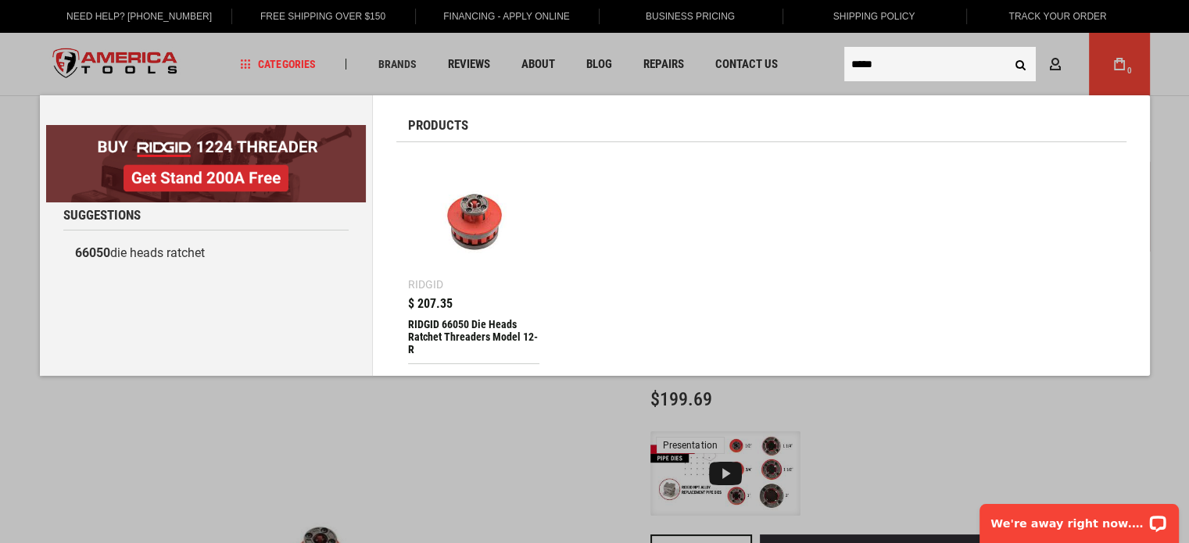
type input "*****"
click at [435, 331] on div "RIDGID 66050 Die Heads Ratchet Threaders Model 12-R" at bounding box center [474, 337] width 132 height 38
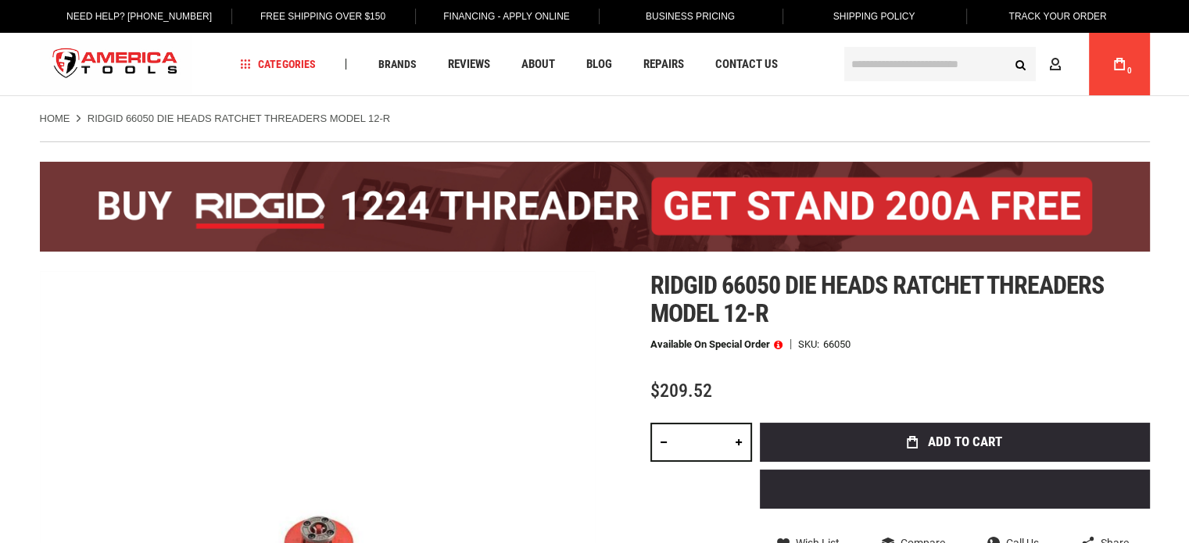
click at [963, 292] on span "Ridgid 66050 die heads ratchet threaders model 12-r" at bounding box center [877, 299] width 454 height 58
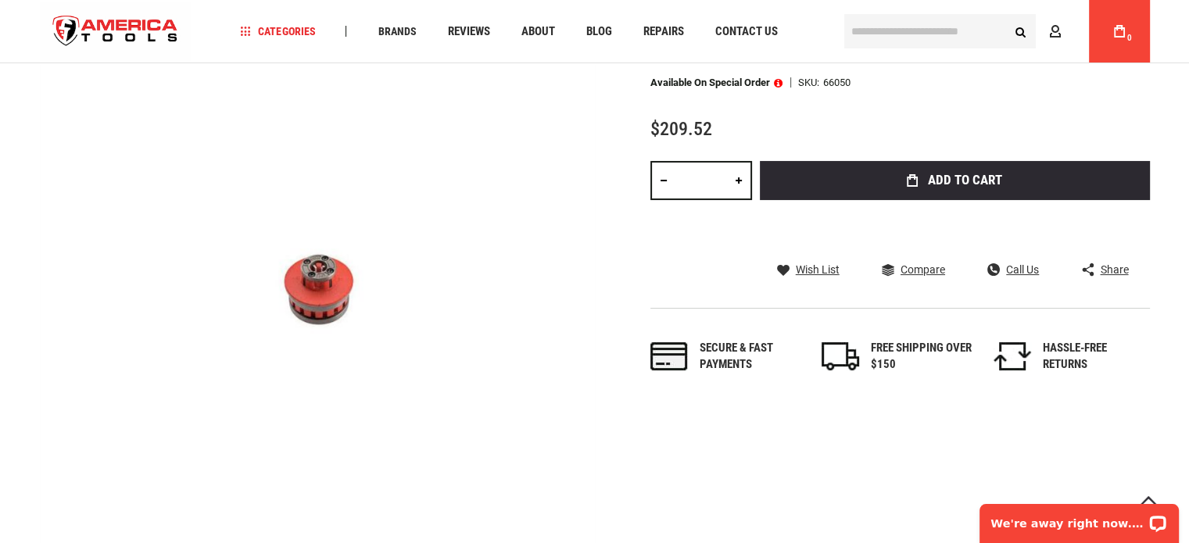
scroll to position [156, 0]
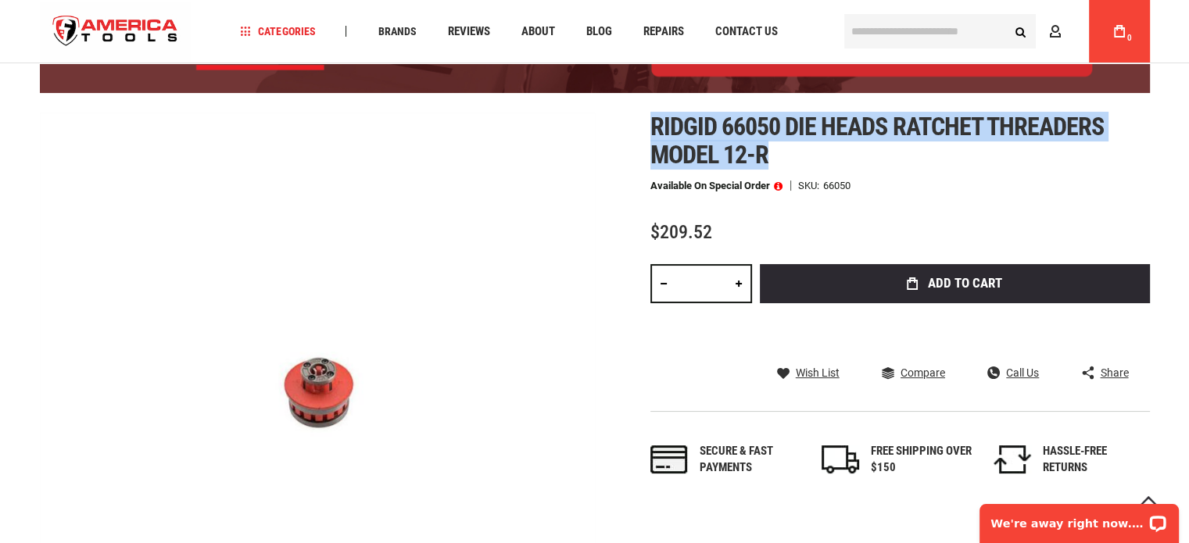
drag, startPoint x: 774, startPoint y: 159, endPoint x: 652, endPoint y: 128, distance: 125.7
click at [652, 128] on h1 "Ridgid 66050 die heads ratchet threaders model 12-r" at bounding box center [899, 141] width 499 height 56
copy span "Ridgid 66050 die heads ratchet threaders model 12-r"
click at [963, 152] on h1 "Ridgid 66050 die heads ratchet threaders model 12-r" at bounding box center [899, 141] width 499 height 56
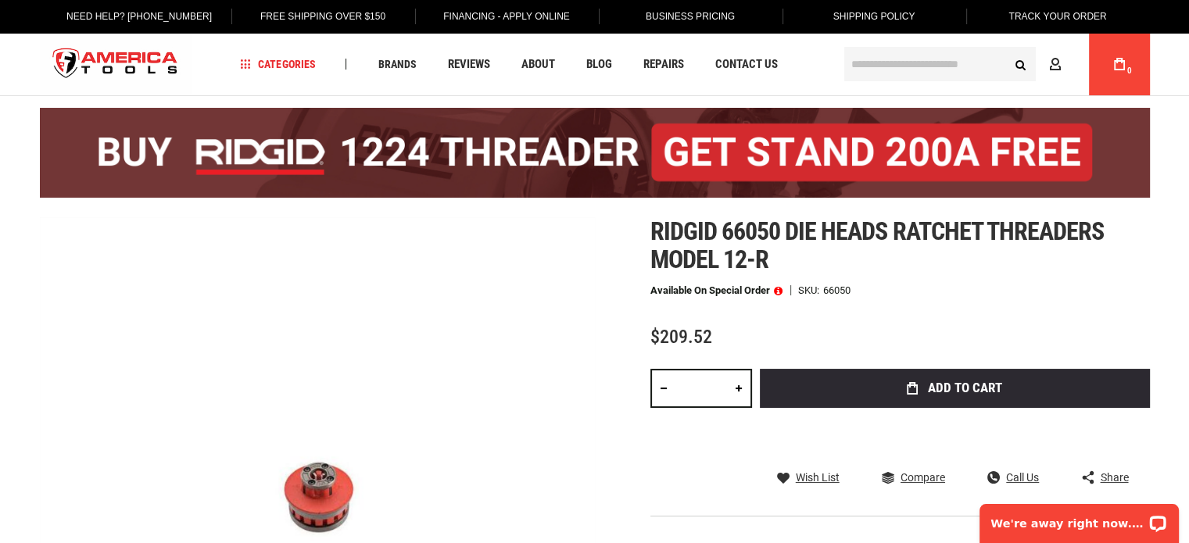
scroll to position [0, 0]
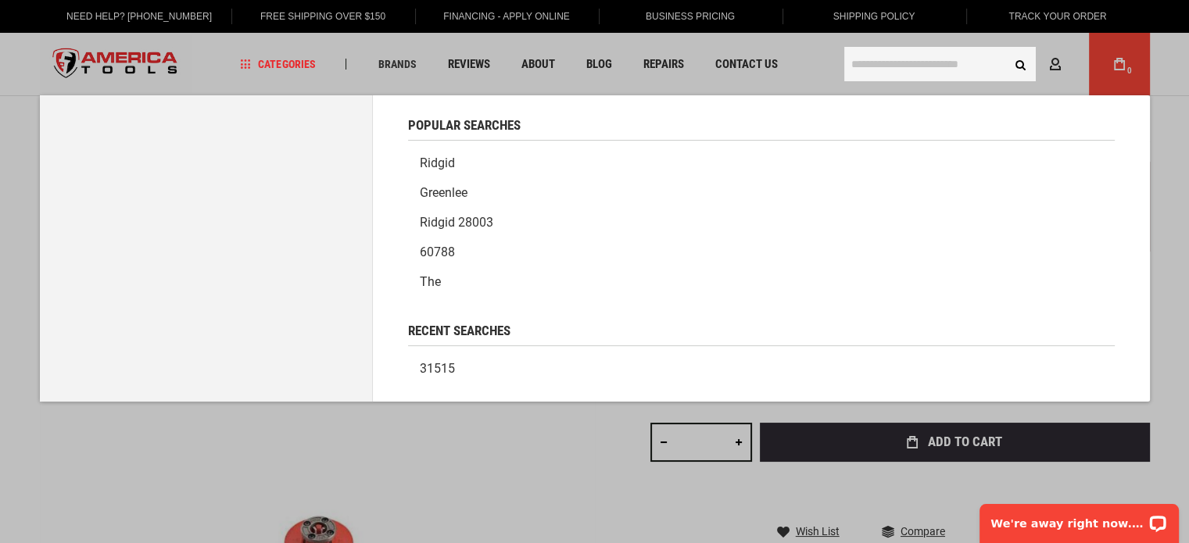
click at [906, 74] on input "text" at bounding box center [939, 64] width 191 height 34
paste input "*****"
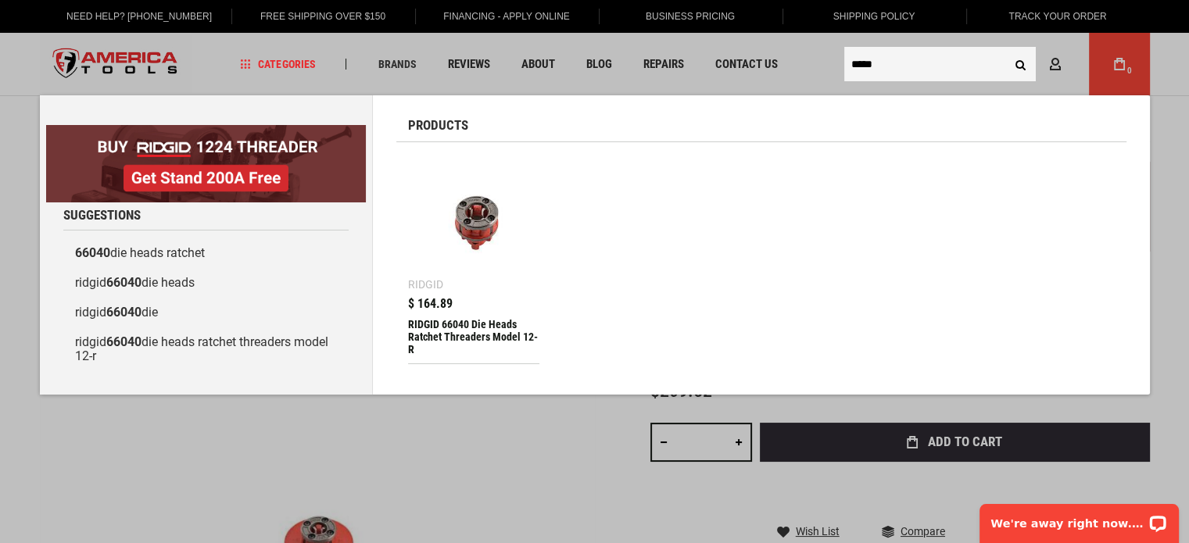
type input "*****"
click at [460, 326] on div "RIDGID 66040 Die Heads Ratchet Threaders Model 12-R" at bounding box center [474, 337] width 132 height 38
click at [481, 219] on img at bounding box center [474, 220] width 116 height 116
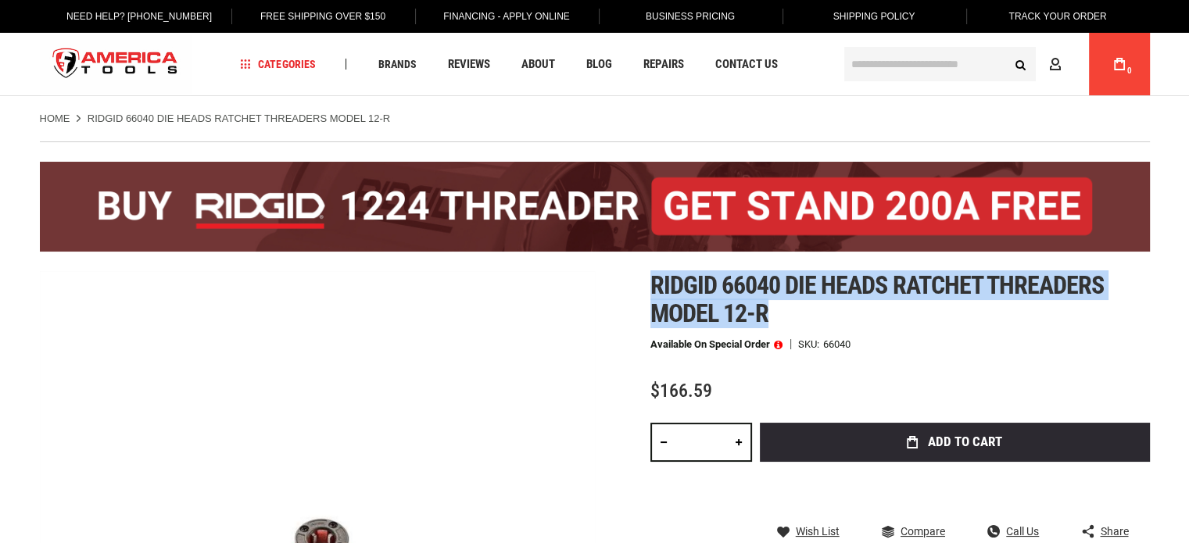
drag, startPoint x: 785, startPoint y: 320, endPoint x: 650, endPoint y: 291, distance: 137.5
click at [650, 291] on h1 "Ridgid 66040 die heads ratchet threaders model 12-r" at bounding box center [899, 299] width 499 height 56
copy span "Ridgid 66040 die heads ratchet threaders model 12-r"
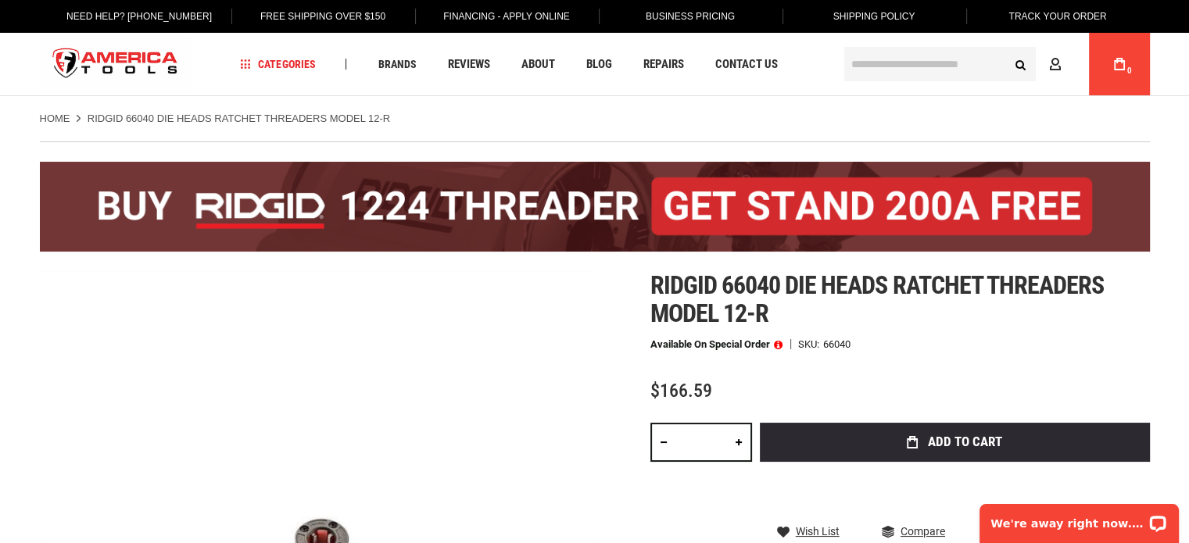
click at [965, 339] on div "Available on Special Order SKU 66040" at bounding box center [899, 344] width 499 height 11
